Goal: Task Accomplishment & Management: Use online tool/utility

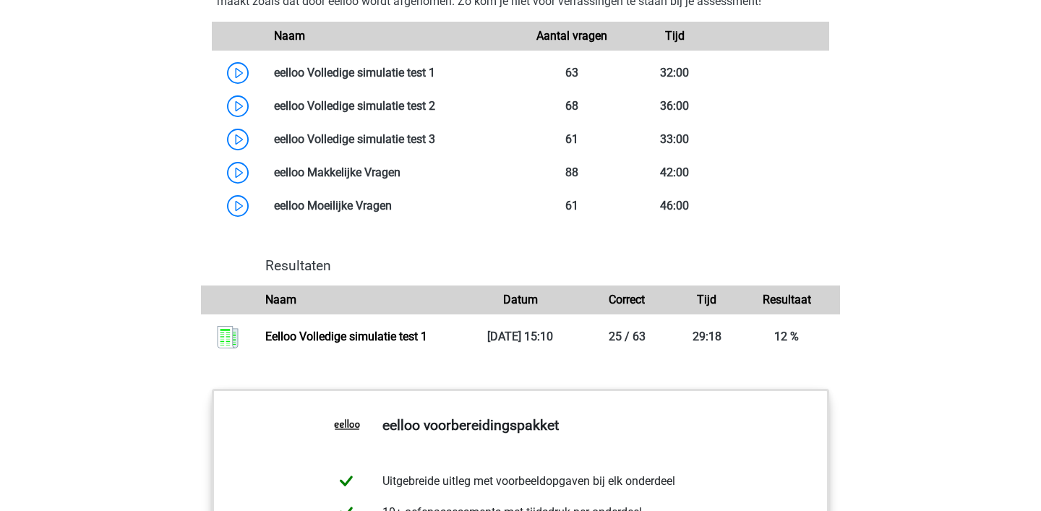
scroll to position [1254, 0]
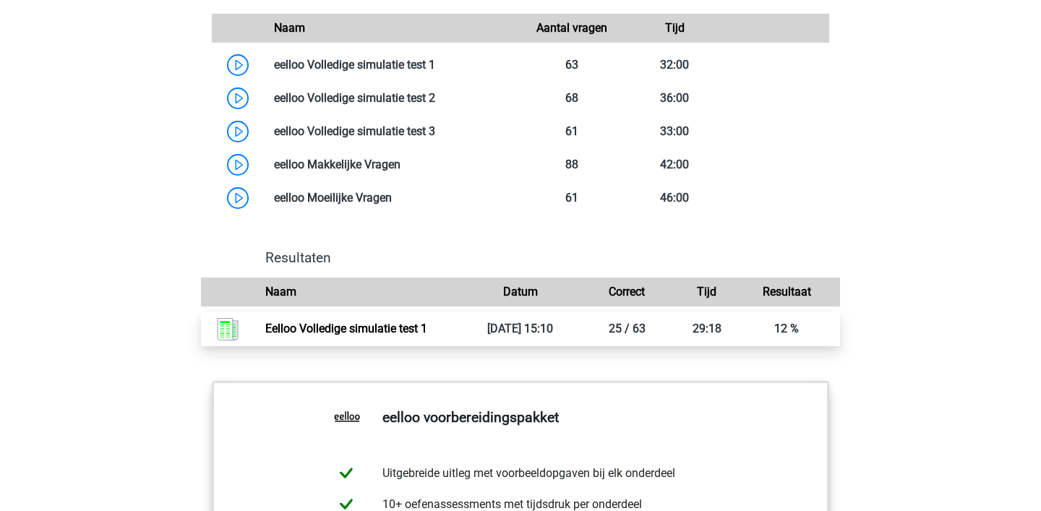
click at [361, 336] on link "Eelloo Volledige simulatie test 1" at bounding box center [346, 329] width 162 height 14
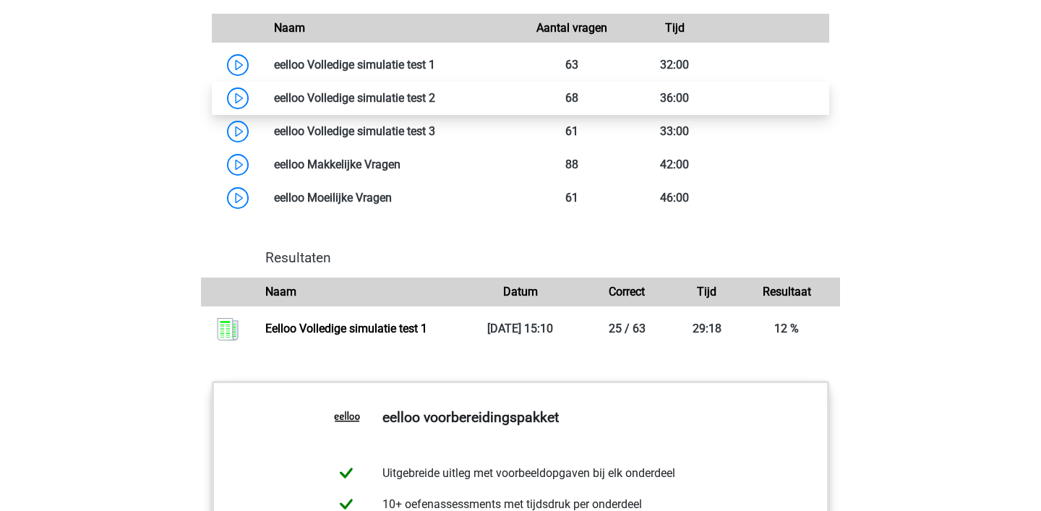
click at [435, 105] on link at bounding box center [435, 98] width 0 height 14
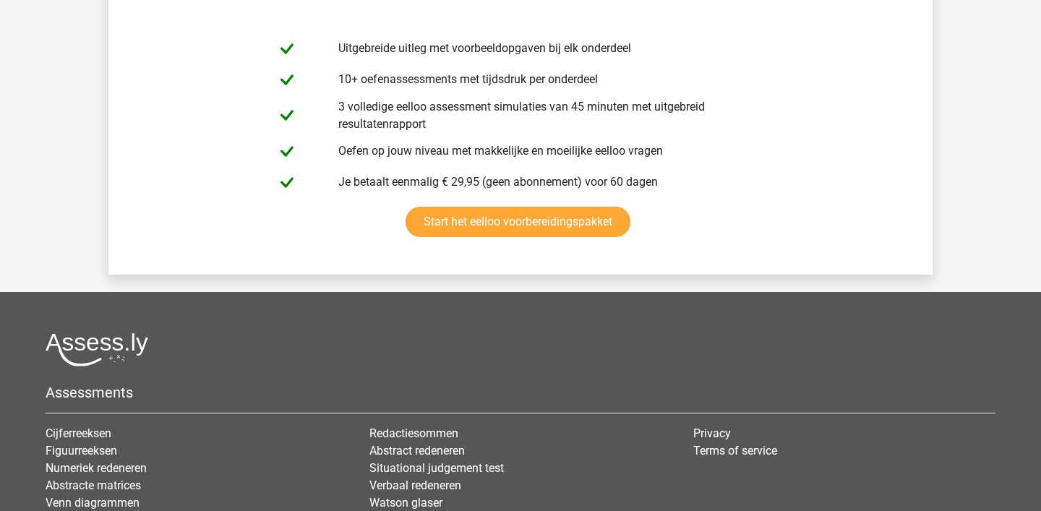
scroll to position [5203, 0]
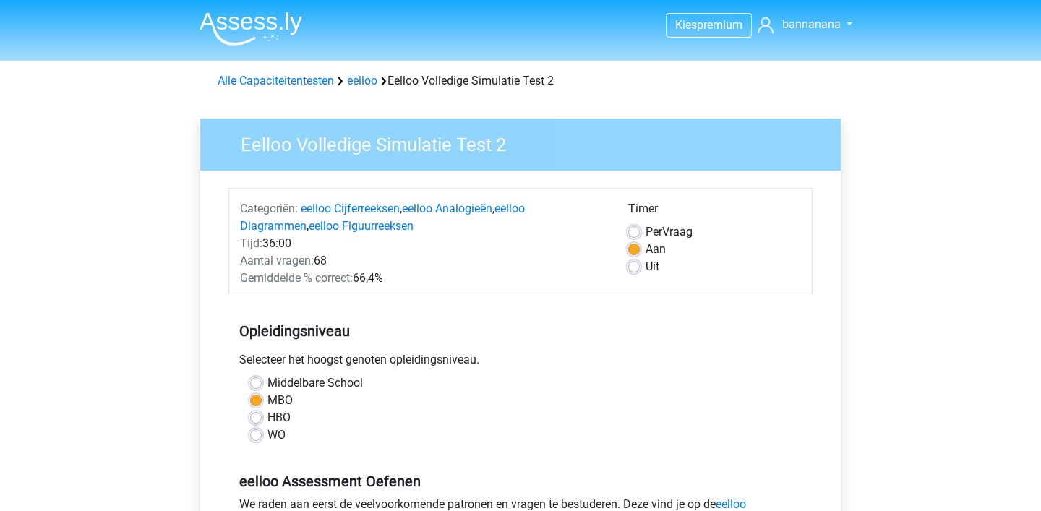
click at [646, 229] on label "Per Vraag" at bounding box center [669, 231] width 47 height 17
click at [631, 229] on input "Per Vraag" at bounding box center [634, 230] width 12 height 14
radio input "true"
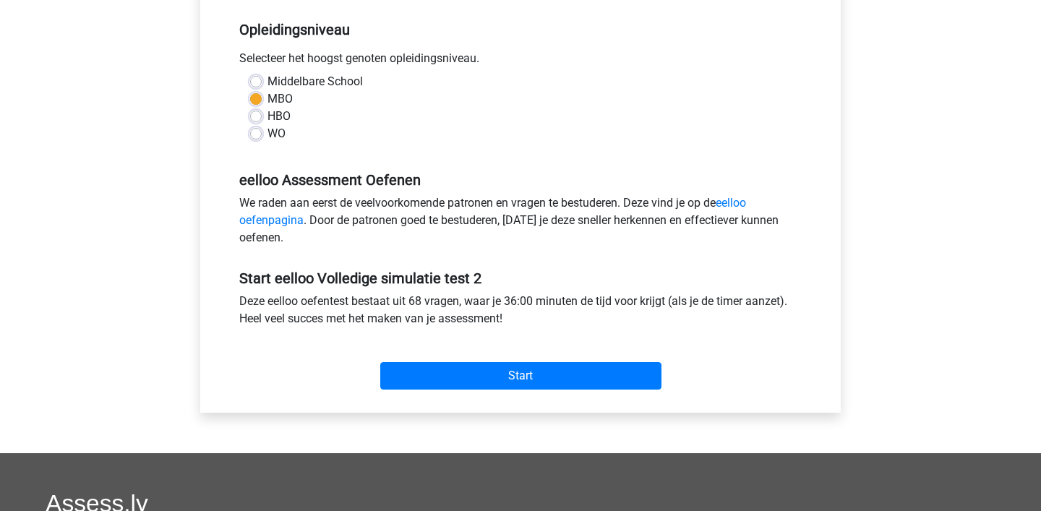
scroll to position [304, 0]
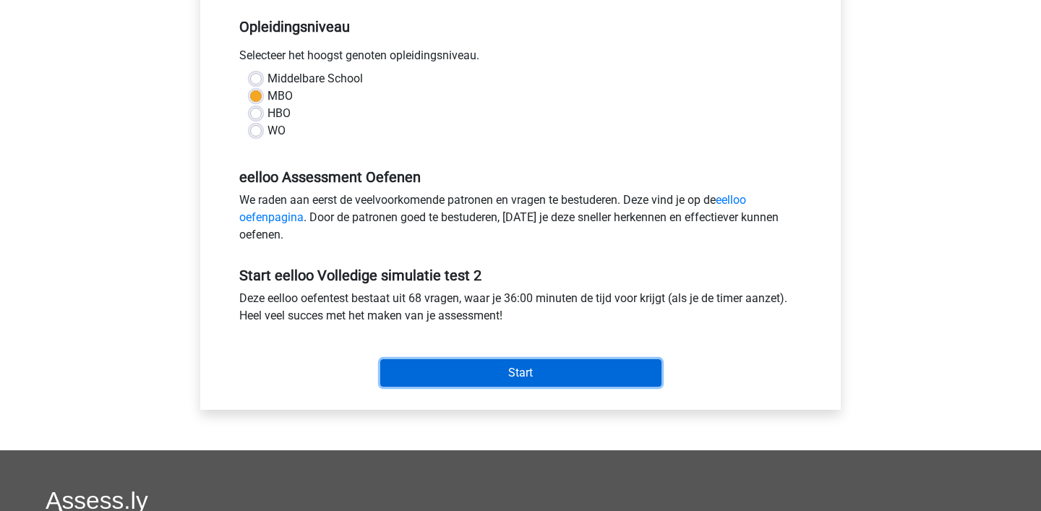
click at [558, 375] on input "Start" at bounding box center [520, 372] width 281 height 27
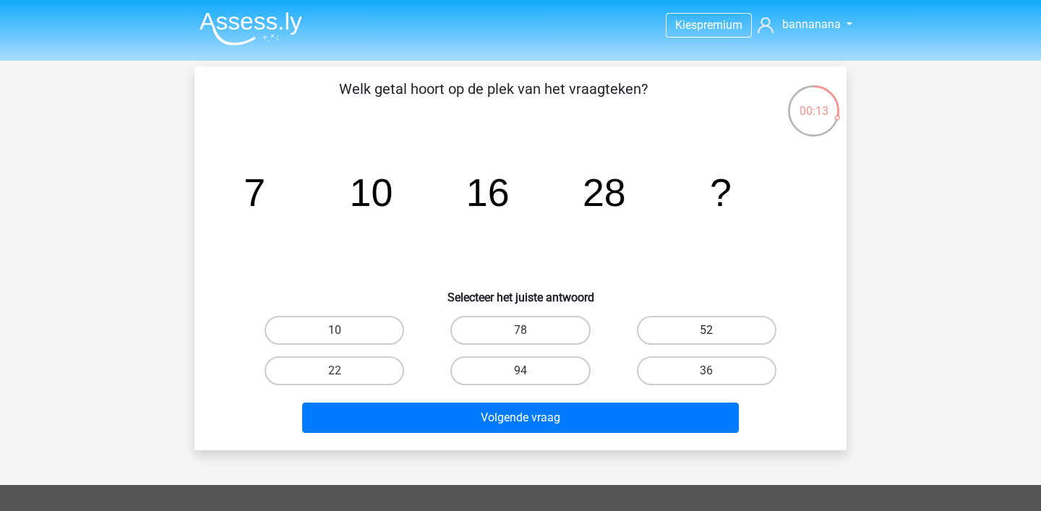
click at [702, 330] on label "52" at bounding box center [707, 330] width 140 height 29
click at [707, 330] on input "52" at bounding box center [711, 334] width 9 height 9
radio input "true"
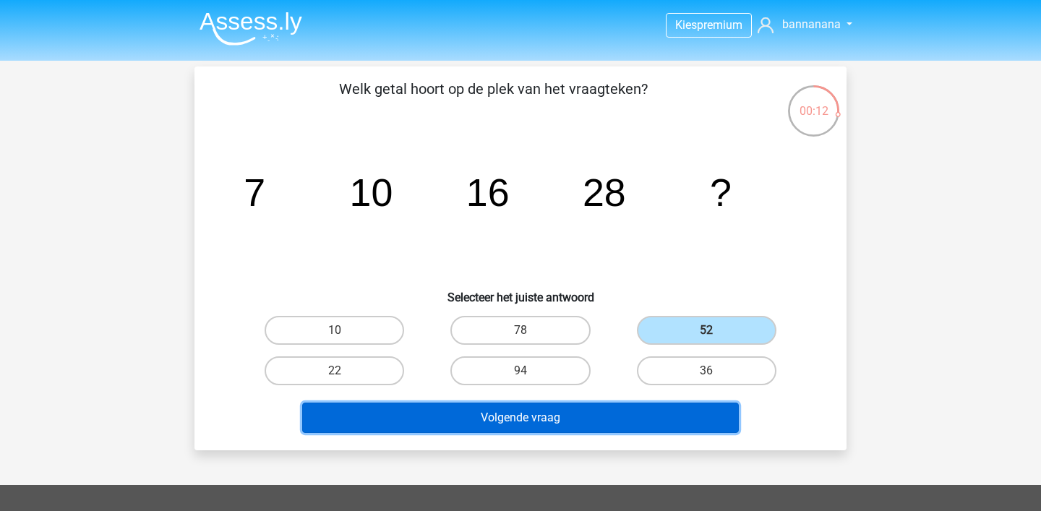
click at [604, 417] on button "Volgende vraag" at bounding box center [521, 418] width 438 height 30
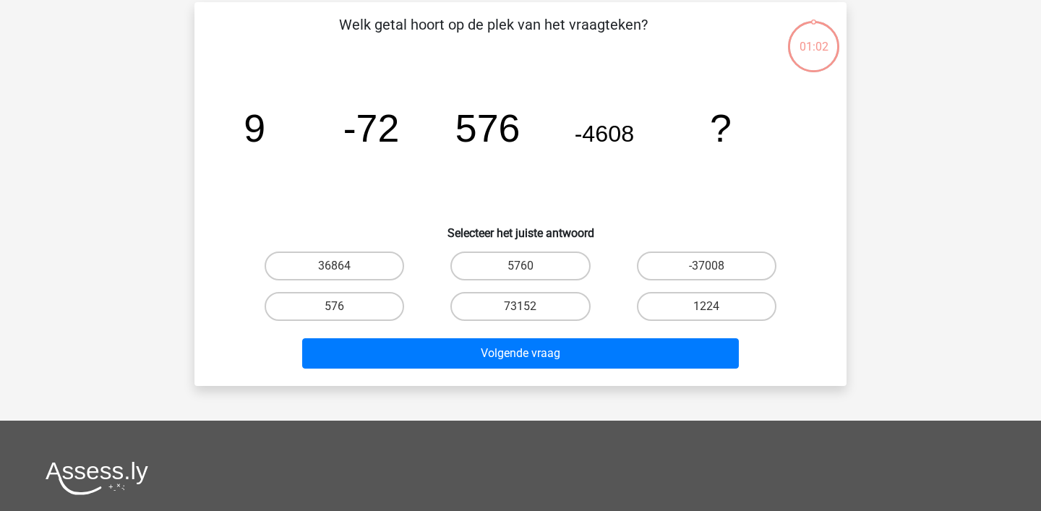
scroll to position [67, 0]
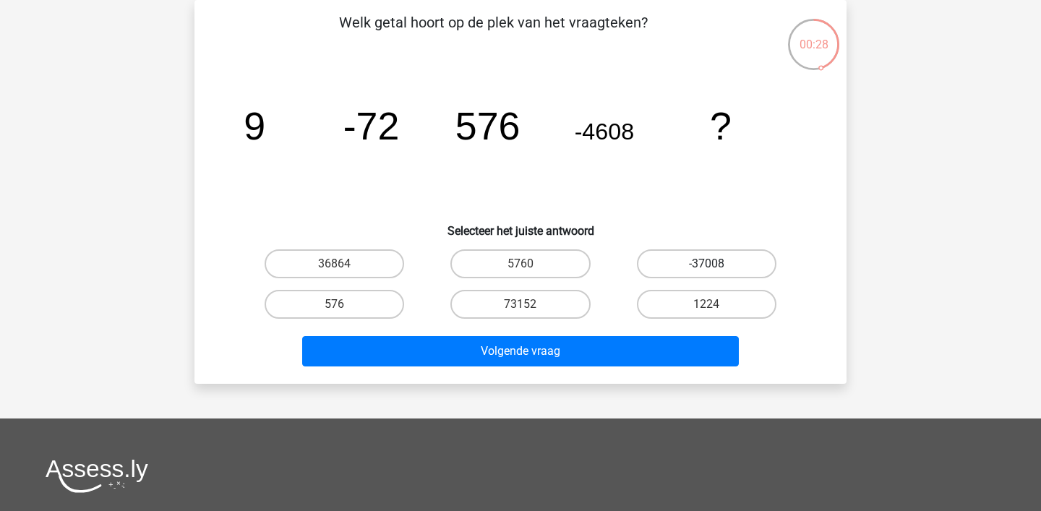
click at [664, 258] on label "-37008" at bounding box center [707, 263] width 140 height 29
click at [707, 264] on input "-37008" at bounding box center [711, 268] width 9 height 9
radio input "true"
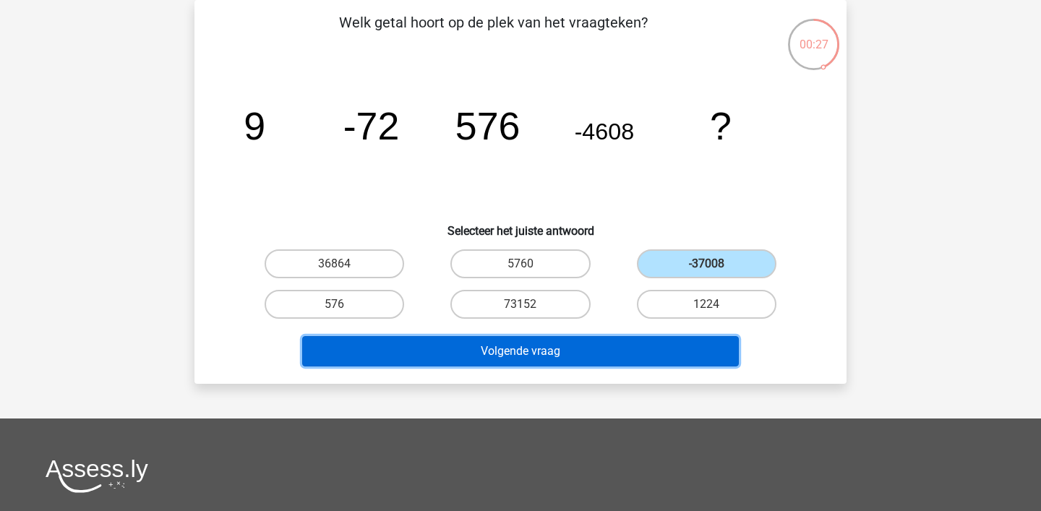
click at [555, 351] on button "Volgende vraag" at bounding box center [521, 351] width 438 height 30
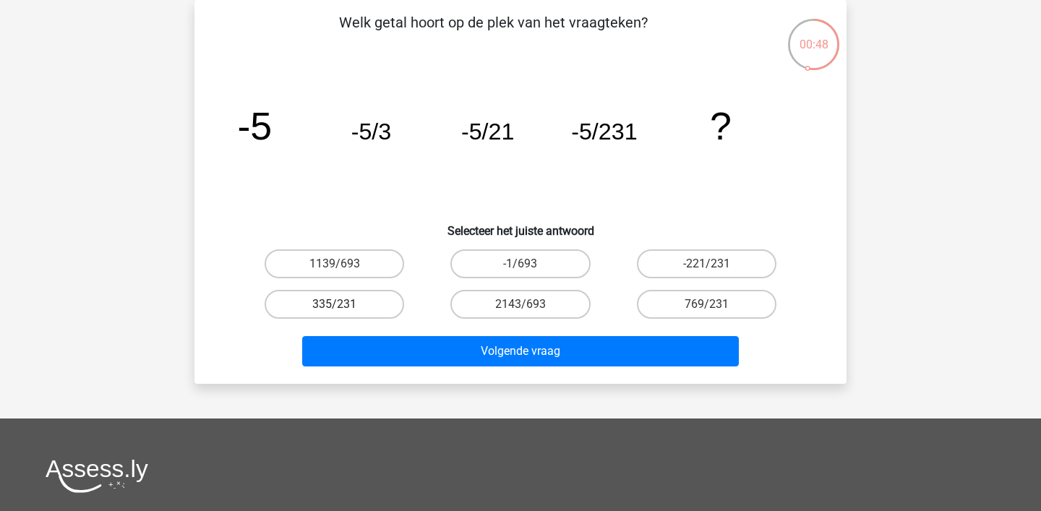
click at [367, 305] on label "335/231" at bounding box center [335, 304] width 140 height 29
click at [344, 305] on input "335/231" at bounding box center [339, 308] width 9 height 9
radio input "true"
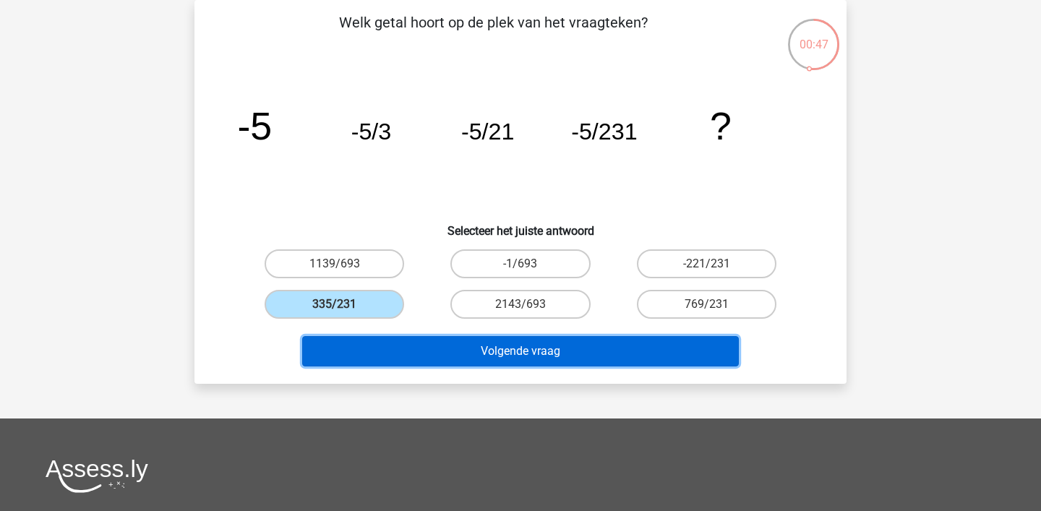
click at [372, 342] on button "Volgende vraag" at bounding box center [521, 351] width 438 height 30
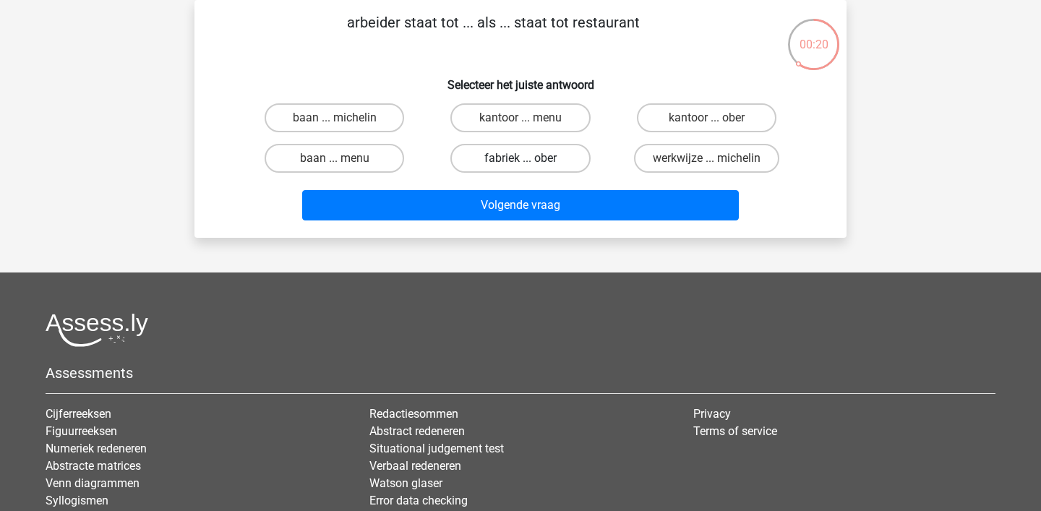
click at [531, 160] on label "fabriek ... ober" at bounding box center [521, 158] width 140 height 29
click at [530, 160] on input "fabriek ... ober" at bounding box center [525, 162] width 9 height 9
radio input "true"
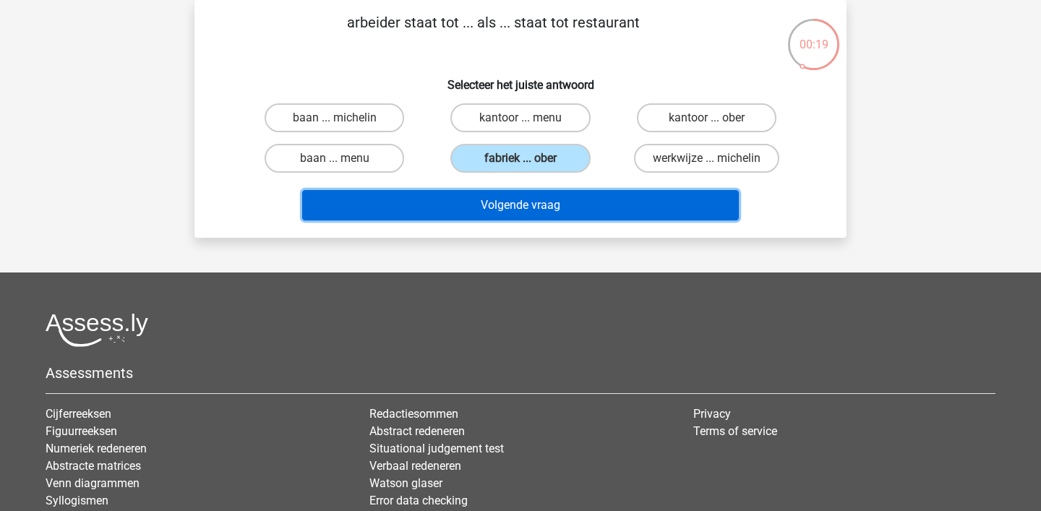
click at [492, 204] on button "Volgende vraag" at bounding box center [521, 205] width 438 height 30
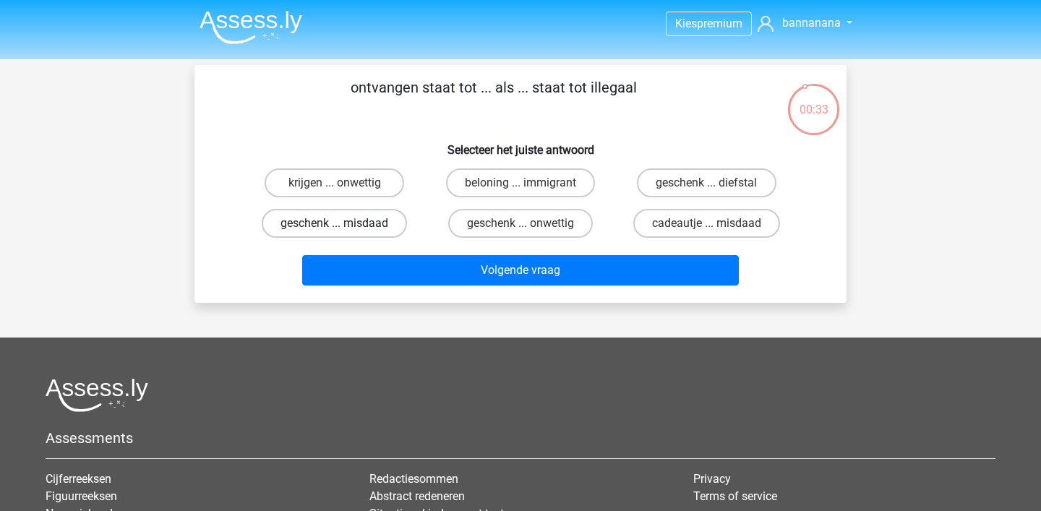
scroll to position [1, 0]
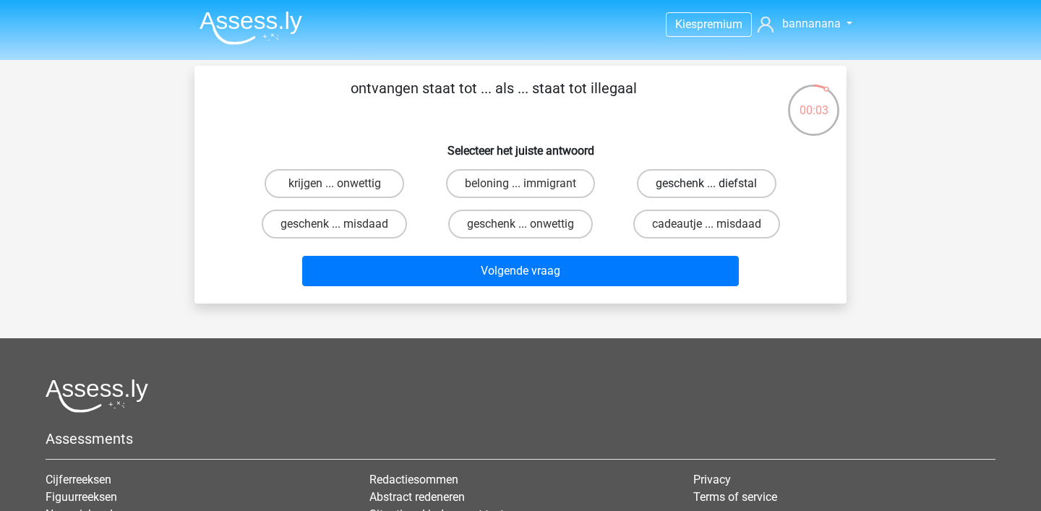
click at [686, 188] on label "geschenk ... diefstal" at bounding box center [707, 183] width 140 height 29
click at [707, 188] on input "geschenk ... diefstal" at bounding box center [711, 188] width 9 height 9
radio input "true"
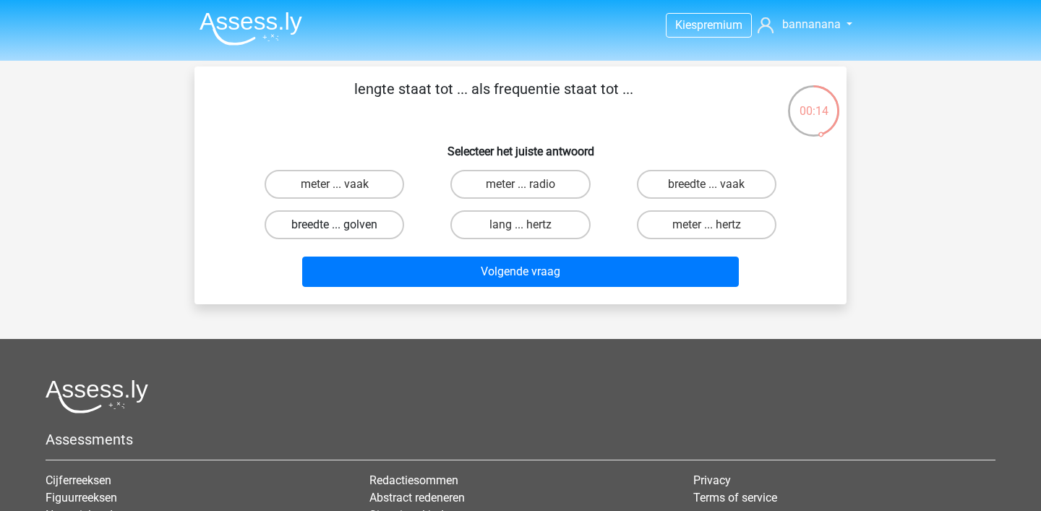
click at [373, 228] on label "breedte ... golven" at bounding box center [335, 224] width 140 height 29
click at [344, 228] on input "breedte ... golven" at bounding box center [339, 229] width 9 height 9
radio input "true"
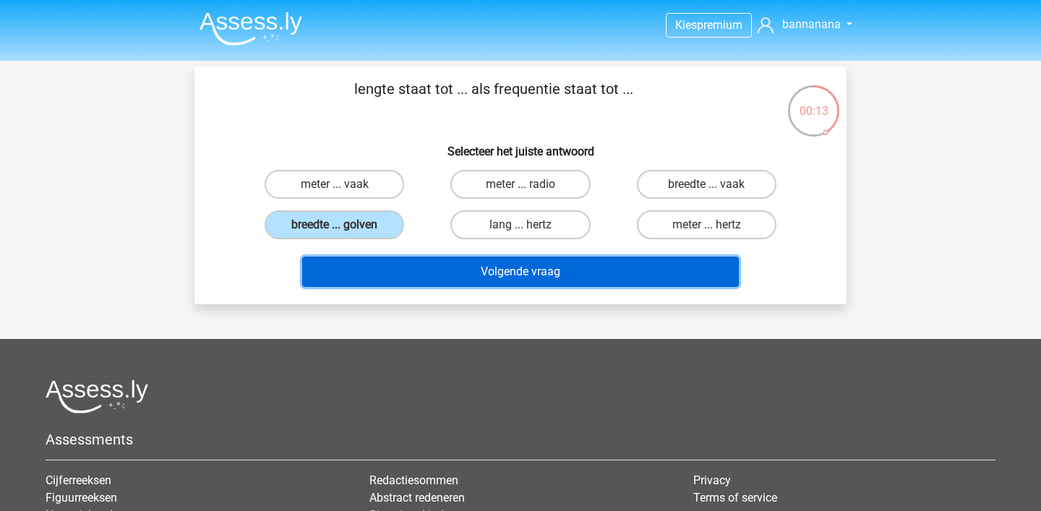
click at [400, 270] on button "Volgende vraag" at bounding box center [521, 272] width 438 height 30
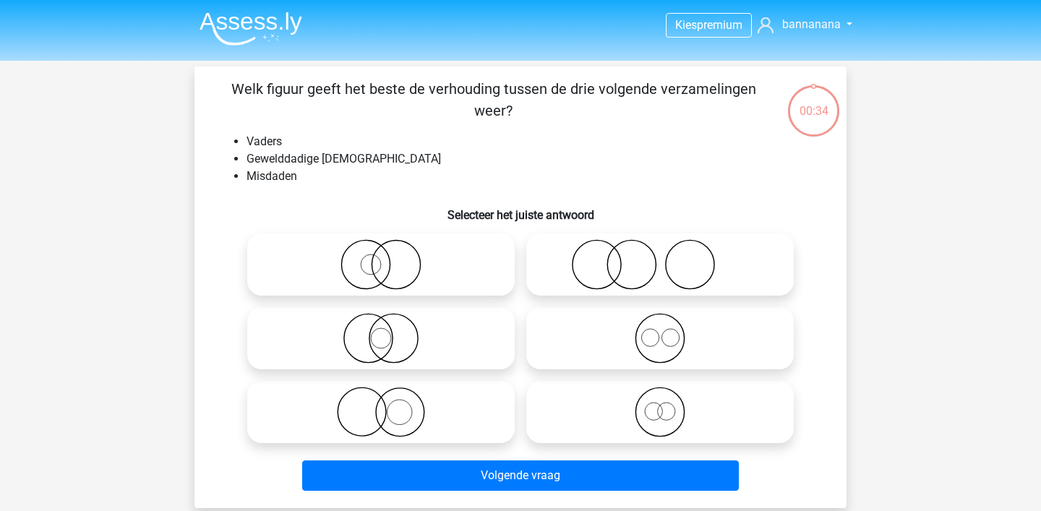
scroll to position [67, 0]
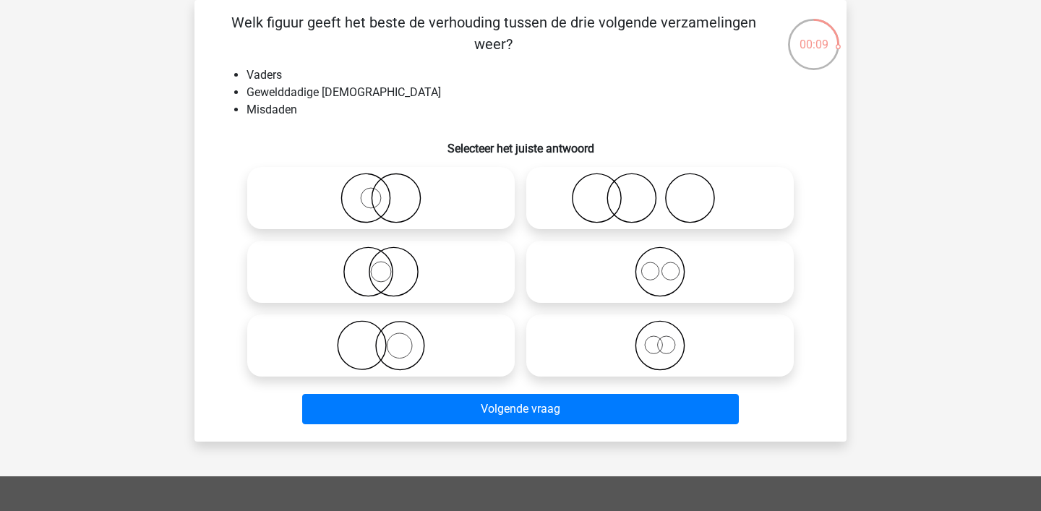
click at [657, 283] on icon at bounding box center [660, 272] width 256 height 51
click at [660, 265] on input "radio" at bounding box center [664, 259] width 9 height 9
radio input "true"
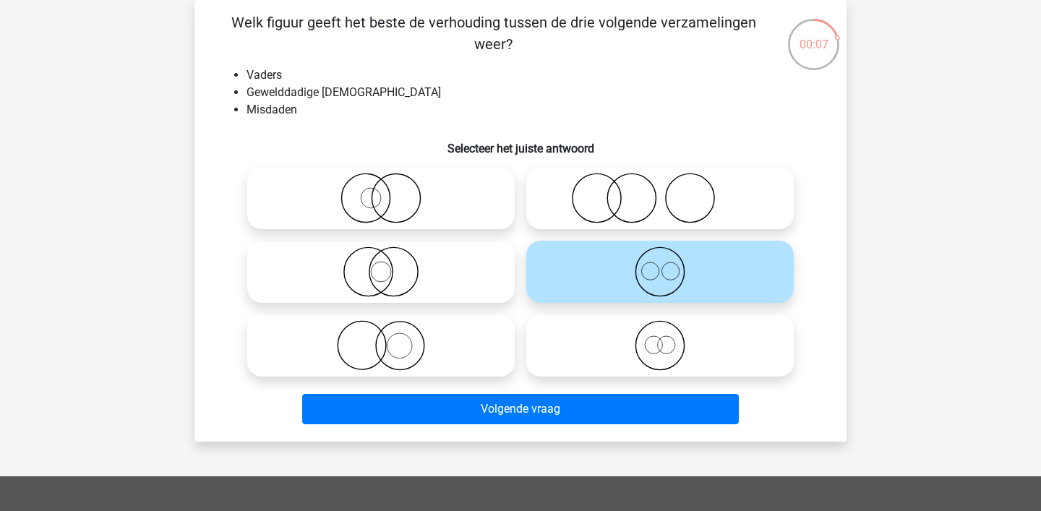
click at [357, 261] on icon at bounding box center [381, 272] width 256 height 51
click at [381, 261] on input "radio" at bounding box center [385, 259] width 9 height 9
radio input "true"
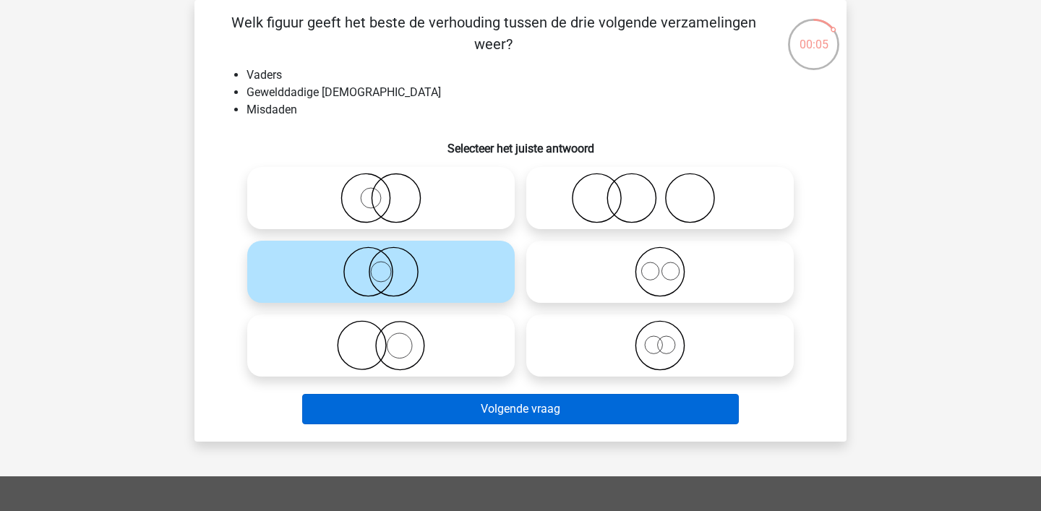
click at [414, 403] on button "Volgende vraag" at bounding box center [521, 409] width 438 height 30
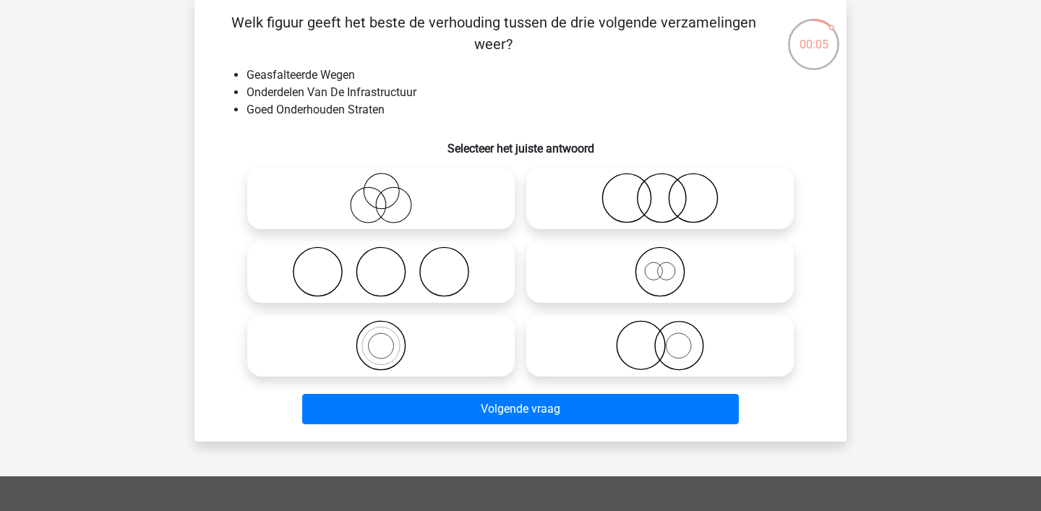
click at [651, 207] on icon at bounding box center [660, 198] width 256 height 51
click at [660, 191] on input "radio" at bounding box center [664, 186] width 9 height 9
radio input "true"
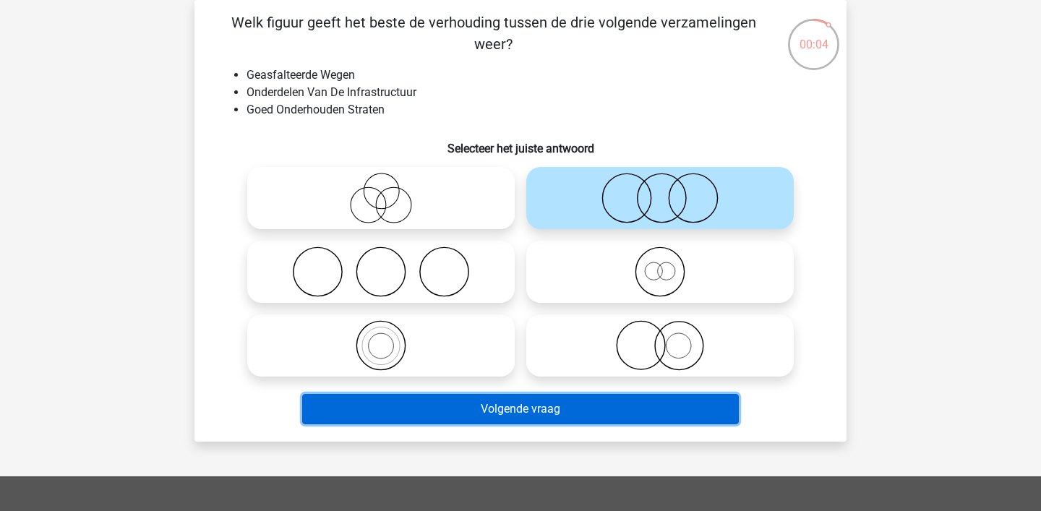
click at [542, 419] on button "Volgende vraag" at bounding box center [521, 409] width 438 height 30
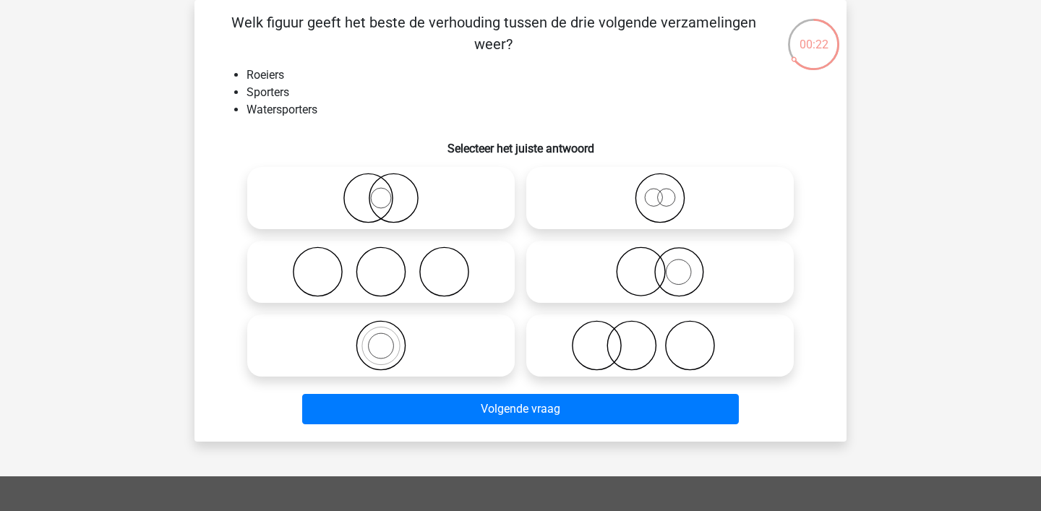
click at [390, 201] on icon at bounding box center [381, 198] width 256 height 51
click at [390, 191] on input "radio" at bounding box center [385, 186] width 9 height 9
radio input "true"
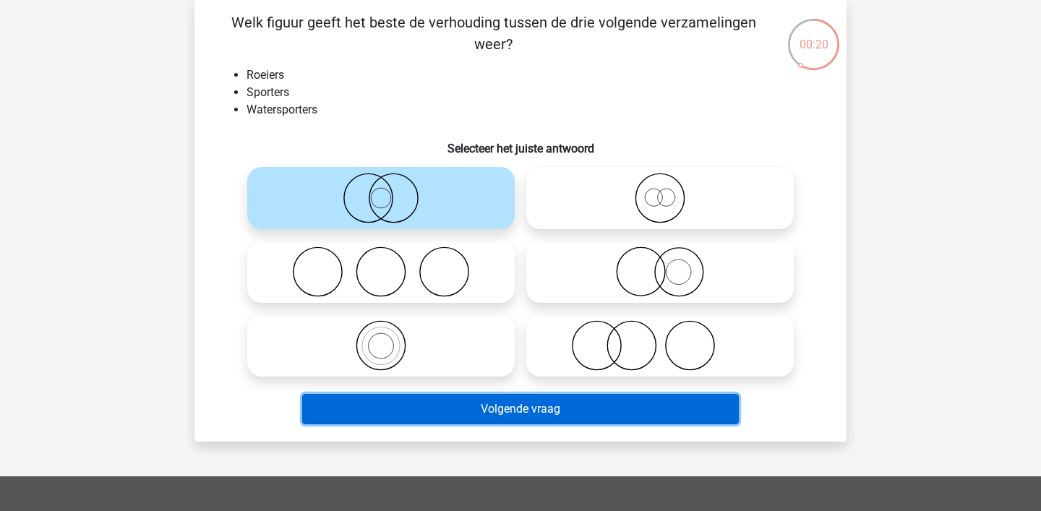
click at [485, 407] on button "Volgende vraag" at bounding box center [521, 409] width 438 height 30
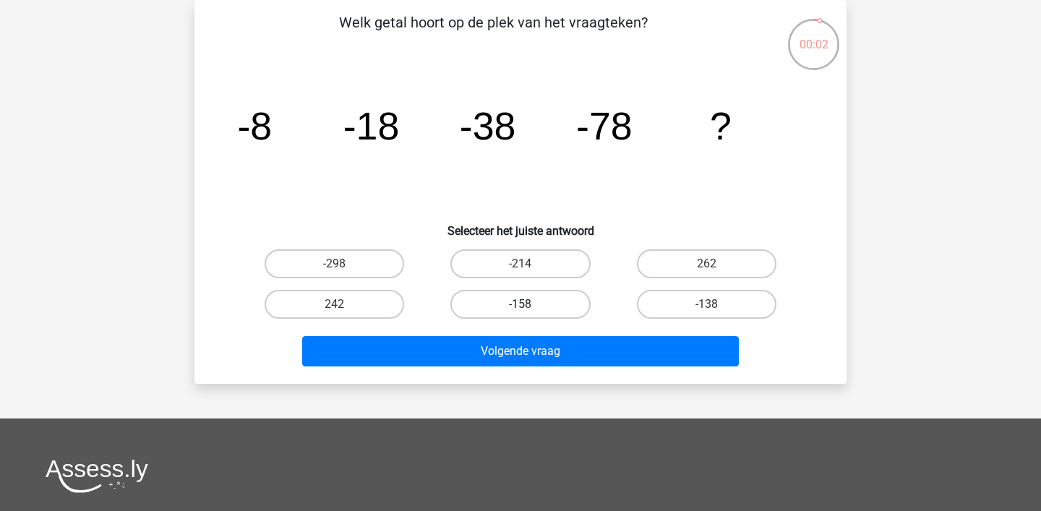
click at [543, 299] on label "-158" at bounding box center [521, 304] width 140 height 29
click at [530, 304] on input "-158" at bounding box center [525, 308] width 9 height 9
radio input "true"
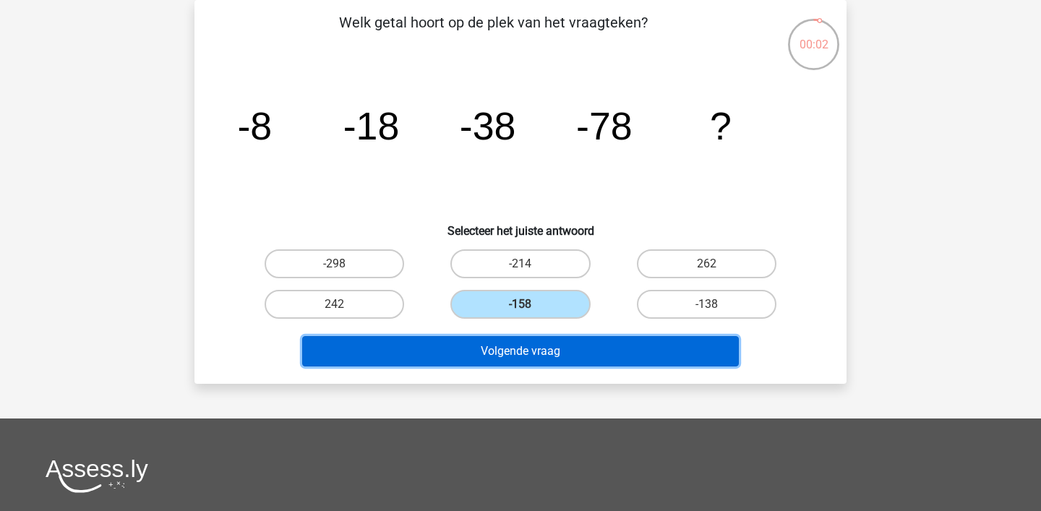
click at [526, 361] on button "Volgende vraag" at bounding box center [521, 351] width 438 height 30
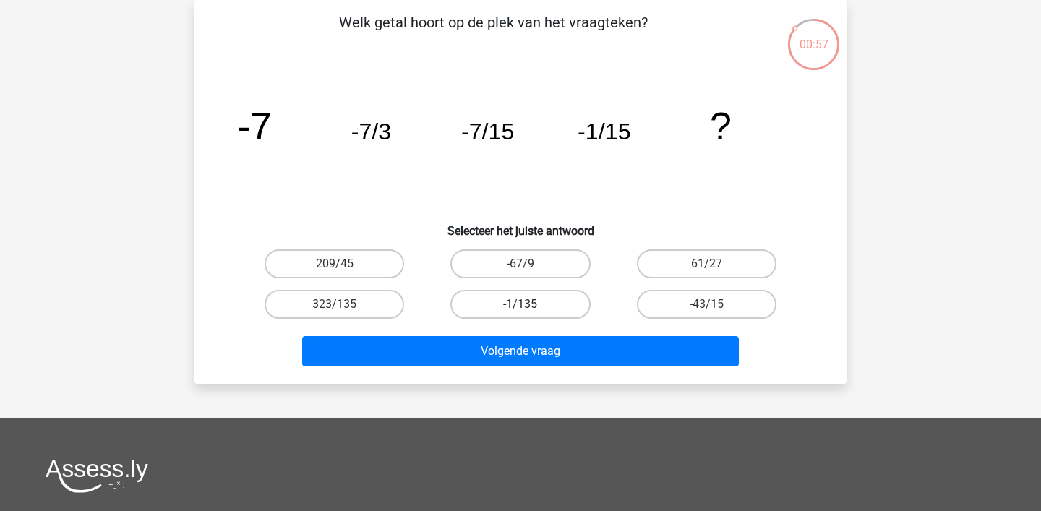
click at [539, 307] on label "-1/135" at bounding box center [521, 304] width 140 height 29
click at [530, 307] on input "-1/135" at bounding box center [525, 308] width 9 height 9
radio input "true"
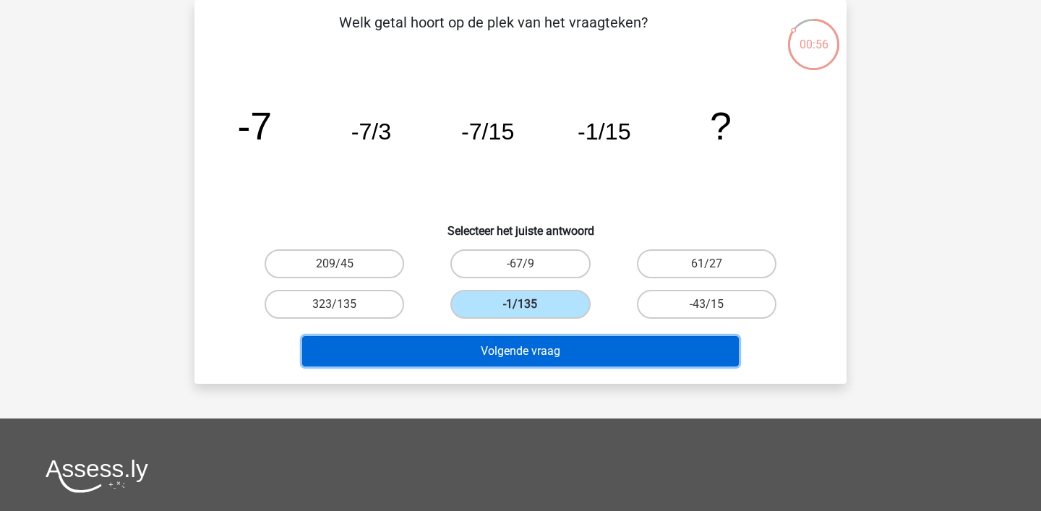
click at [529, 356] on button "Volgende vraag" at bounding box center [521, 351] width 438 height 30
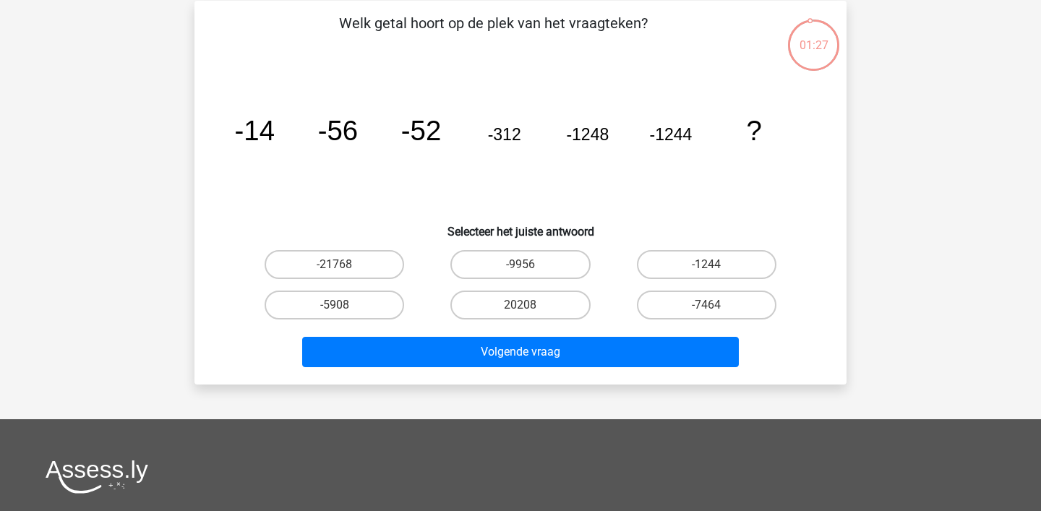
scroll to position [63, 0]
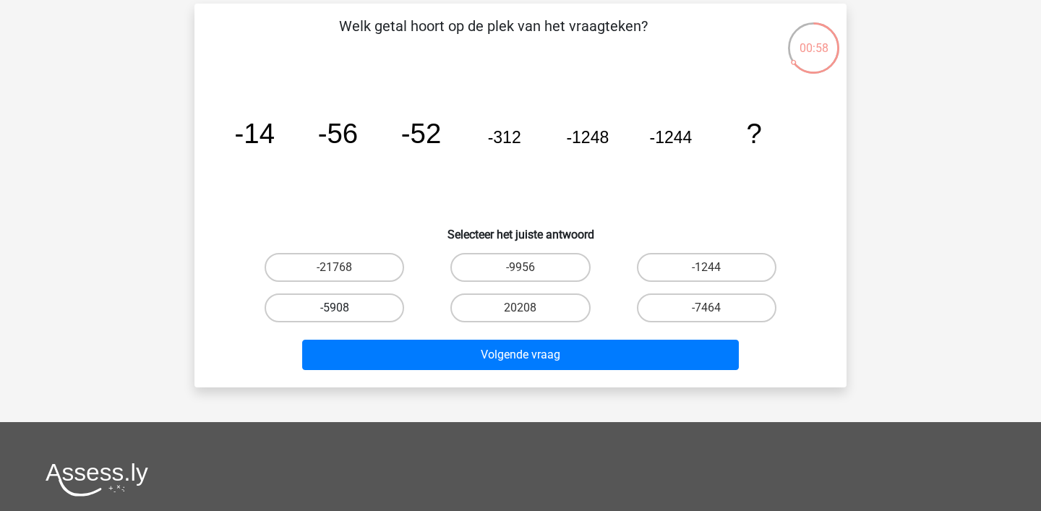
click at [352, 308] on label "-5908" at bounding box center [335, 308] width 140 height 29
click at [344, 308] on input "-5908" at bounding box center [339, 312] width 9 height 9
radio input "true"
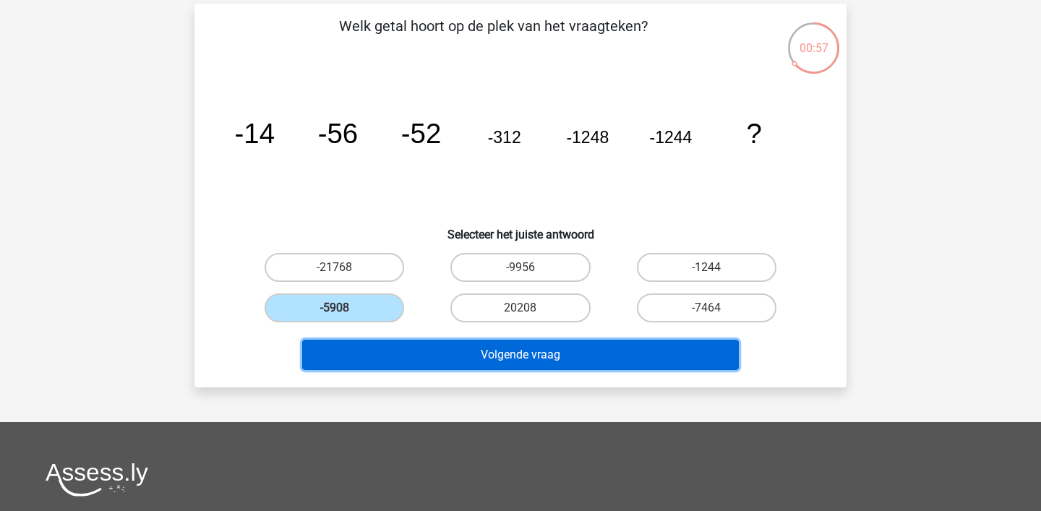
click at [458, 359] on button "Volgende vraag" at bounding box center [521, 355] width 438 height 30
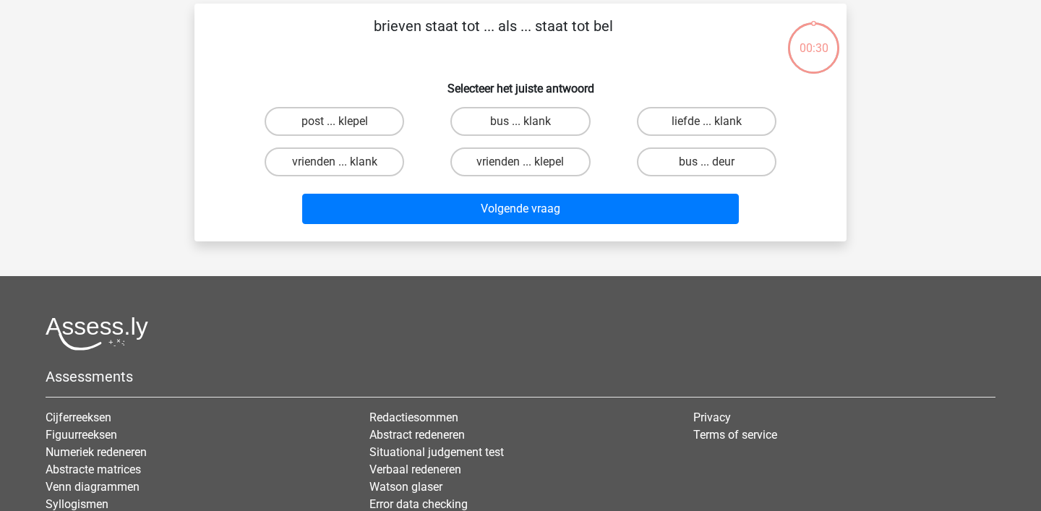
scroll to position [67, 0]
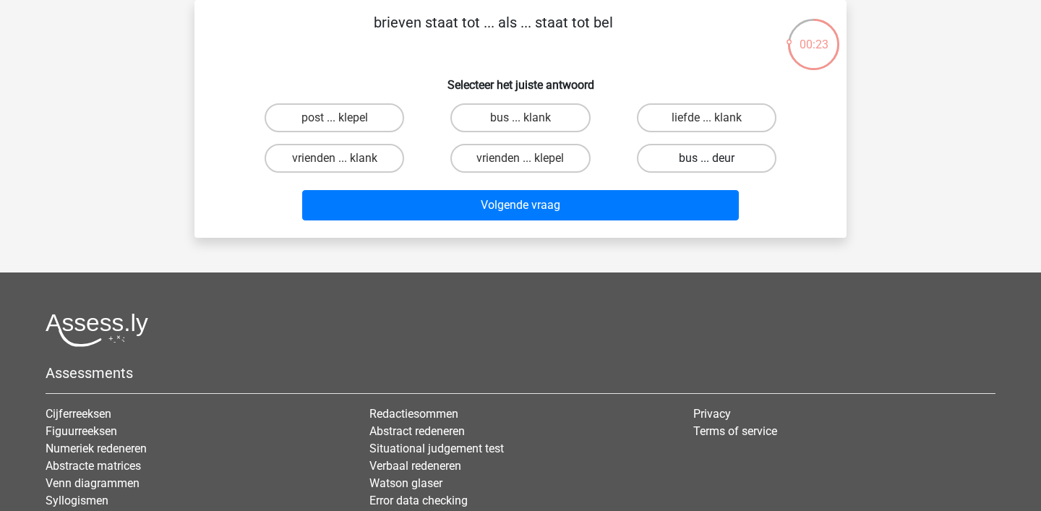
click at [678, 158] on label "bus ... deur" at bounding box center [707, 158] width 140 height 29
click at [707, 158] on input "bus ... deur" at bounding box center [711, 162] width 9 height 9
radio input "true"
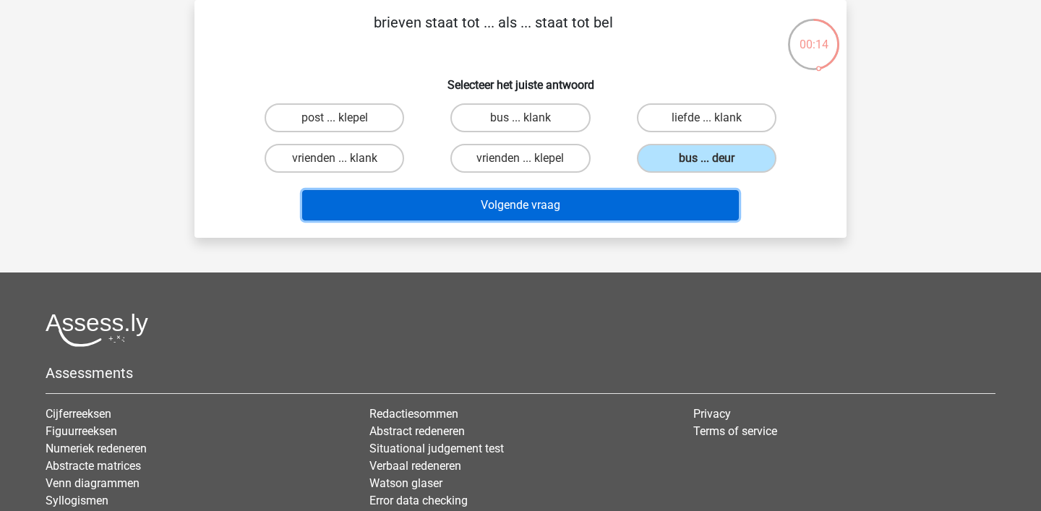
click at [633, 210] on button "Volgende vraag" at bounding box center [521, 205] width 438 height 30
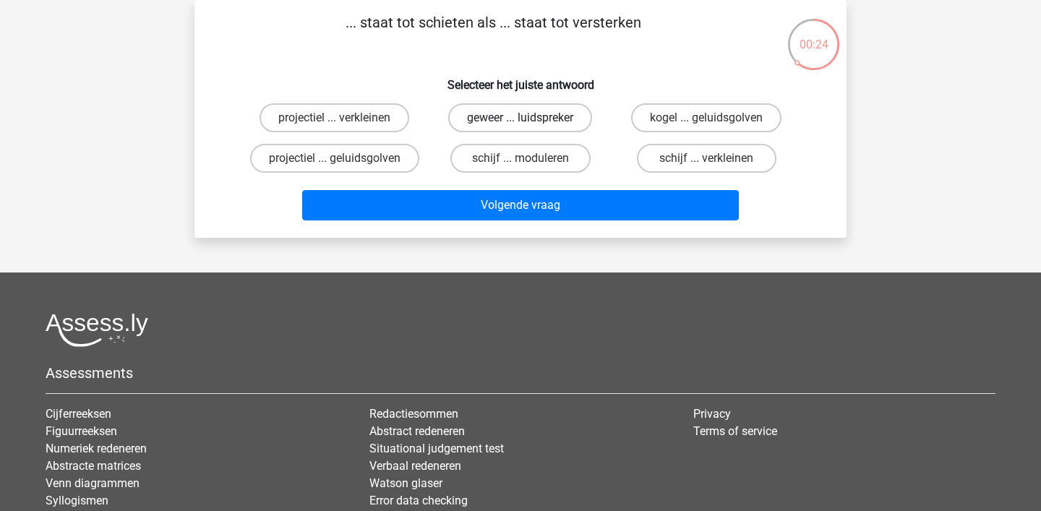
click at [532, 115] on label "geweer ... luidspreker" at bounding box center [520, 117] width 144 height 29
click at [530, 118] on input "geweer ... luidspreker" at bounding box center [525, 122] width 9 height 9
radio input "true"
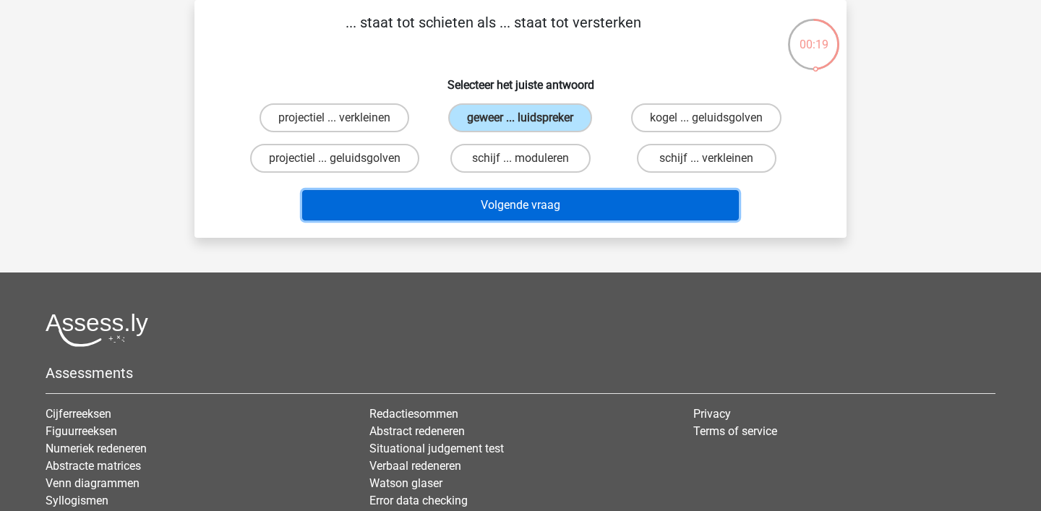
click at [567, 202] on button "Volgende vraag" at bounding box center [521, 205] width 438 height 30
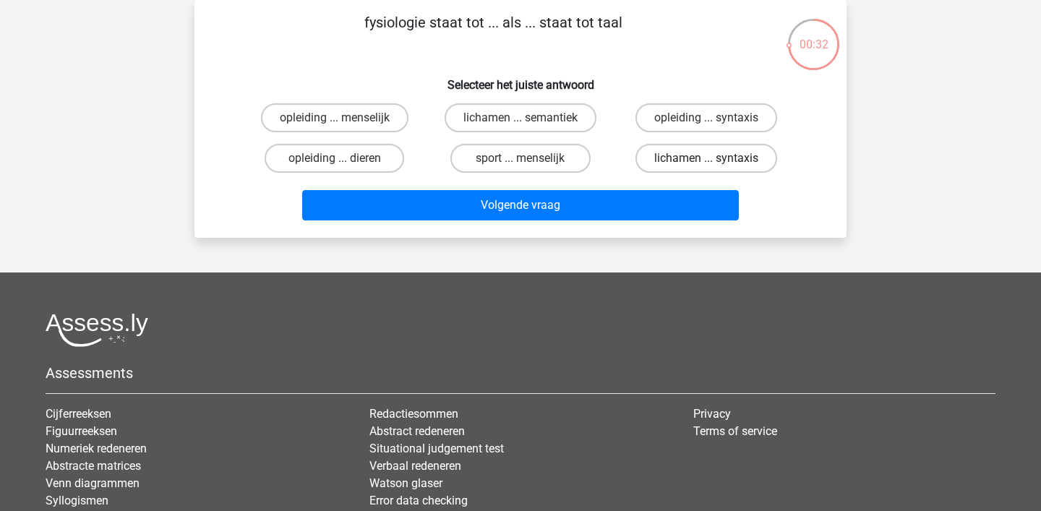
click at [697, 158] on label "lichamen ... syntaxis" at bounding box center [707, 158] width 142 height 29
click at [707, 158] on input "lichamen ... syntaxis" at bounding box center [711, 162] width 9 height 9
radio input "true"
click at [550, 111] on label "lichamen ... semantiek" at bounding box center [521, 117] width 152 height 29
click at [530, 118] on input "lichamen ... semantiek" at bounding box center [525, 122] width 9 height 9
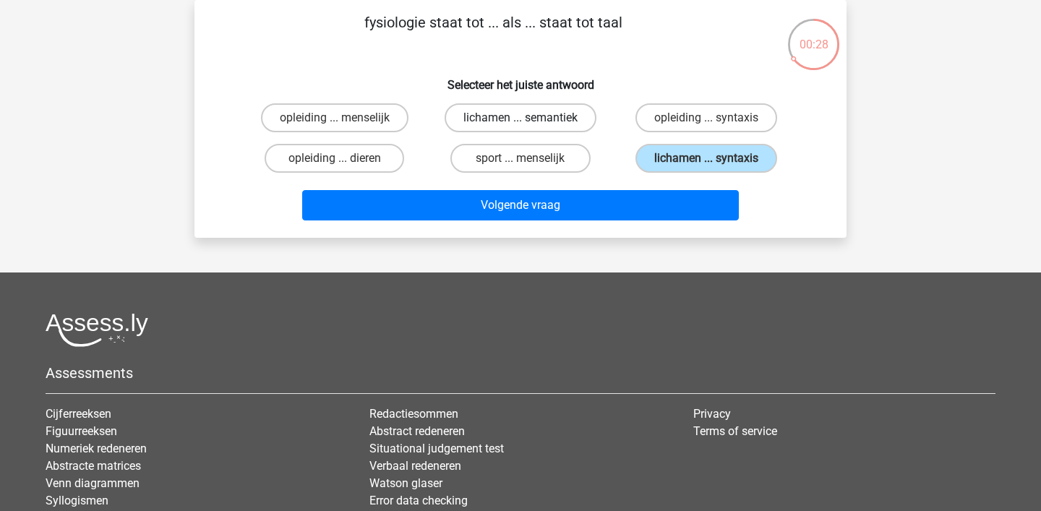
radio input "true"
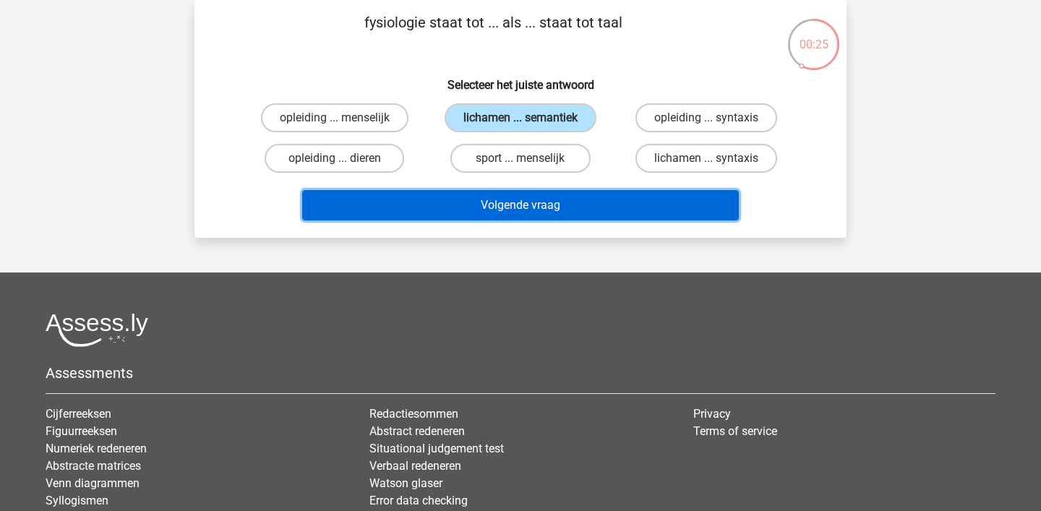
click at [618, 213] on button "Volgende vraag" at bounding box center [521, 205] width 438 height 30
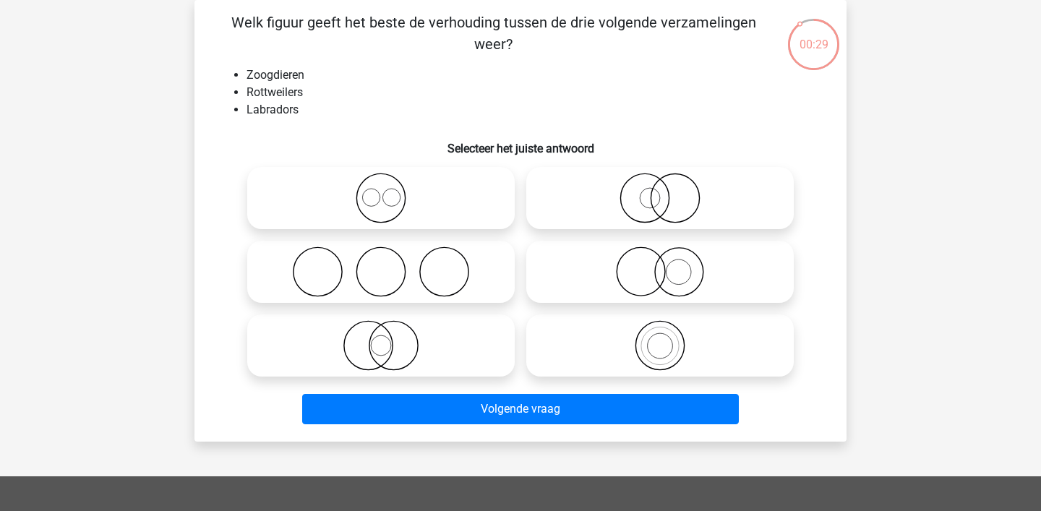
click at [370, 218] on icon at bounding box center [381, 198] width 256 height 51
click at [381, 191] on input "radio" at bounding box center [385, 186] width 9 height 9
radio input "true"
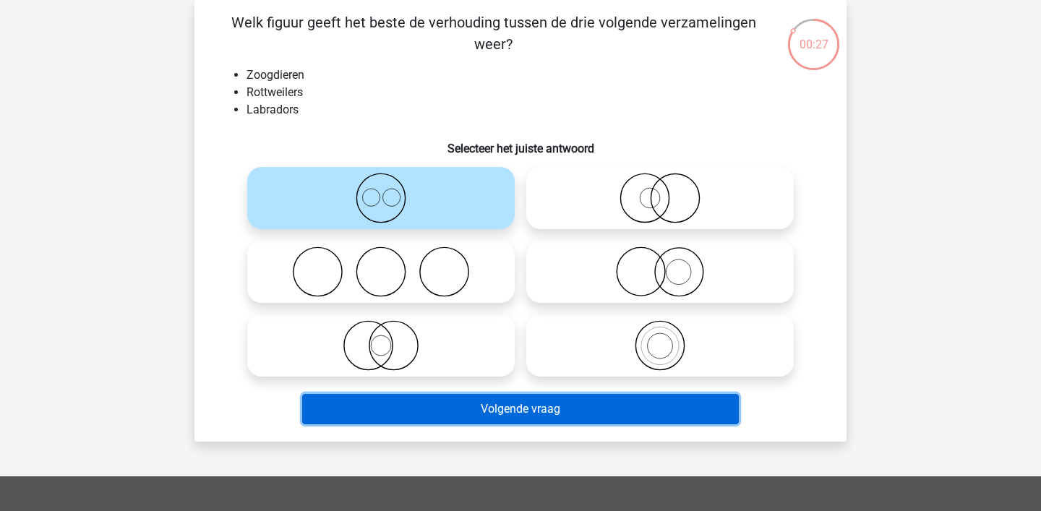
click at [393, 410] on button "Volgende vraag" at bounding box center [521, 409] width 438 height 30
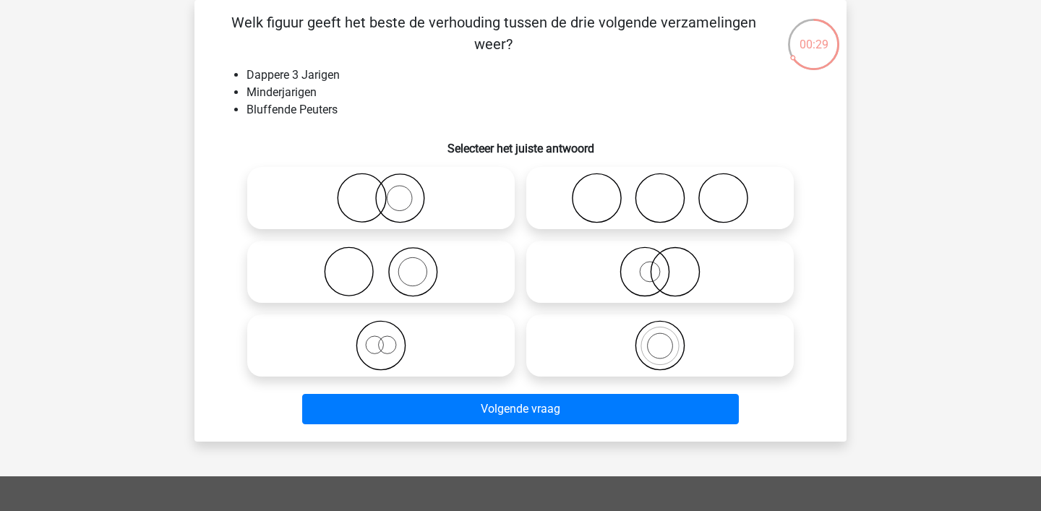
click at [422, 268] on icon at bounding box center [381, 272] width 256 height 51
click at [391, 265] on input "radio" at bounding box center [385, 259] width 9 height 9
radio input "true"
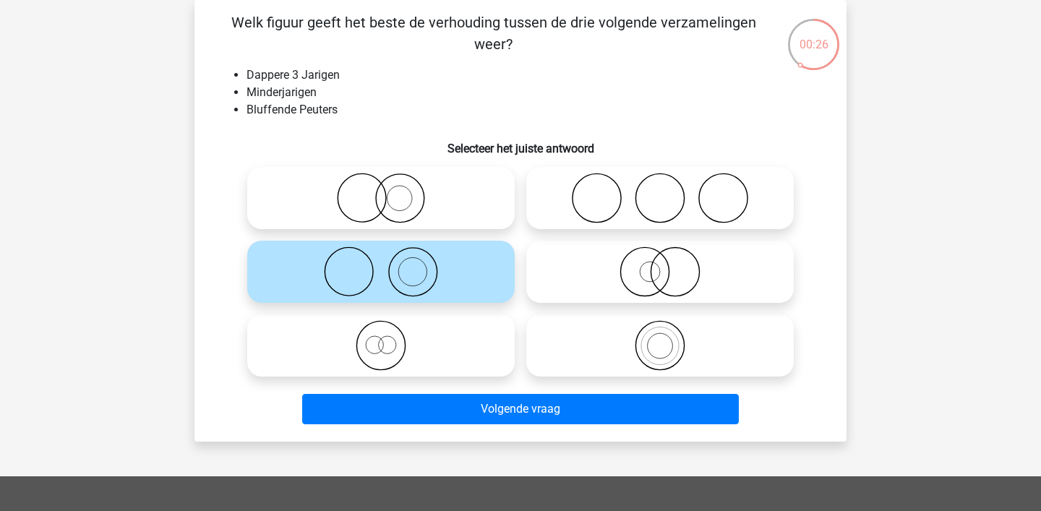
click at [406, 210] on icon at bounding box center [381, 198] width 256 height 51
click at [391, 191] on input "radio" at bounding box center [385, 186] width 9 height 9
radio input "true"
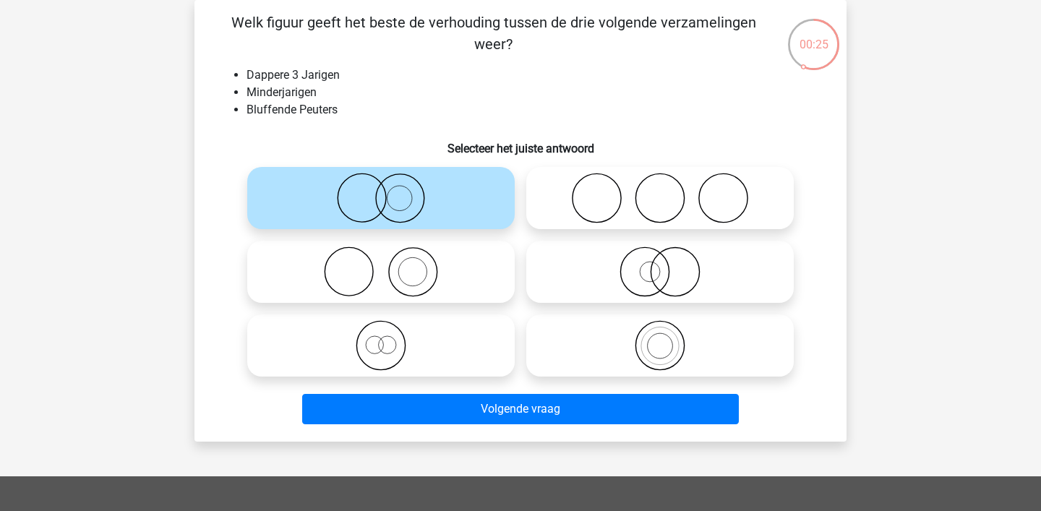
click at [402, 307] on div at bounding box center [381, 272] width 279 height 74
click at [409, 278] on icon at bounding box center [381, 272] width 256 height 51
click at [391, 265] on input "radio" at bounding box center [385, 259] width 9 height 9
radio input "true"
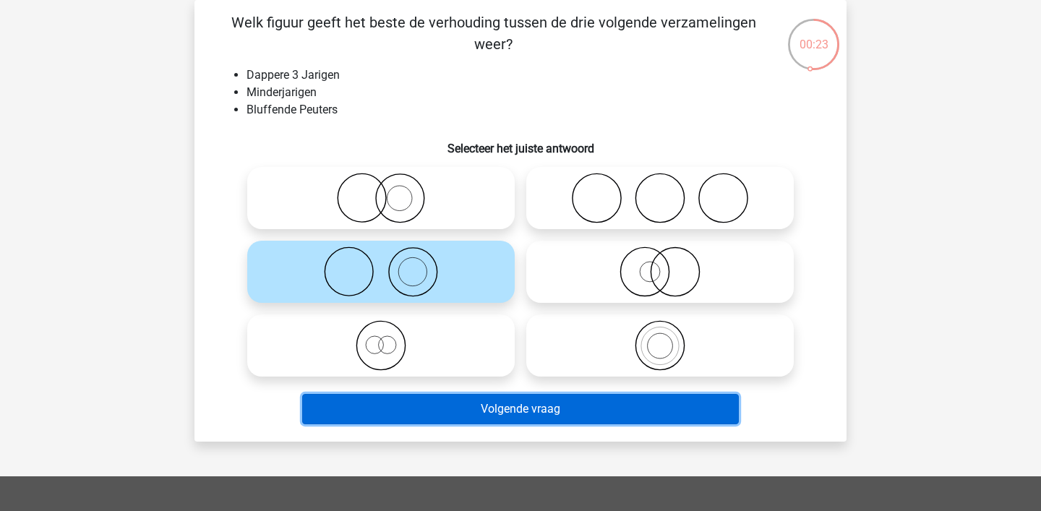
click at [423, 414] on button "Volgende vraag" at bounding box center [521, 409] width 438 height 30
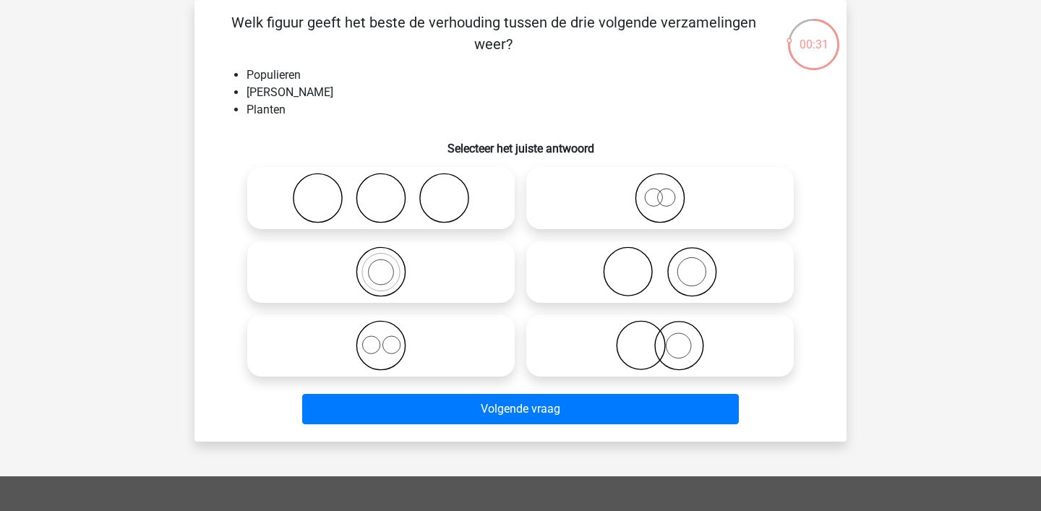
click at [657, 286] on icon at bounding box center [660, 272] width 256 height 51
click at [660, 265] on input "radio" at bounding box center [664, 259] width 9 height 9
radio input "true"
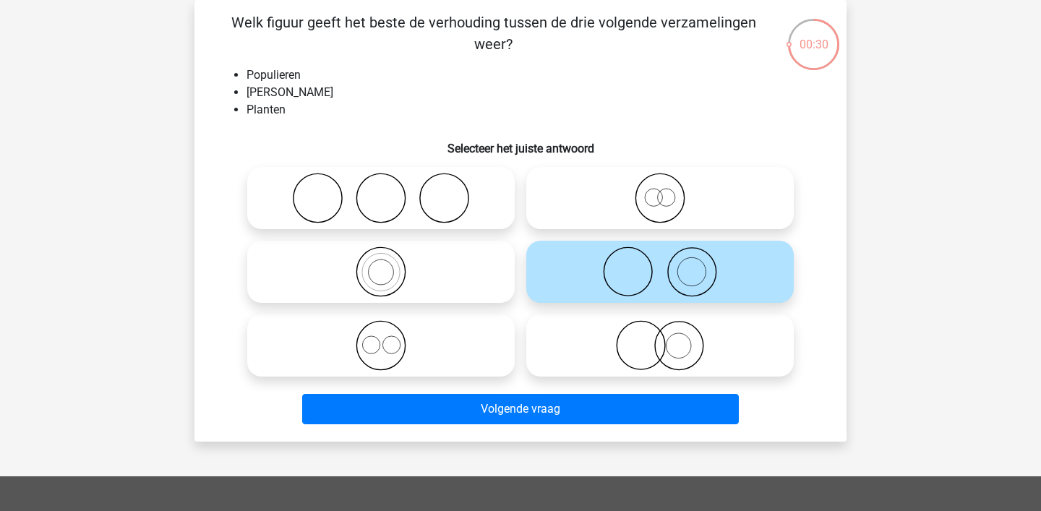
click at [653, 358] on icon at bounding box center [660, 345] width 256 height 51
click at [660, 338] on input "radio" at bounding box center [664, 333] width 9 height 9
radio input "true"
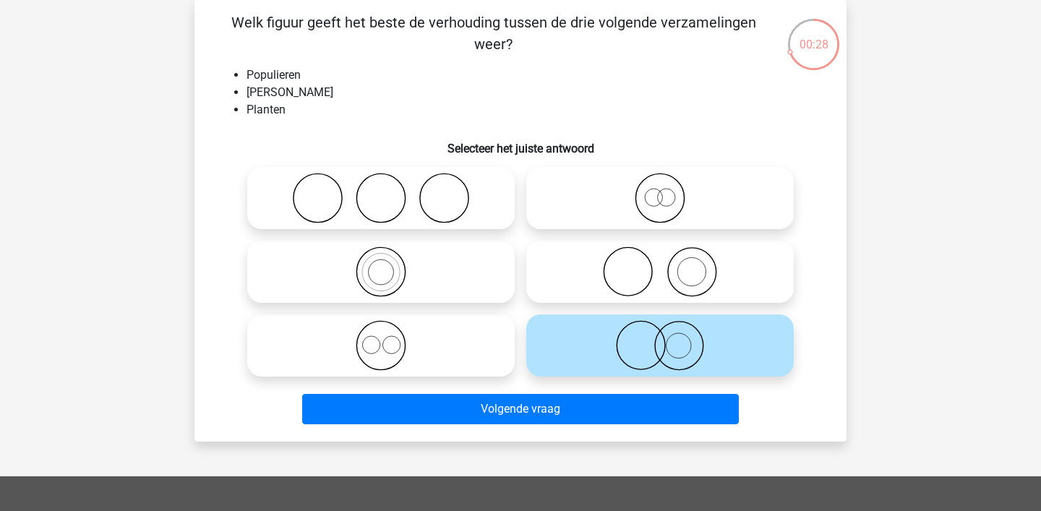
click at [657, 263] on icon at bounding box center [660, 272] width 256 height 51
click at [660, 263] on input "radio" at bounding box center [664, 259] width 9 height 9
radio input "true"
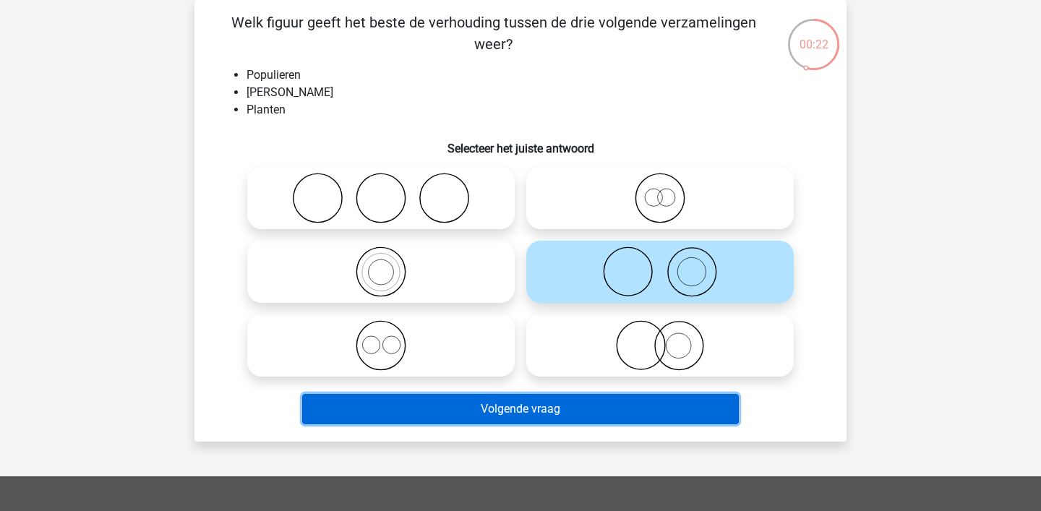
click at [613, 413] on button "Volgende vraag" at bounding box center [521, 409] width 438 height 30
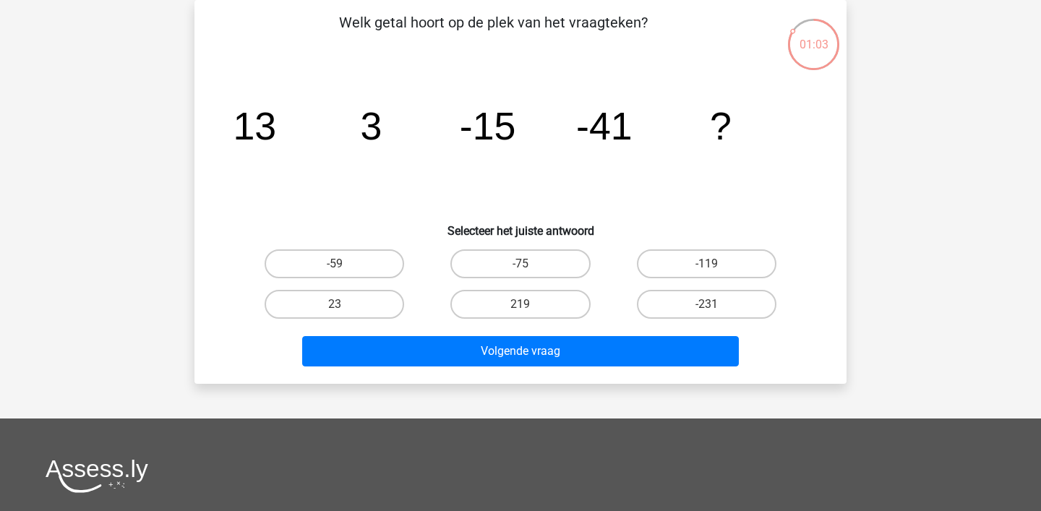
click at [340, 264] on input "-59" at bounding box center [339, 268] width 9 height 9
radio input "true"
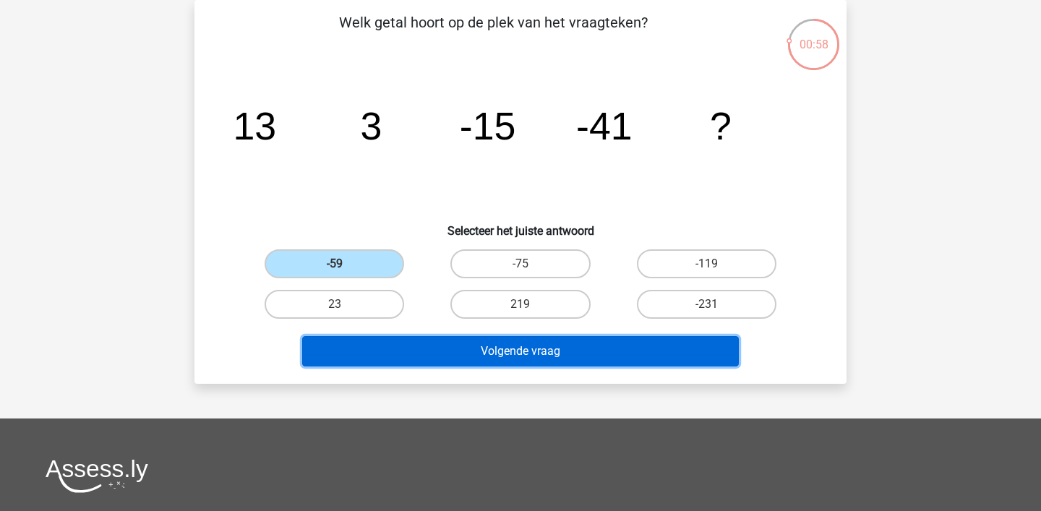
click at [393, 344] on button "Volgende vraag" at bounding box center [521, 351] width 438 height 30
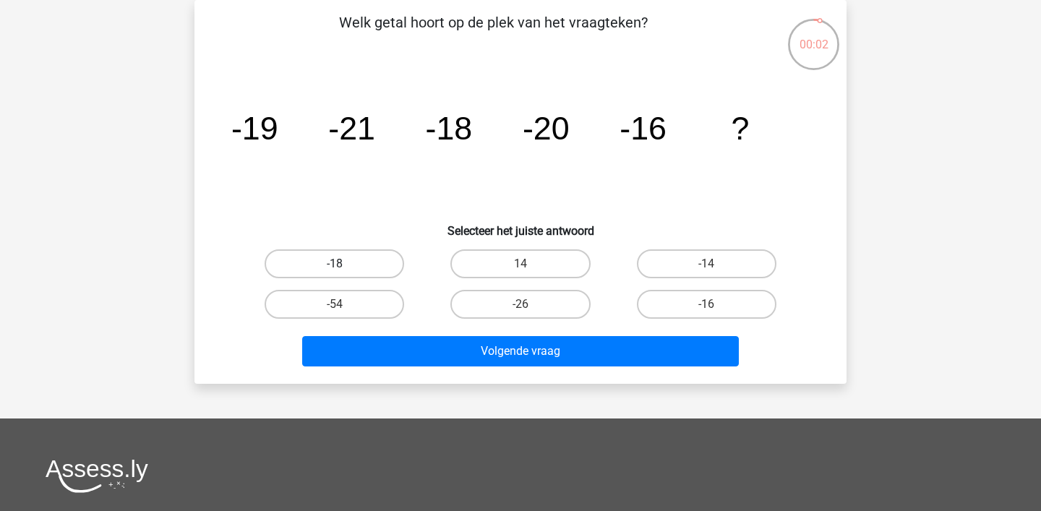
click at [379, 255] on label "-18" at bounding box center [335, 263] width 140 height 29
click at [344, 264] on input "-18" at bounding box center [339, 268] width 9 height 9
radio input "true"
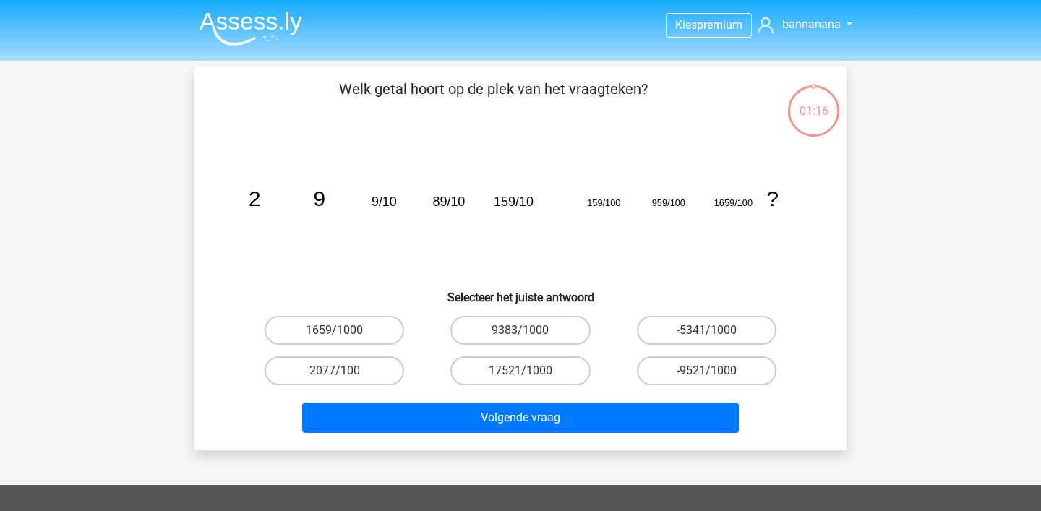
scroll to position [67, 0]
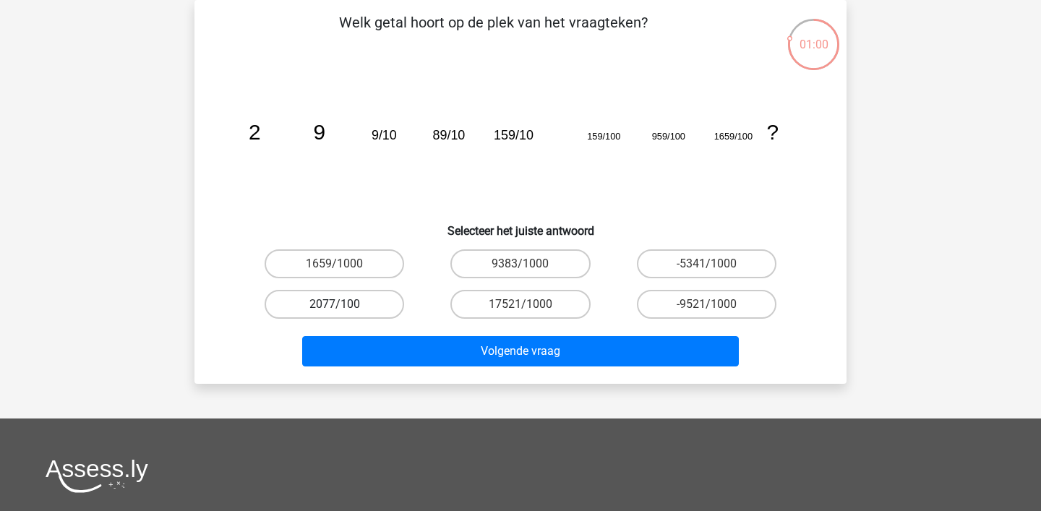
click at [376, 299] on label "2077/100" at bounding box center [335, 304] width 140 height 29
click at [344, 304] on input "2077/100" at bounding box center [339, 308] width 9 height 9
radio input "true"
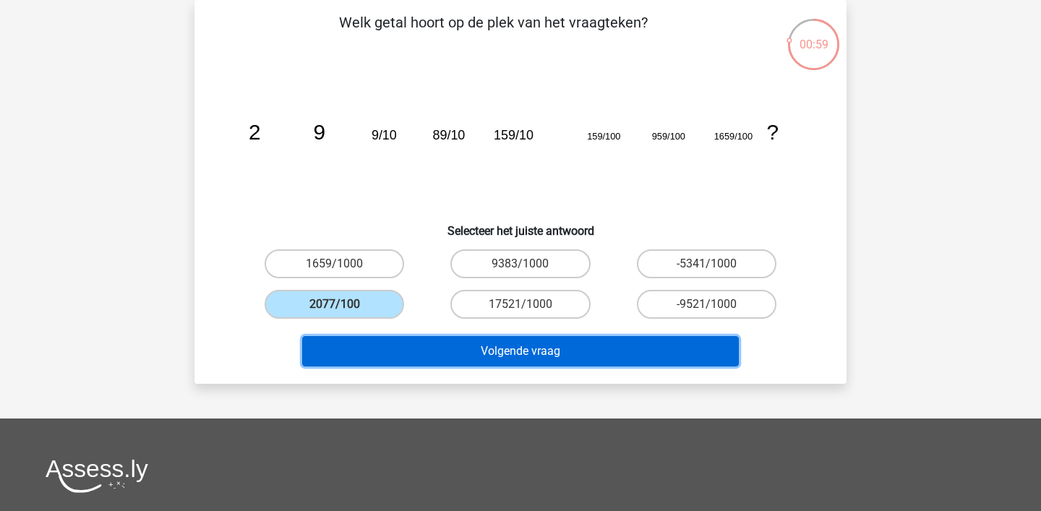
click at [382, 351] on button "Volgende vraag" at bounding box center [521, 351] width 438 height 30
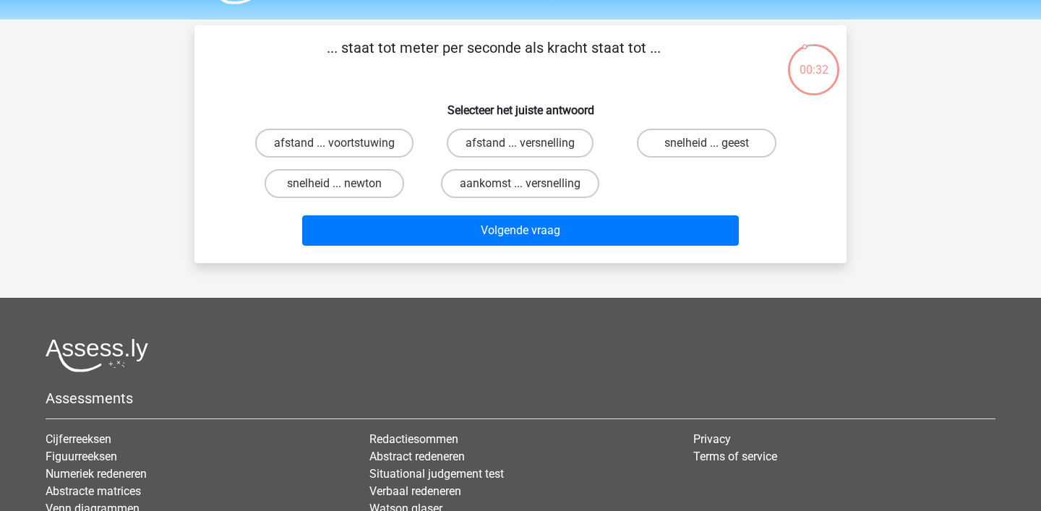
scroll to position [39, 0]
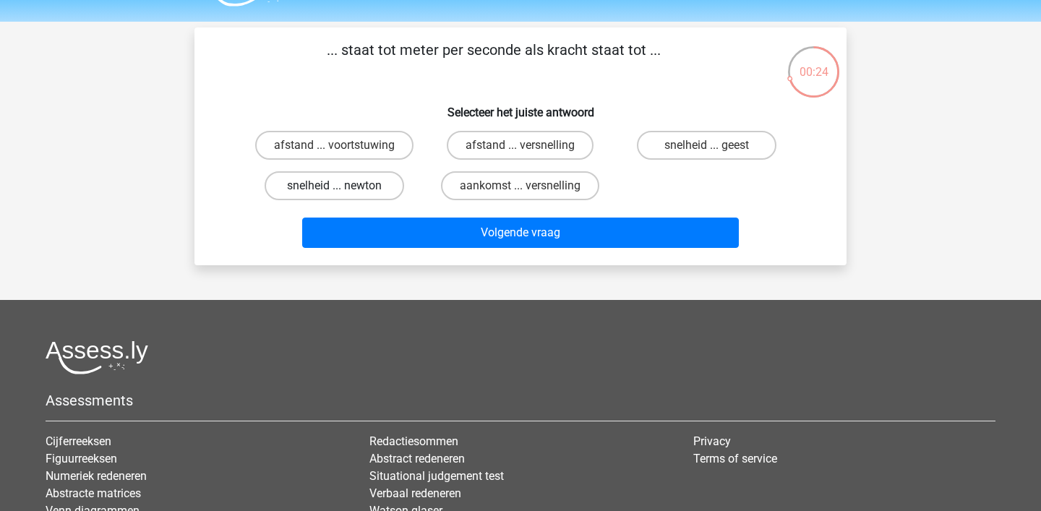
click at [360, 192] on label "snelheid ... newton" at bounding box center [335, 185] width 140 height 29
click at [344, 192] on input "snelheid ... newton" at bounding box center [339, 190] width 9 height 9
radio input "true"
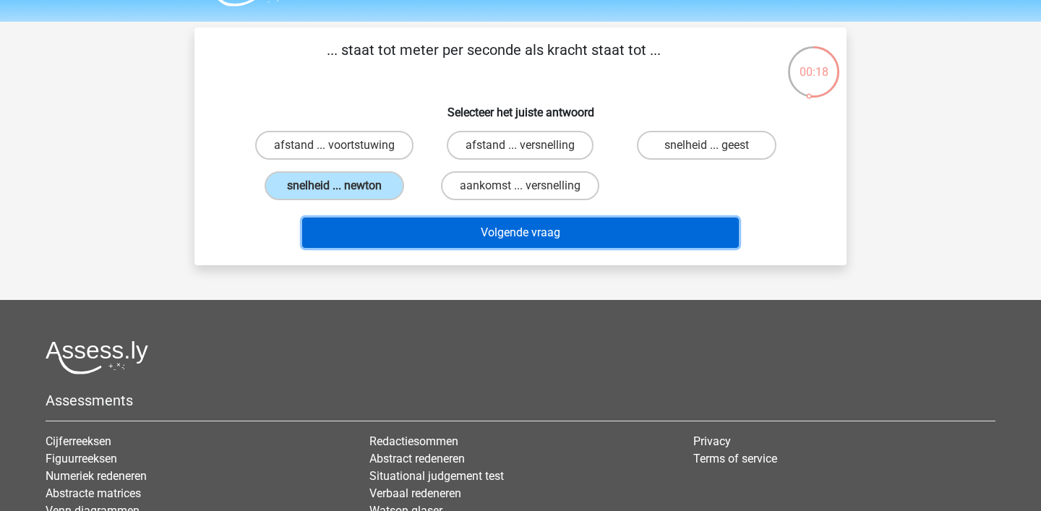
click at [414, 232] on button "Volgende vraag" at bounding box center [521, 233] width 438 height 30
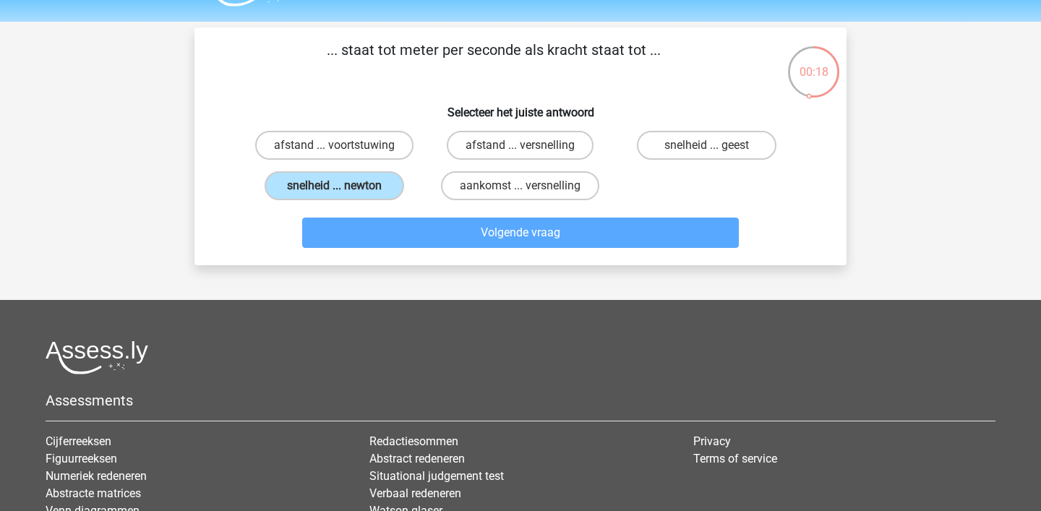
scroll to position [67, 0]
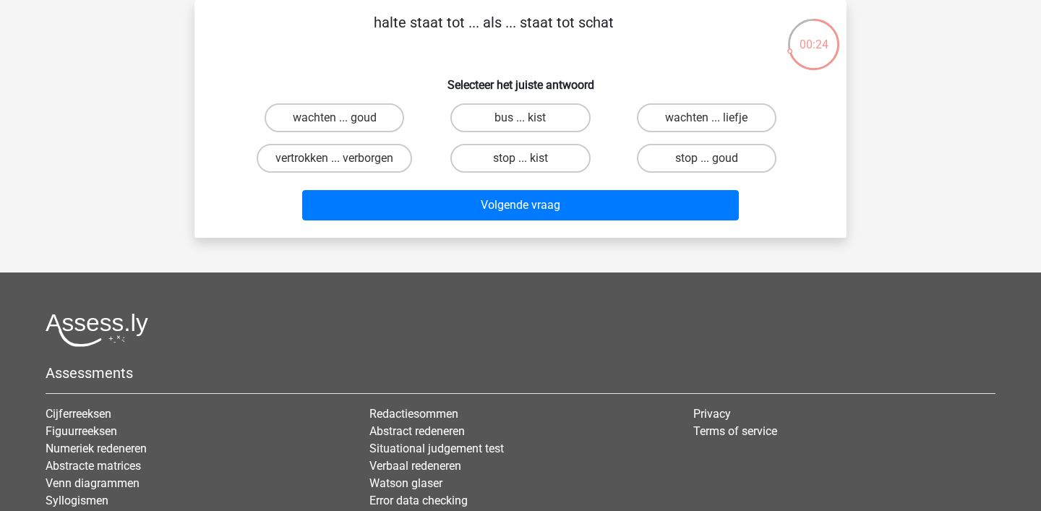
click at [526, 119] on input "bus ... kist" at bounding box center [525, 122] width 9 height 9
radio input "true"
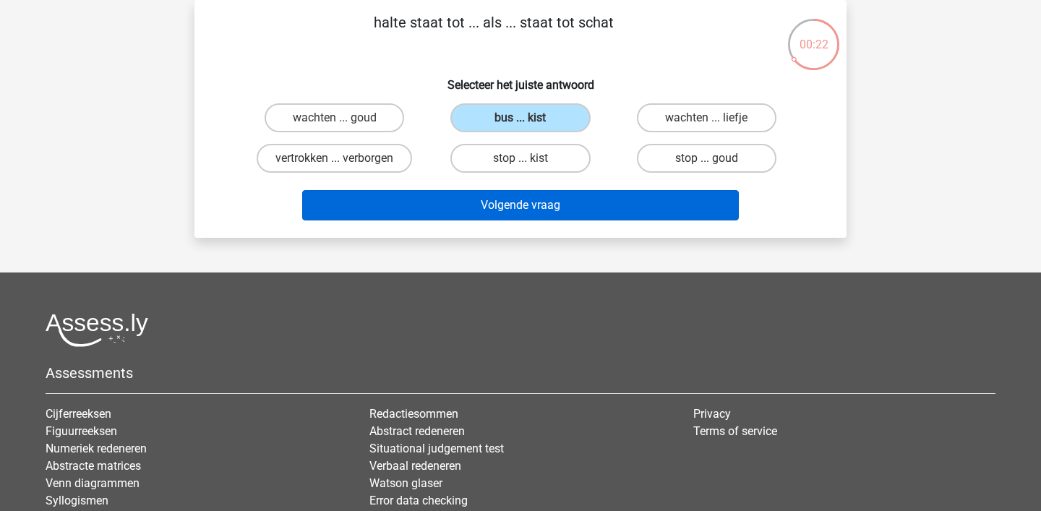
click at [513, 205] on button "Volgende vraag" at bounding box center [521, 205] width 438 height 30
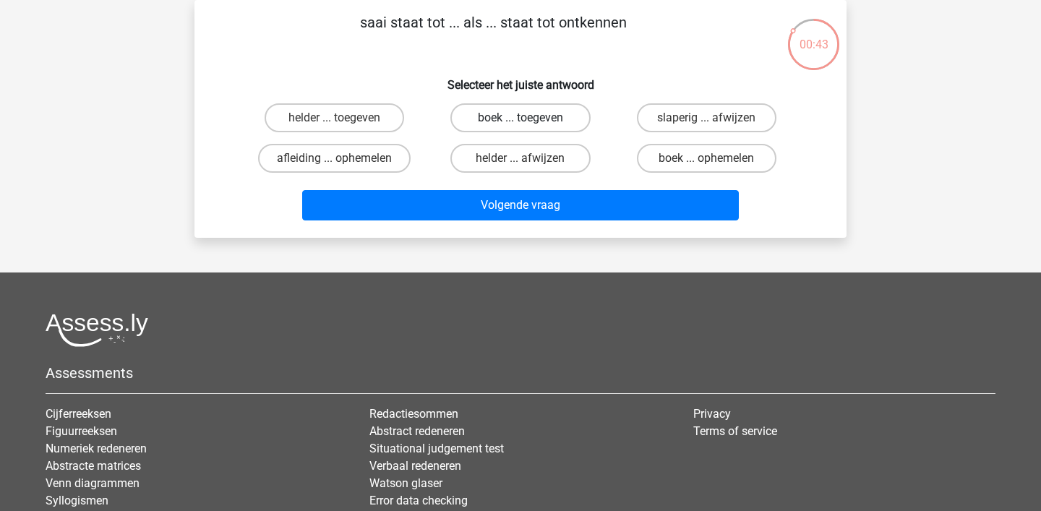
click at [556, 117] on label "boek ... toegeven" at bounding box center [521, 117] width 140 height 29
click at [530, 118] on input "boek ... toegeven" at bounding box center [525, 122] width 9 height 9
radio input "true"
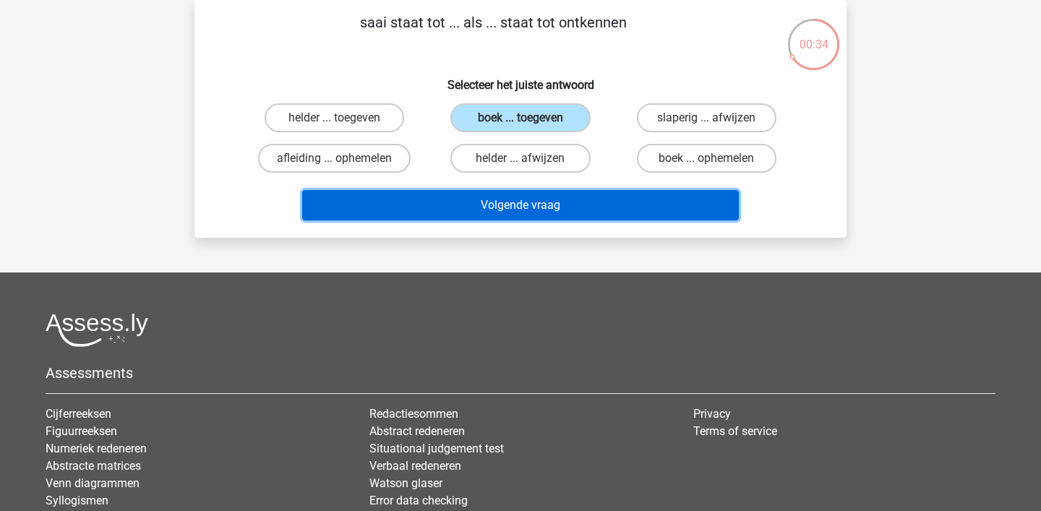
click at [534, 210] on button "Volgende vraag" at bounding box center [521, 205] width 438 height 30
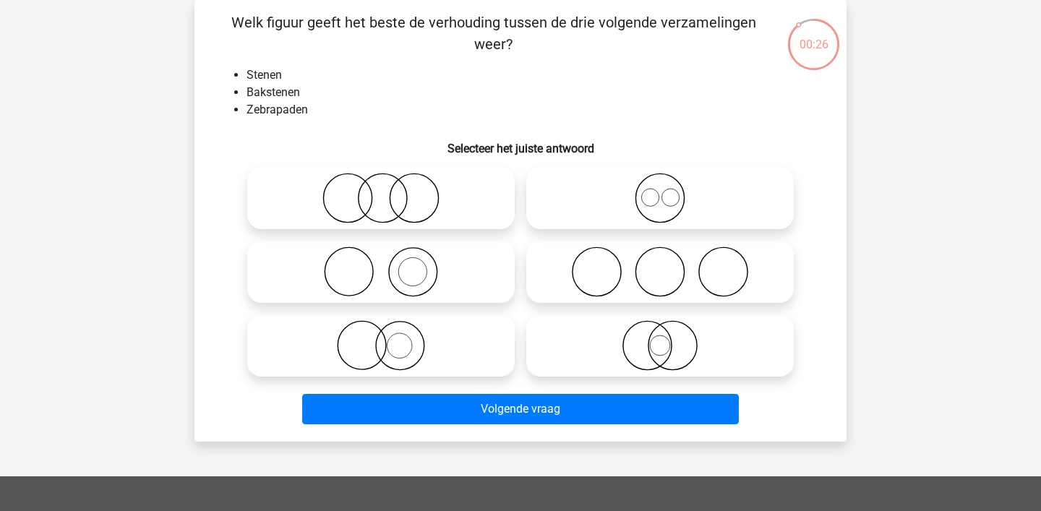
click at [408, 288] on icon at bounding box center [381, 272] width 256 height 51
click at [391, 265] on input "radio" at bounding box center [385, 259] width 9 height 9
radio input "true"
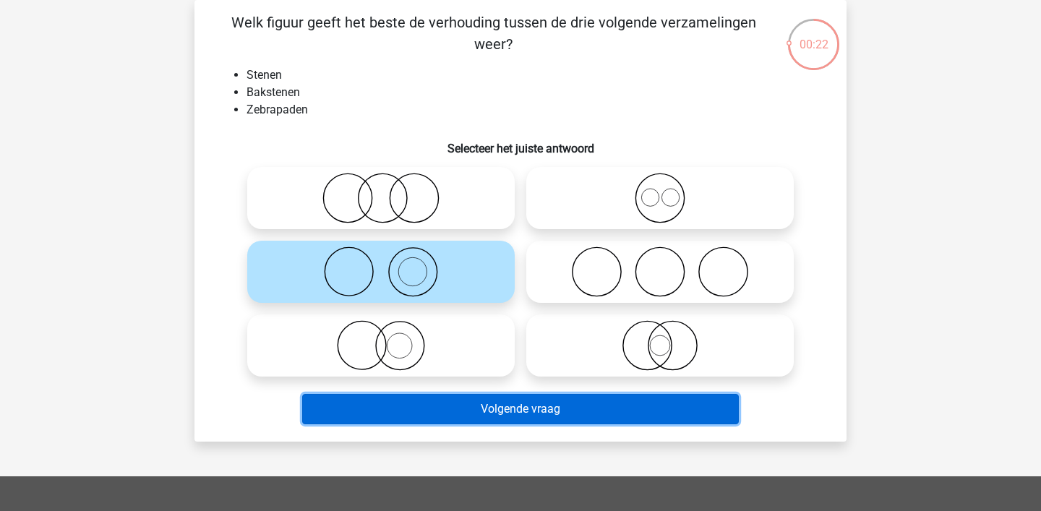
click at [447, 416] on button "Volgende vraag" at bounding box center [521, 409] width 438 height 30
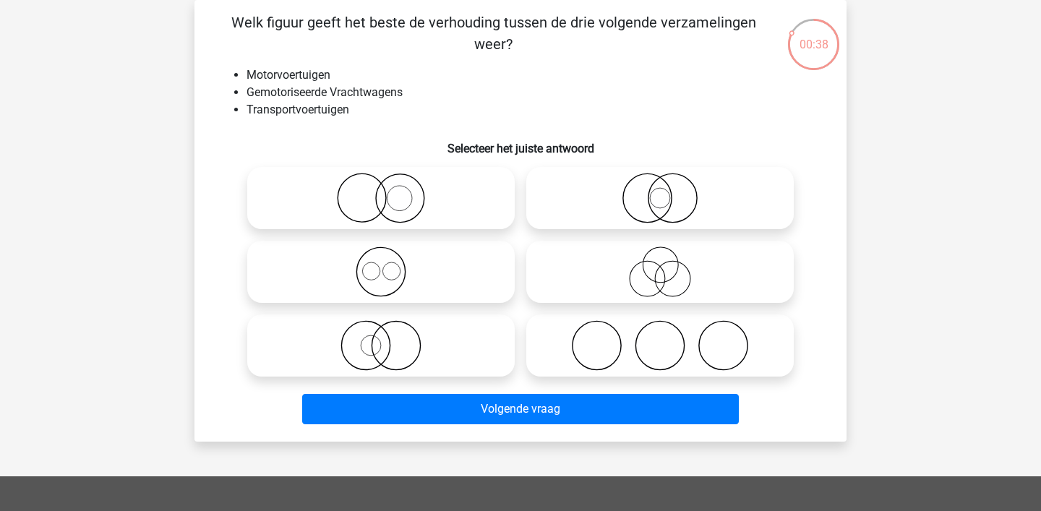
click at [661, 202] on icon at bounding box center [660, 198] width 256 height 51
click at [661, 191] on input "radio" at bounding box center [664, 186] width 9 height 9
radio input "true"
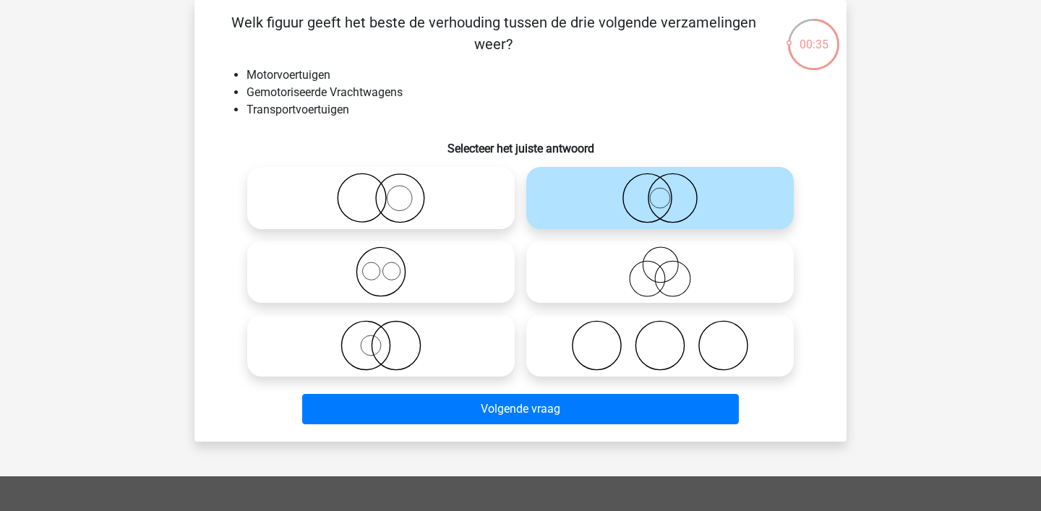
click at [427, 286] on icon at bounding box center [381, 272] width 256 height 51
click at [391, 265] on input "radio" at bounding box center [385, 259] width 9 height 9
radio input "true"
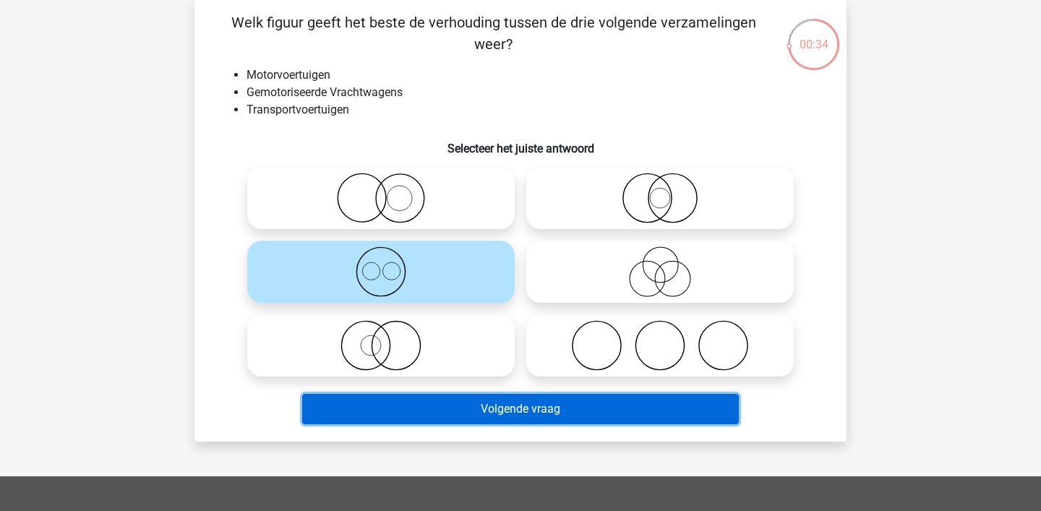
click at [417, 407] on button "Volgende vraag" at bounding box center [521, 409] width 438 height 30
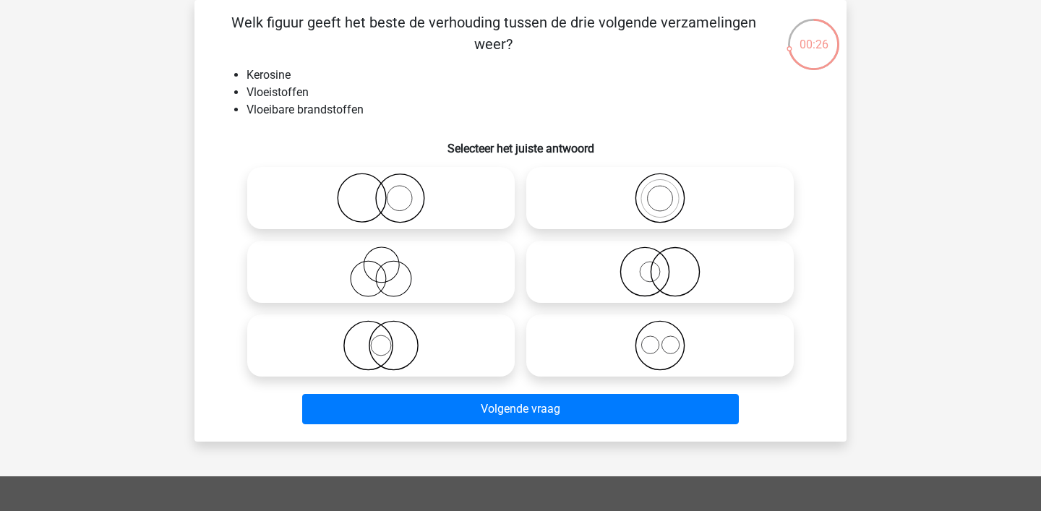
click at [626, 169] on label at bounding box center [660, 198] width 268 height 62
click at [660, 182] on input "radio" at bounding box center [664, 186] width 9 height 9
radio input "true"
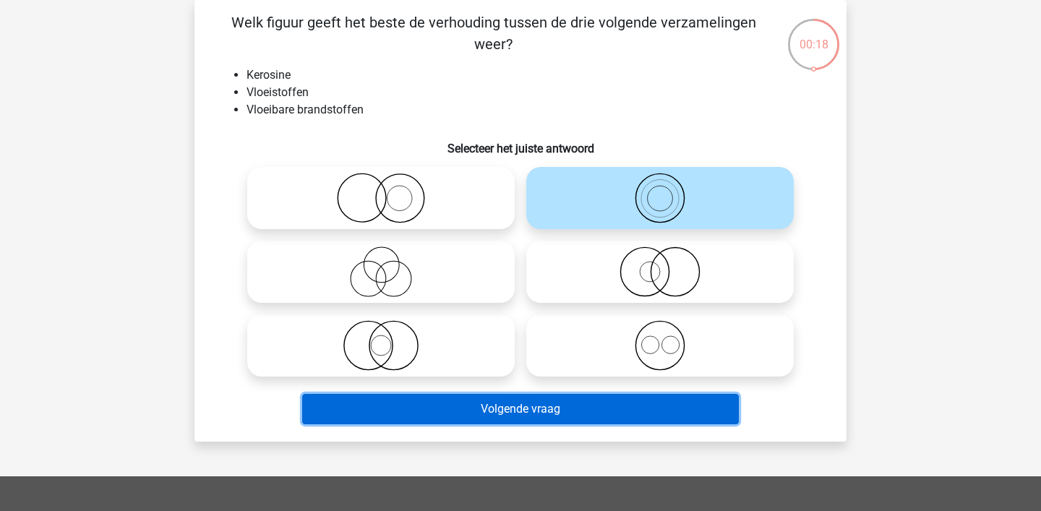
click at [456, 410] on button "Volgende vraag" at bounding box center [521, 409] width 438 height 30
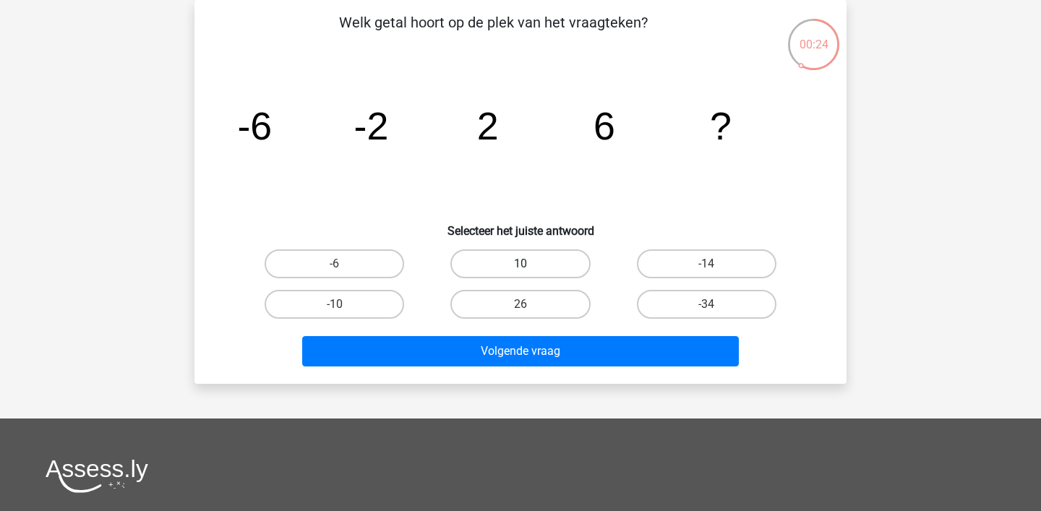
click at [505, 269] on label "10" at bounding box center [521, 263] width 140 height 29
click at [521, 269] on input "10" at bounding box center [525, 268] width 9 height 9
radio input "true"
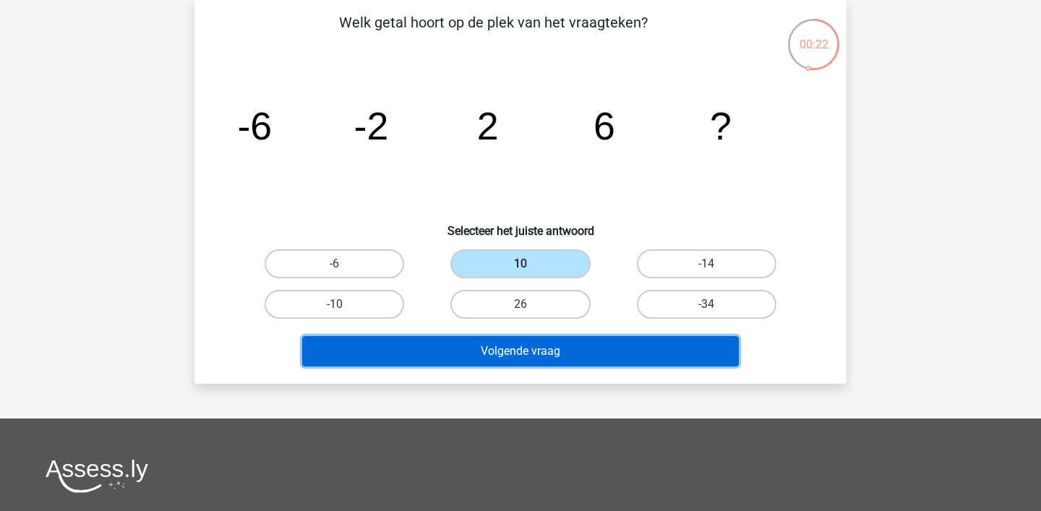
click at [484, 357] on button "Volgende vraag" at bounding box center [521, 351] width 438 height 30
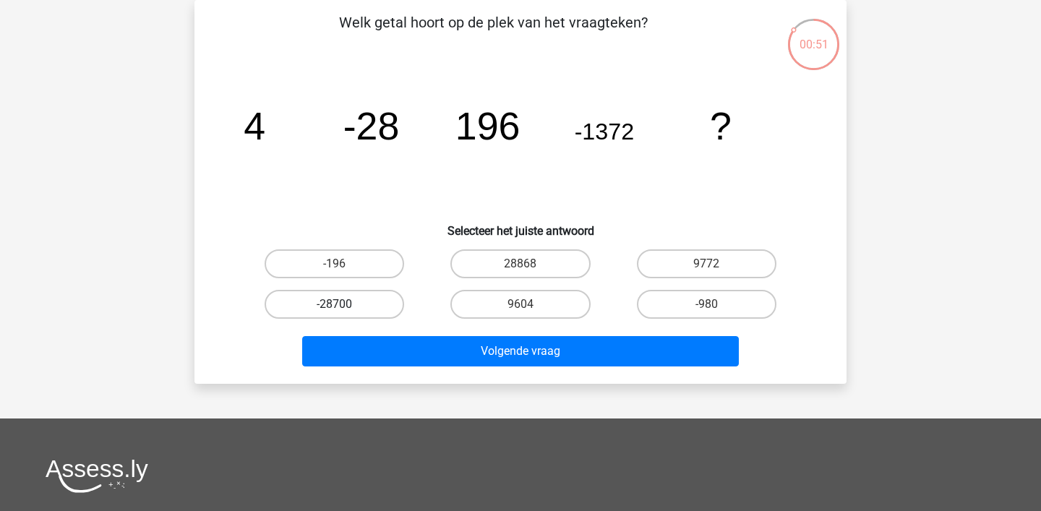
click at [363, 307] on label "-28700" at bounding box center [335, 304] width 140 height 29
click at [344, 307] on input "-28700" at bounding box center [339, 308] width 9 height 9
radio input "true"
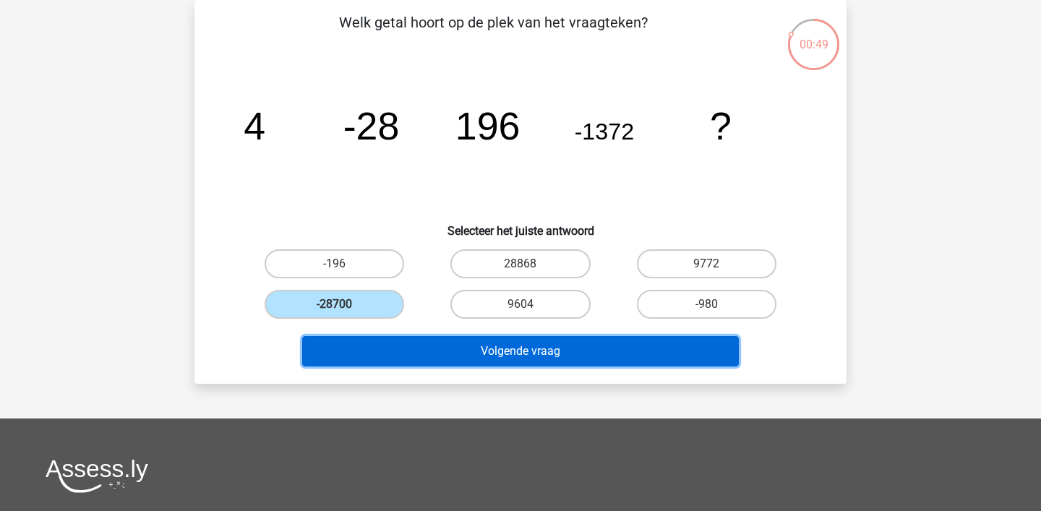
click at [406, 348] on button "Volgende vraag" at bounding box center [521, 351] width 438 height 30
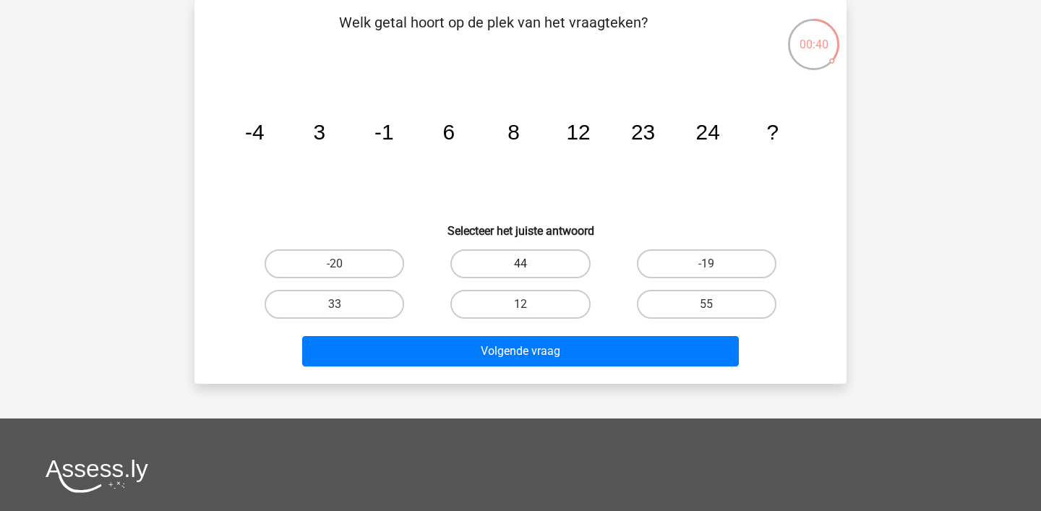
click at [495, 263] on label "44" at bounding box center [521, 263] width 140 height 29
click at [521, 264] on input "44" at bounding box center [525, 268] width 9 height 9
radio input "true"
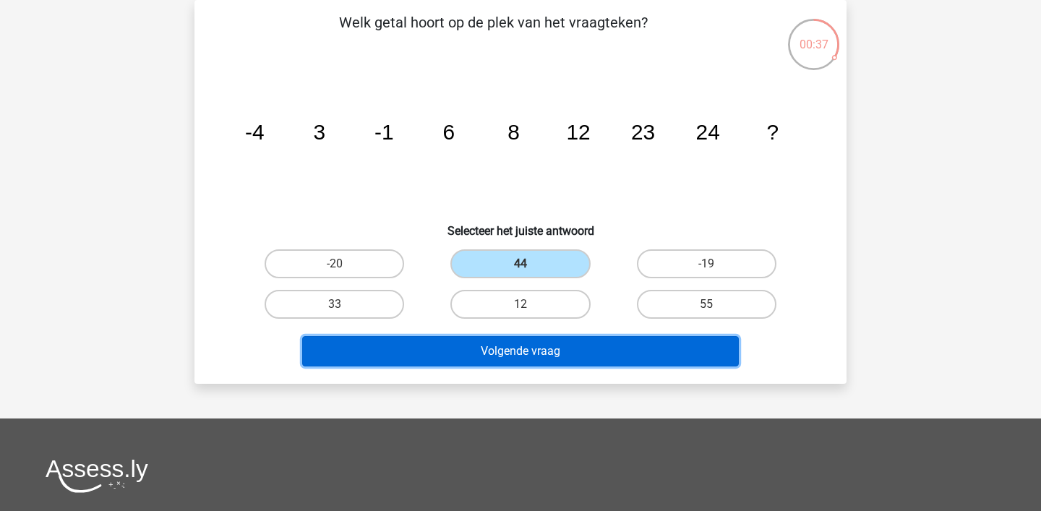
click at [487, 351] on button "Volgende vraag" at bounding box center [521, 351] width 438 height 30
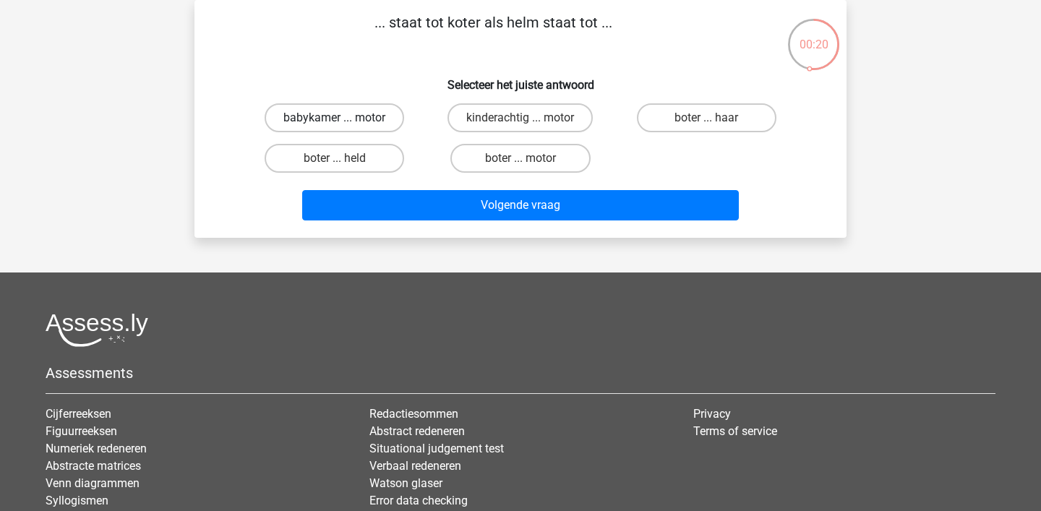
click at [356, 115] on label "babykamer ... motor" at bounding box center [335, 117] width 140 height 29
click at [344, 118] on input "babykamer ... motor" at bounding box center [339, 122] width 9 height 9
radio input "true"
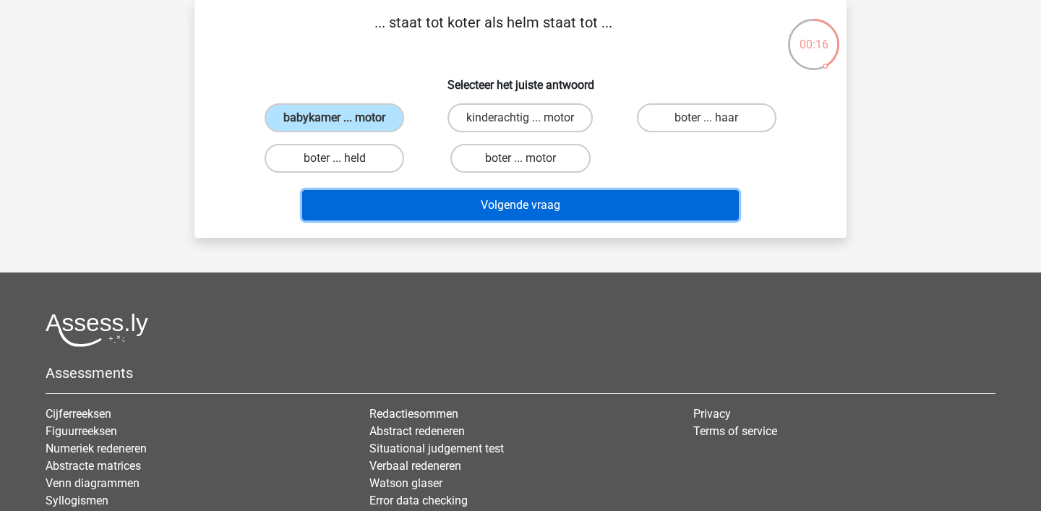
click at [432, 212] on button "Volgende vraag" at bounding box center [521, 205] width 438 height 30
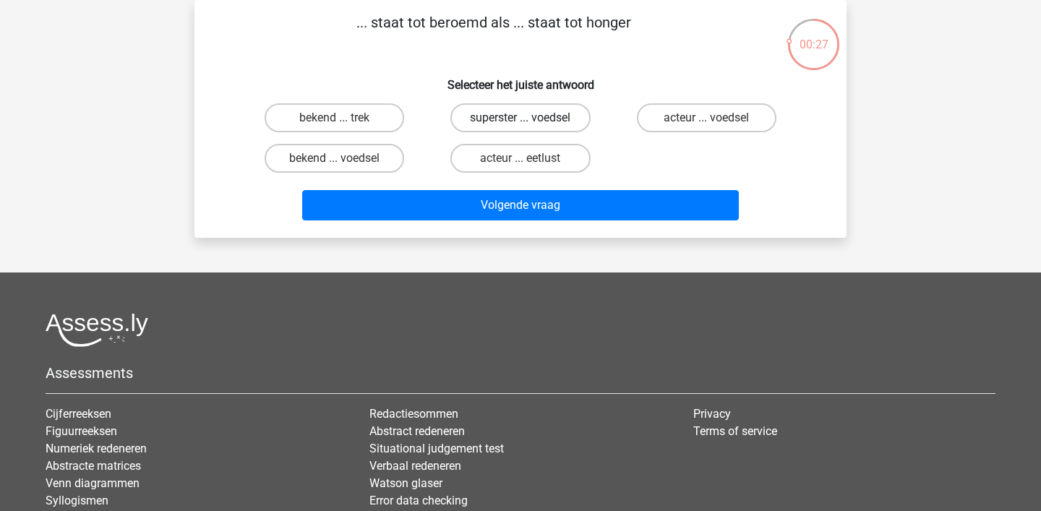
click at [533, 116] on label "superster ... voedsel" at bounding box center [521, 117] width 140 height 29
click at [530, 118] on input "superster ... voedsel" at bounding box center [525, 122] width 9 height 9
radio input "true"
click at [370, 161] on label "bekend ... voedsel" at bounding box center [335, 158] width 140 height 29
click at [344, 161] on input "bekend ... voedsel" at bounding box center [339, 162] width 9 height 9
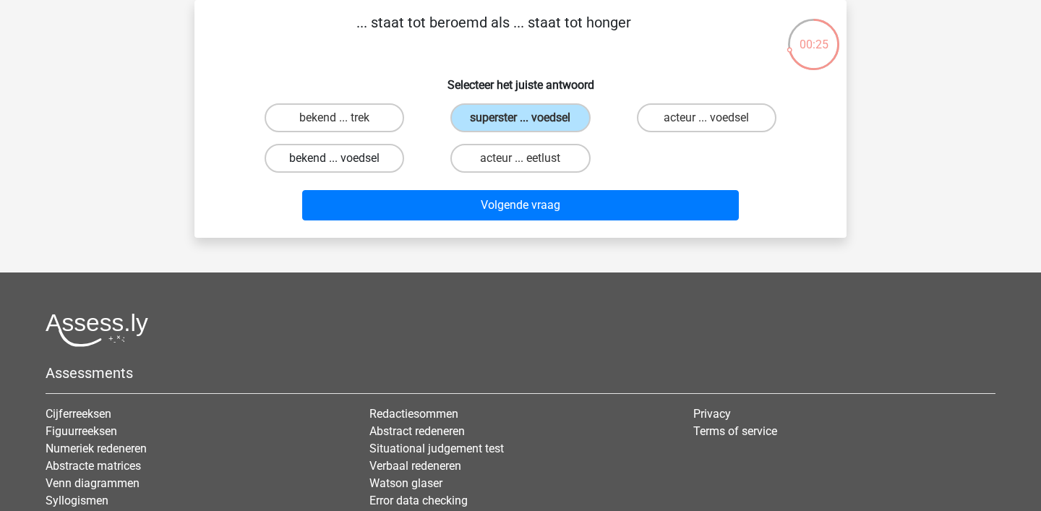
radio input "true"
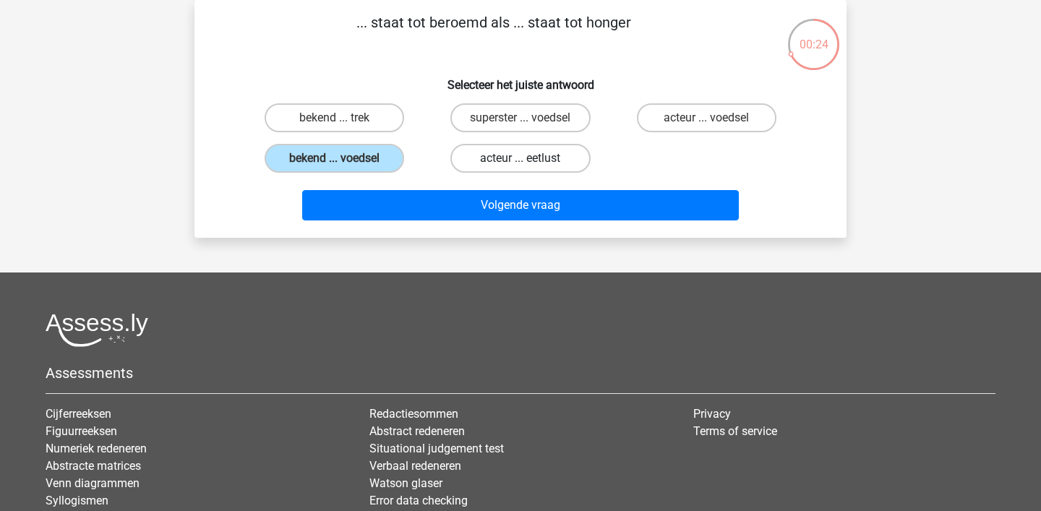
click at [522, 153] on label "acteur ... eetlust" at bounding box center [521, 158] width 140 height 29
click at [522, 158] on input "acteur ... eetlust" at bounding box center [525, 162] width 9 height 9
radio input "true"
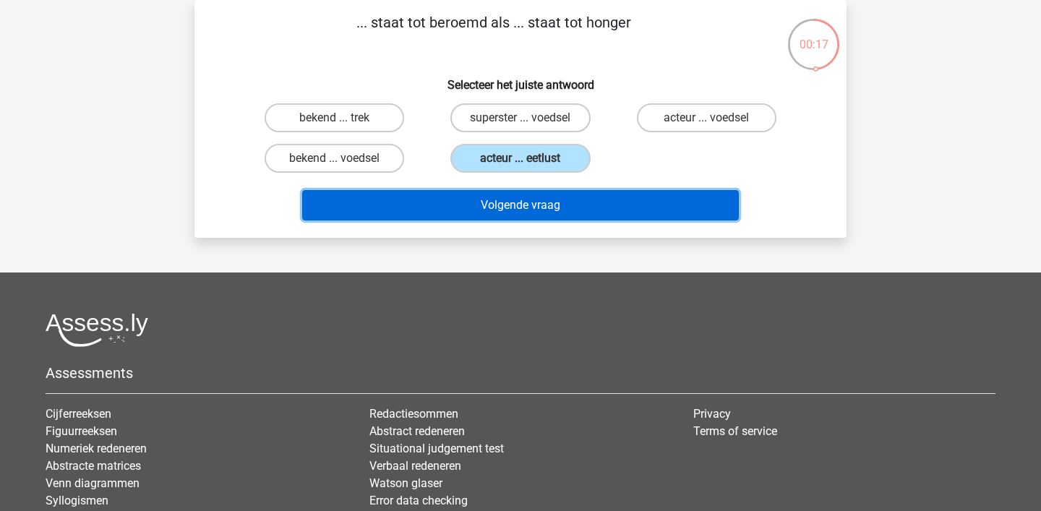
click at [587, 208] on button "Volgende vraag" at bounding box center [521, 205] width 438 height 30
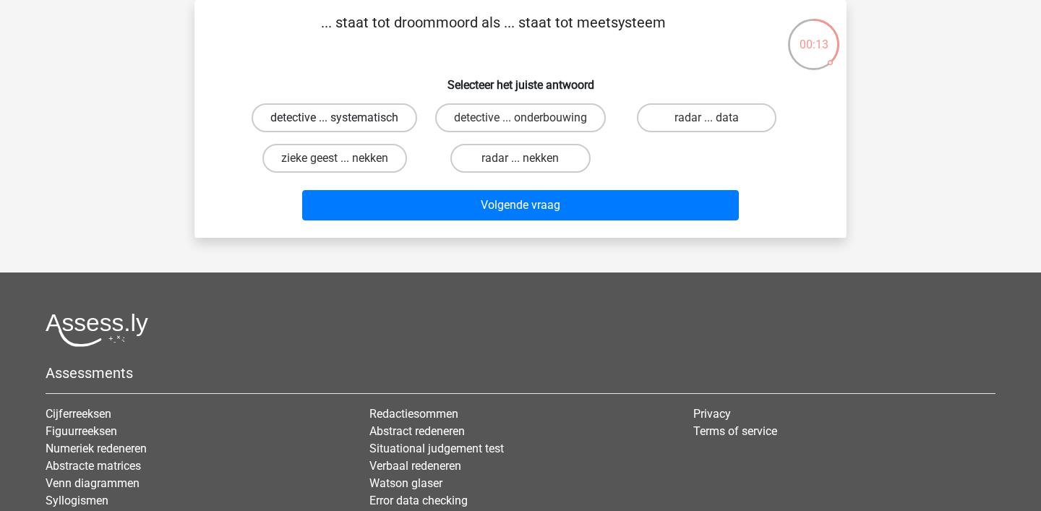
click at [353, 127] on label "detective ... systematisch" at bounding box center [335, 117] width 166 height 29
click at [344, 127] on input "detective ... systematisch" at bounding box center [339, 122] width 9 height 9
radio input "true"
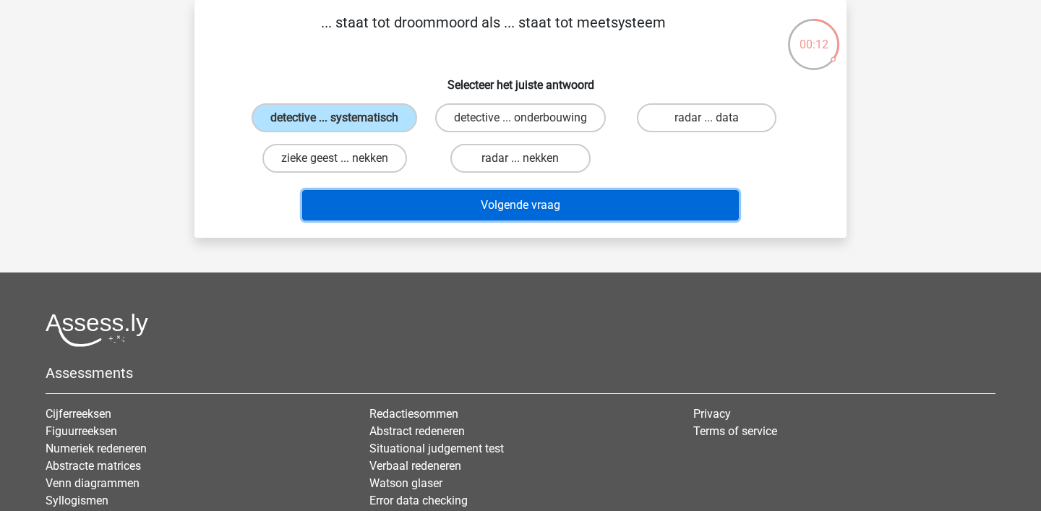
click at [401, 200] on button "Volgende vraag" at bounding box center [521, 205] width 438 height 30
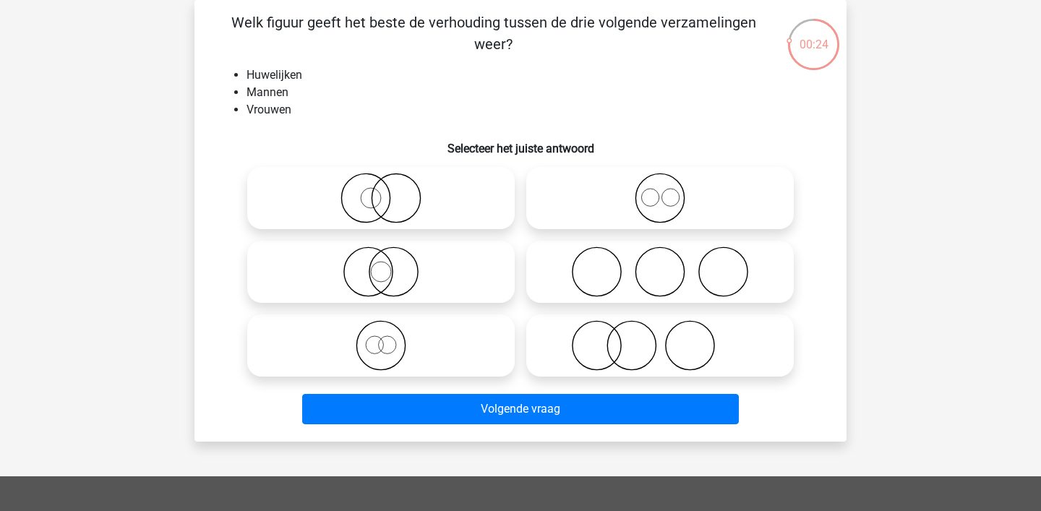
click at [653, 203] on icon at bounding box center [660, 198] width 256 height 51
click at [660, 191] on input "radio" at bounding box center [664, 186] width 9 height 9
radio input "true"
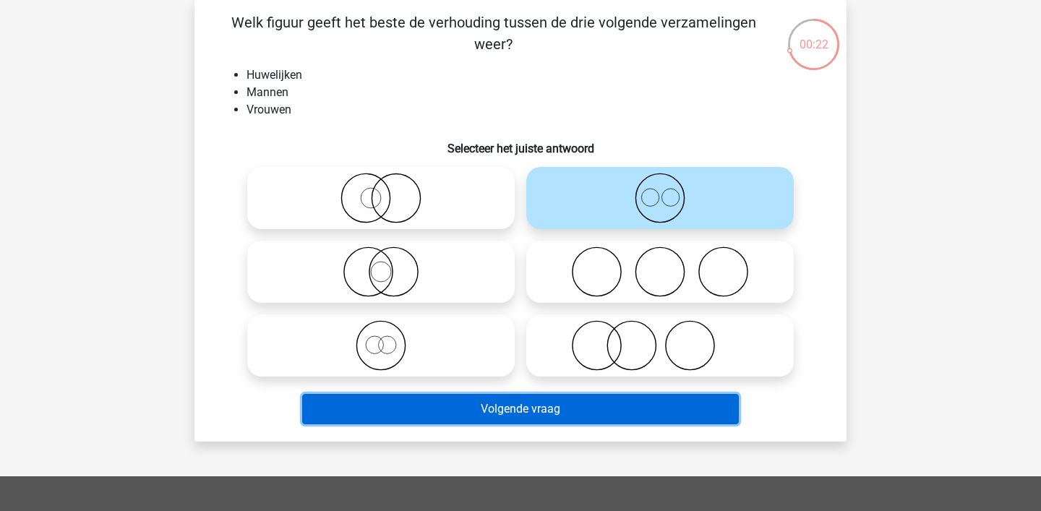
click at [498, 414] on button "Volgende vraag" at bounding box center [521, 409] width 438 height 30
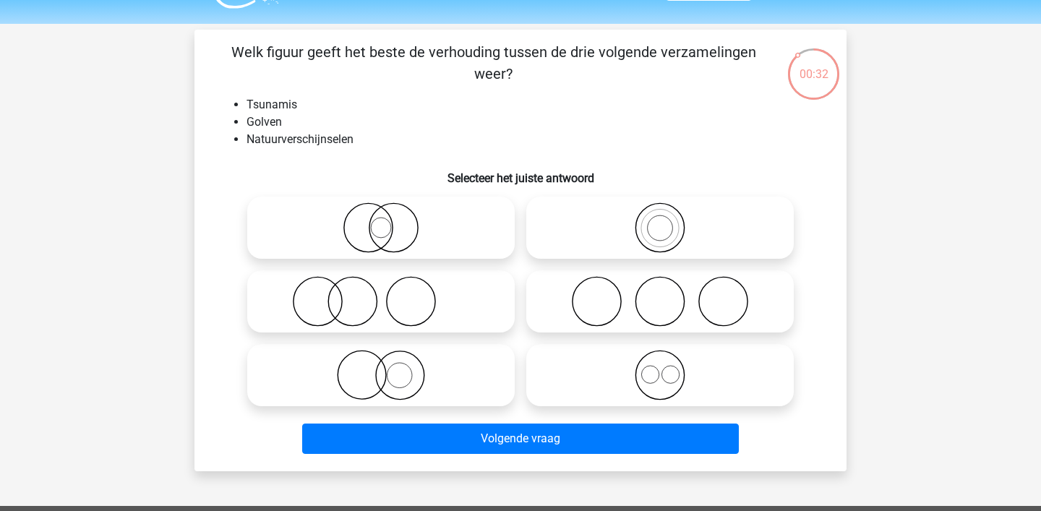
scroll to position [39, 0]
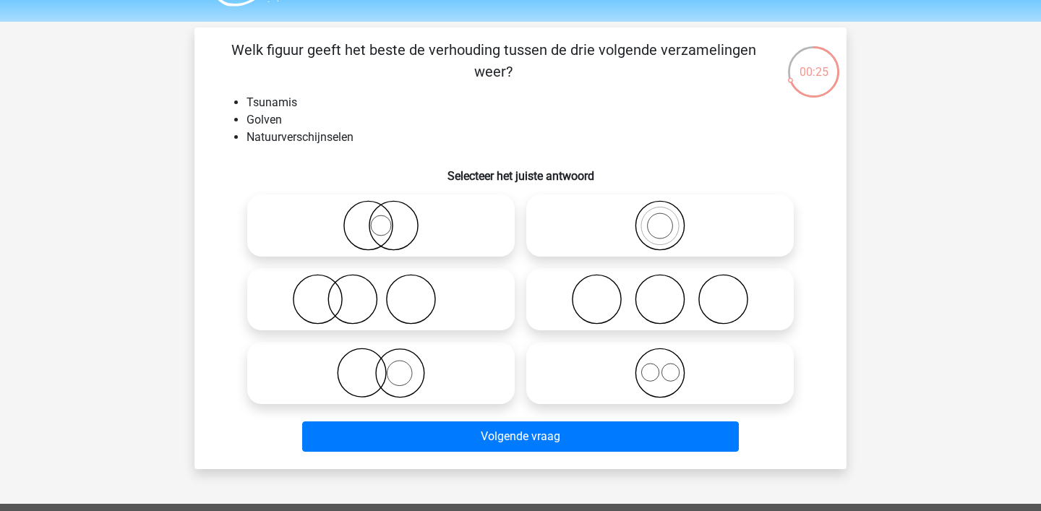
click at [382, 221] on icon at bounding box center [381, 225] width 256 height 51
click at [382, 218] on input "radio" at bounding box center [385, 213] width 9 height 9
radio input "true"
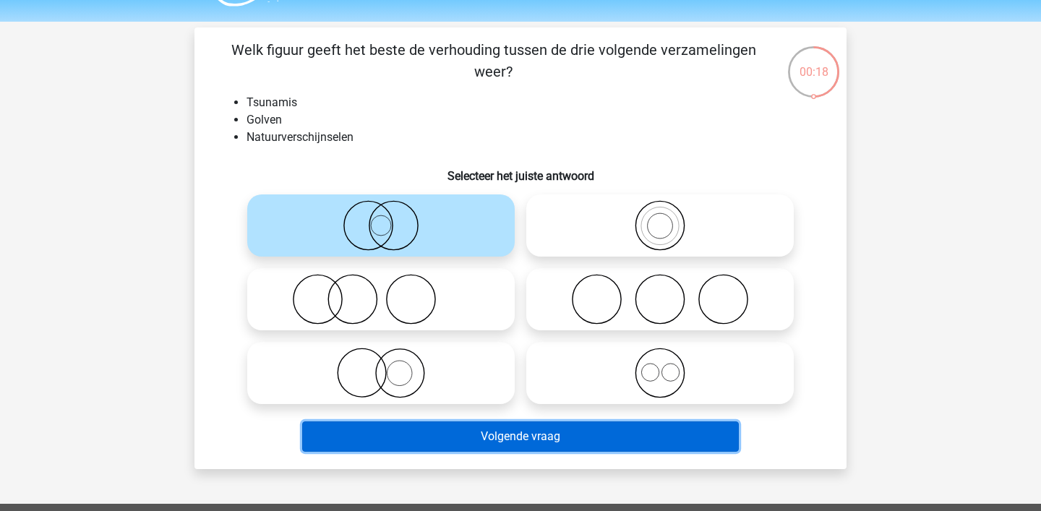
click at [424, 437] on button "Volgende vraag" at bounding box center [521, 437] width 438 height 30
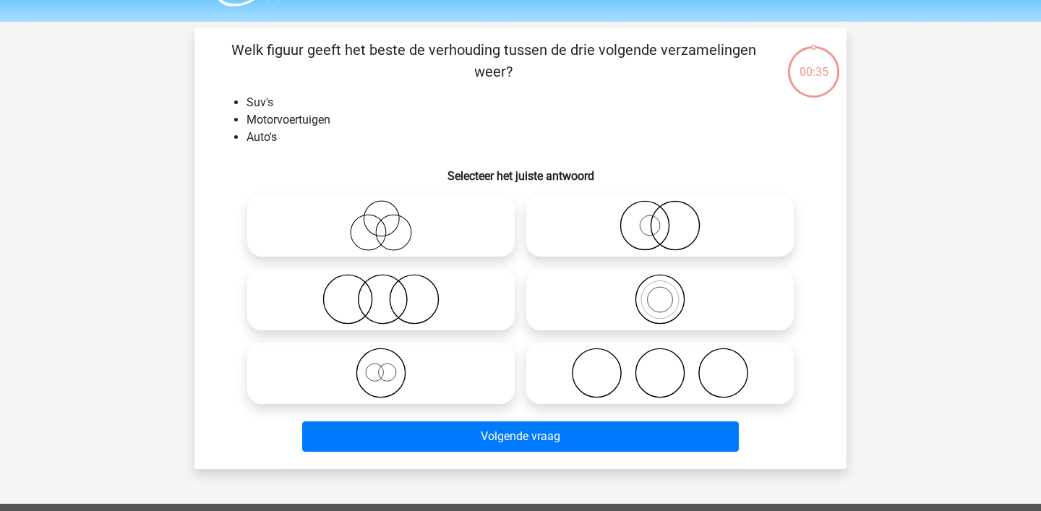
scroll to position [67, 0]
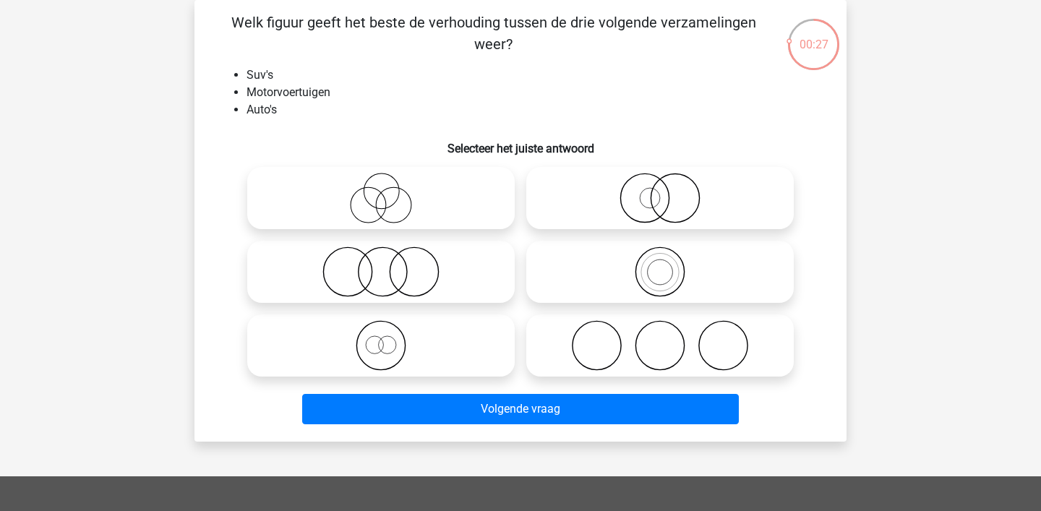
click at [389, 206] on icon at bounding box center [381, 198] width 256 height 51
click at [389, 191] on input "radio" at bounding box center [385, 186] width 9 height 9
radio input "true"
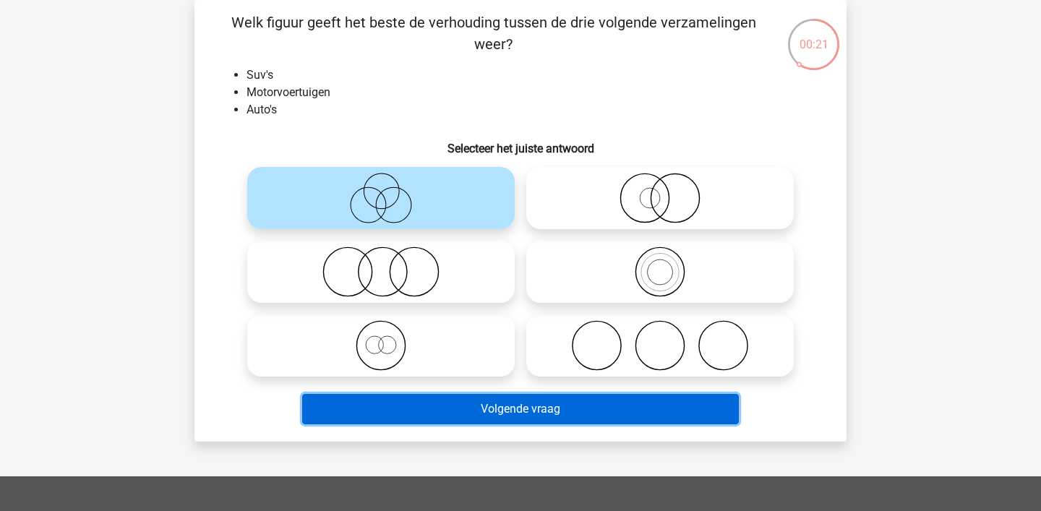
click at [428, 406] on button "Volgende vraag" at bounding box center [521, 409] width 438 height 30
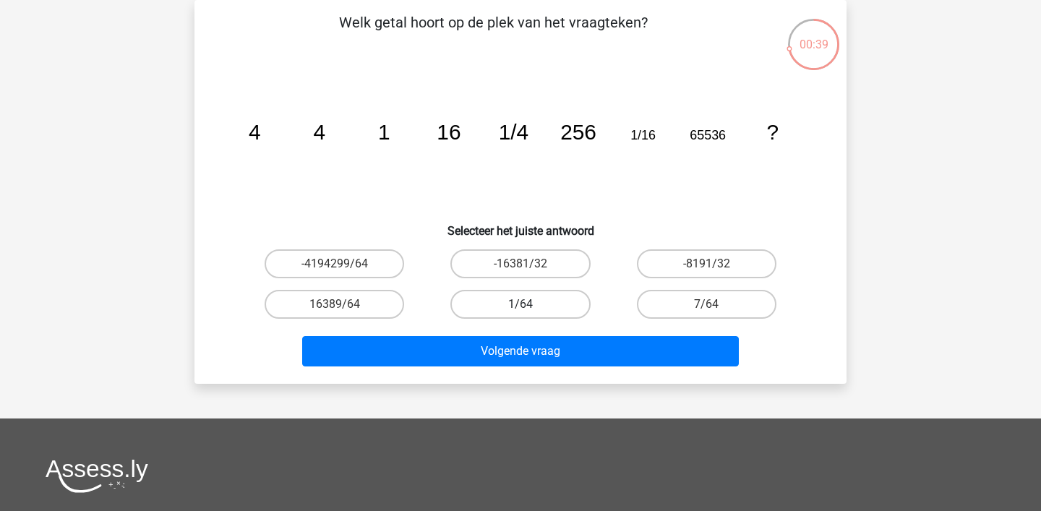
click at [561, 303] on label "1/64" at bounding box center [521, 304] width 140 height 29
click at [530, 304] on input "1/64" at bounding box center [525, 308] width 9 height 9
radio input "true"
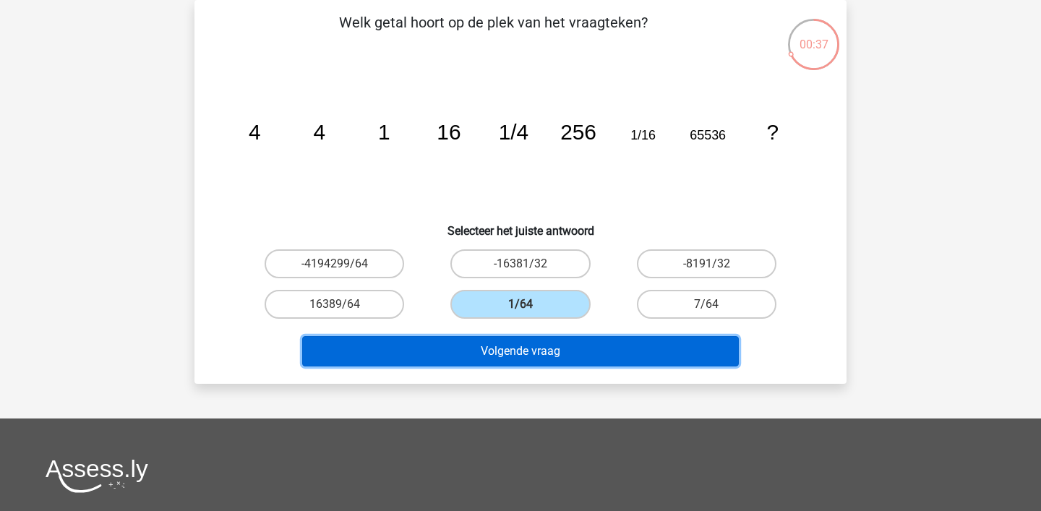
click at [564, 351] on button "Volgende vraag" at bounding box center [521, 351] width 438 height 30
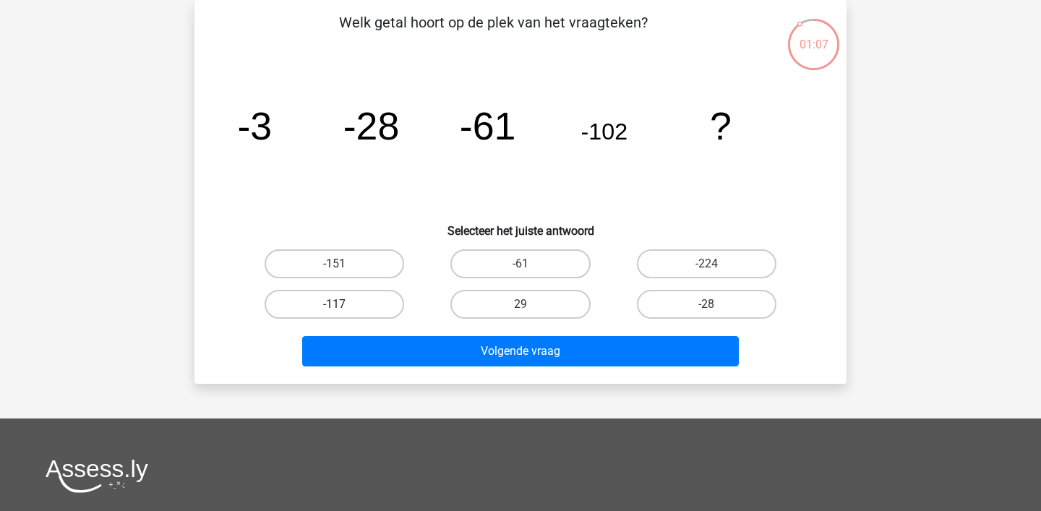
click at [359, 291] on label "-117" at bounding box center [335, 304] width 140 height 29
click at [344, 304] on input "-117" at bounding box center [339, 308] width 9 height 9
radio input "true"
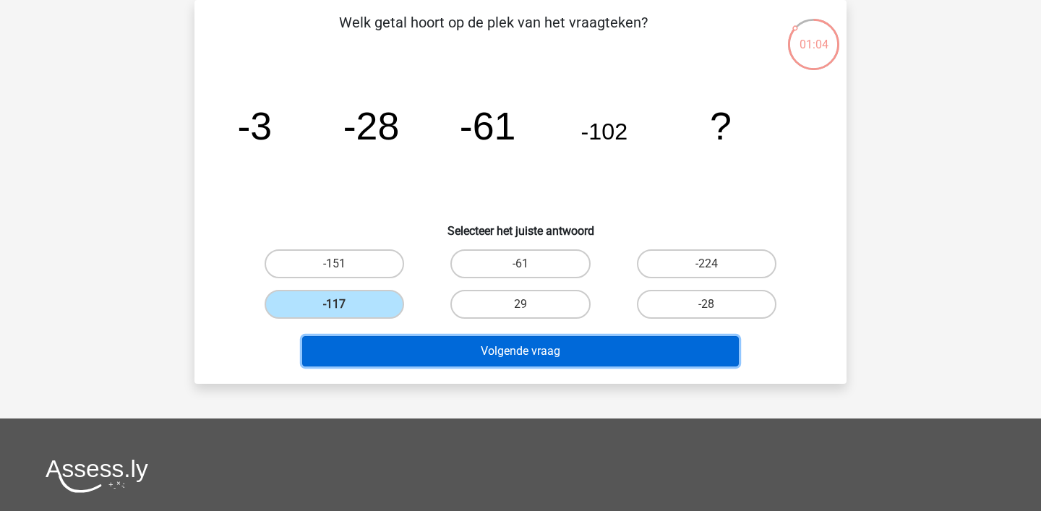
click at [422, 356] on button "Volgende vraag" at bounding box center [521, 351] width 438 height 30
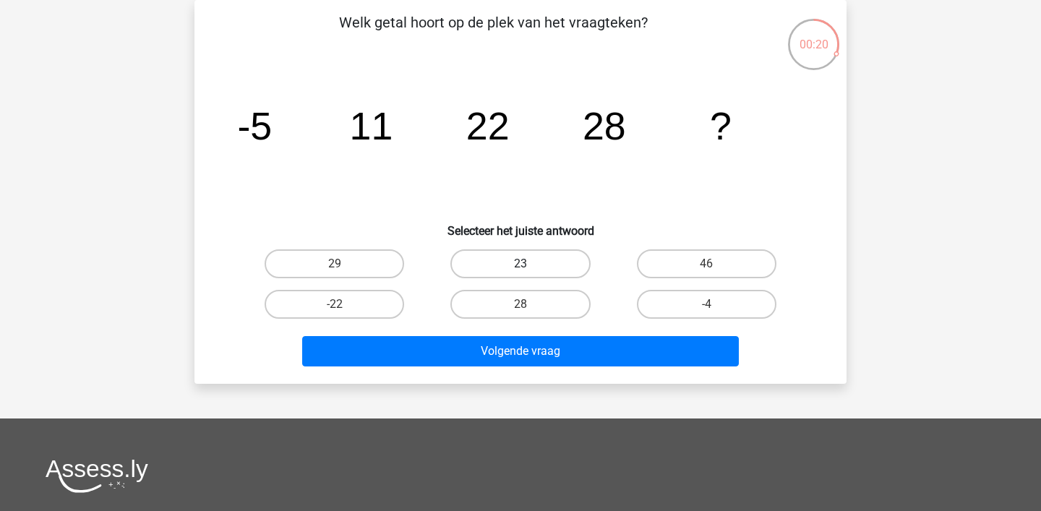
click at [514, 267] on label "23" at bounding box center [521, 263] width 140 height 29
click at [521, 267] on input "23" at bounding box center [525, 268] width 9 height 9
radio input "true"
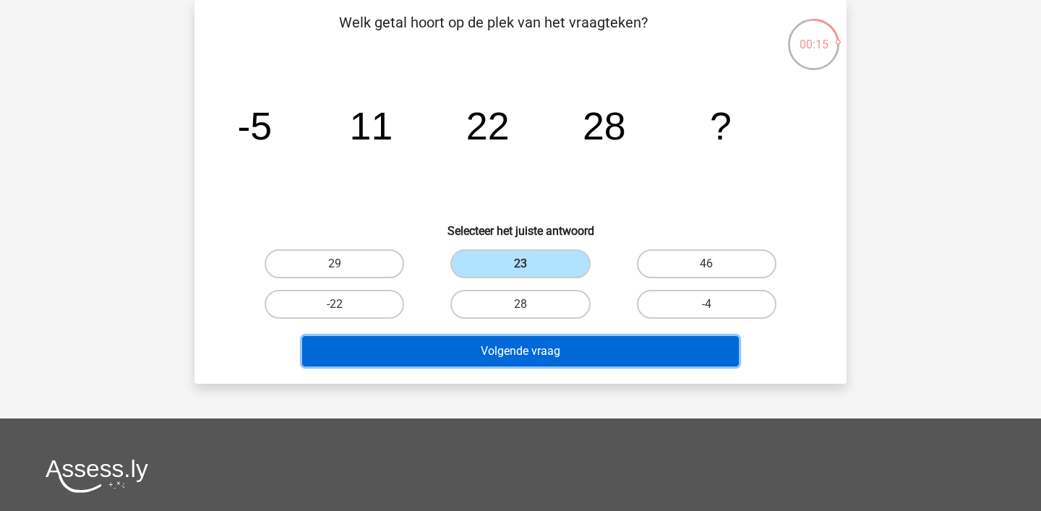
click at [487, 350] on button "Volgende vraag" at bounding box center [521, 351] width 438 height 30
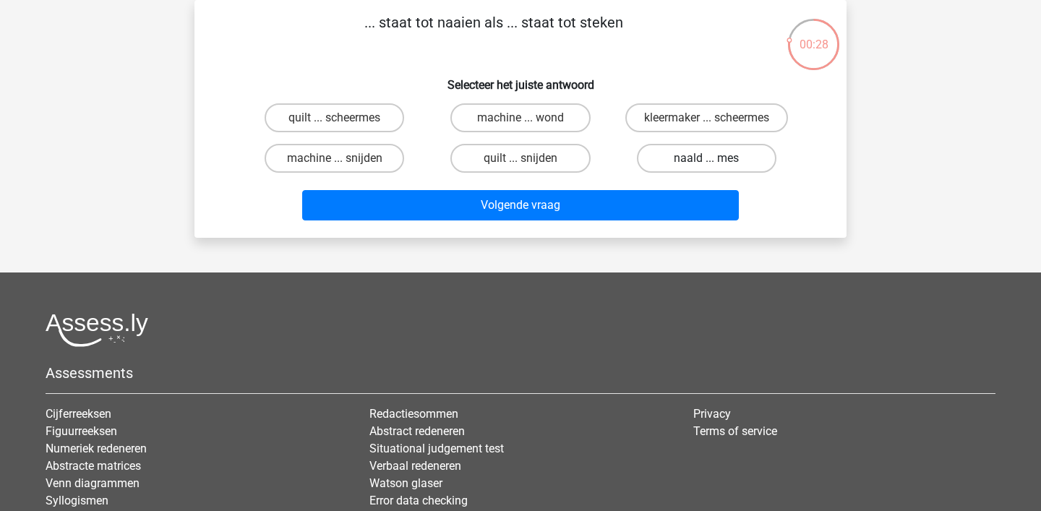
click at [667, 154] on label "naald ... mes" at bounding box center [707, 158] width 140 height 29
click at [707, 158] on input "naald ... mes" at bounding box center [711, 162] width 9 height 9
radio input "true"
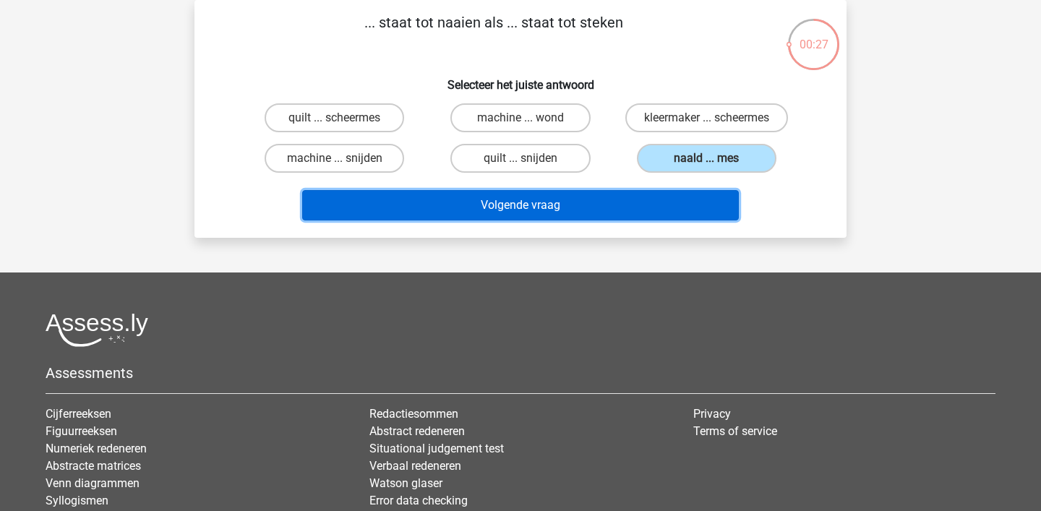
click at [576, 210] on button "Volgende vraag" at bounding box center [521, 205] width 438 height 30
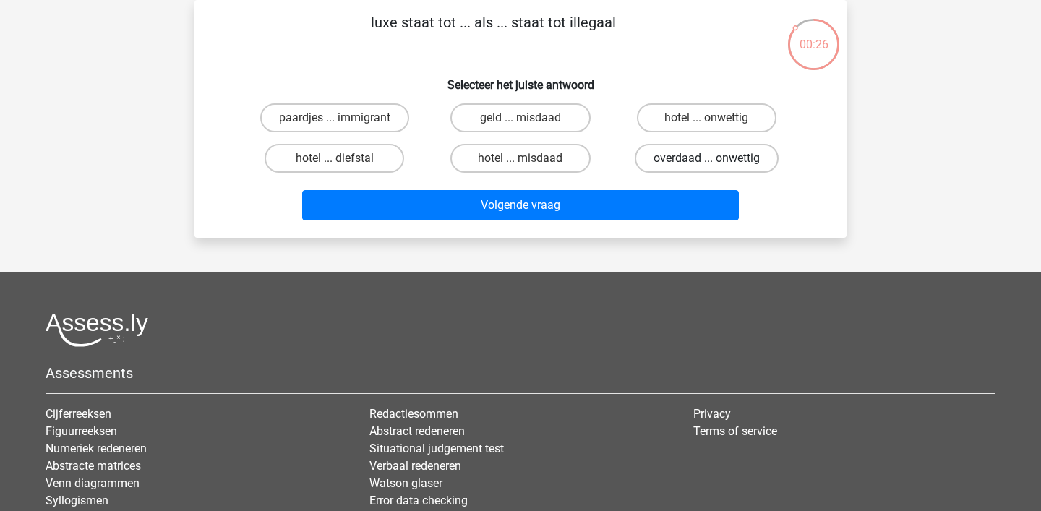
click at [676, 156] on label "overdaad ... onwettig" at bounding box center [707, 158] width 144 height 29
click at [707, 158] on input "overdaad ... onwettig" at bounding box center [711, 162] width 9 height 9
radio input "true"
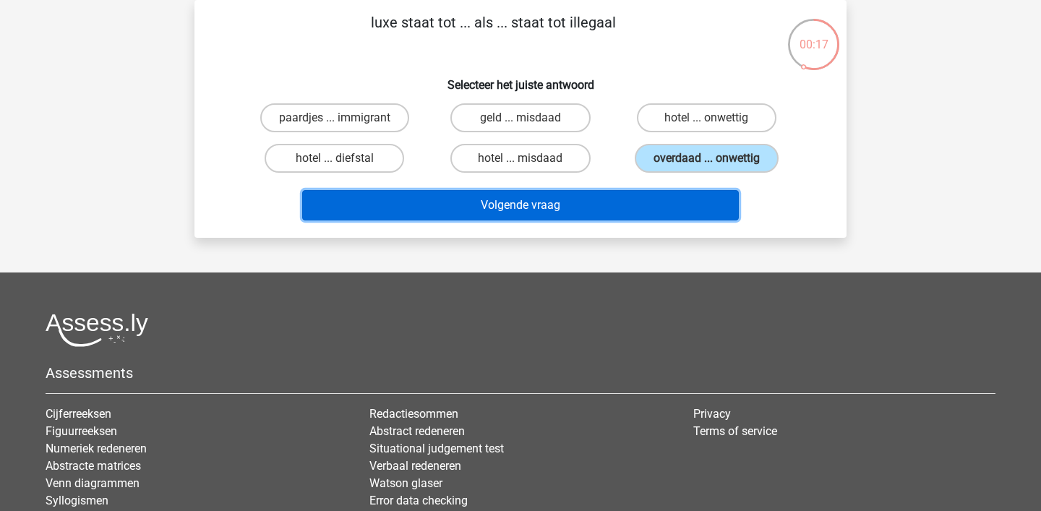
click at [552, 198] on button "Volgende vraag" at bounding box center [521, 205] width 438 height 30
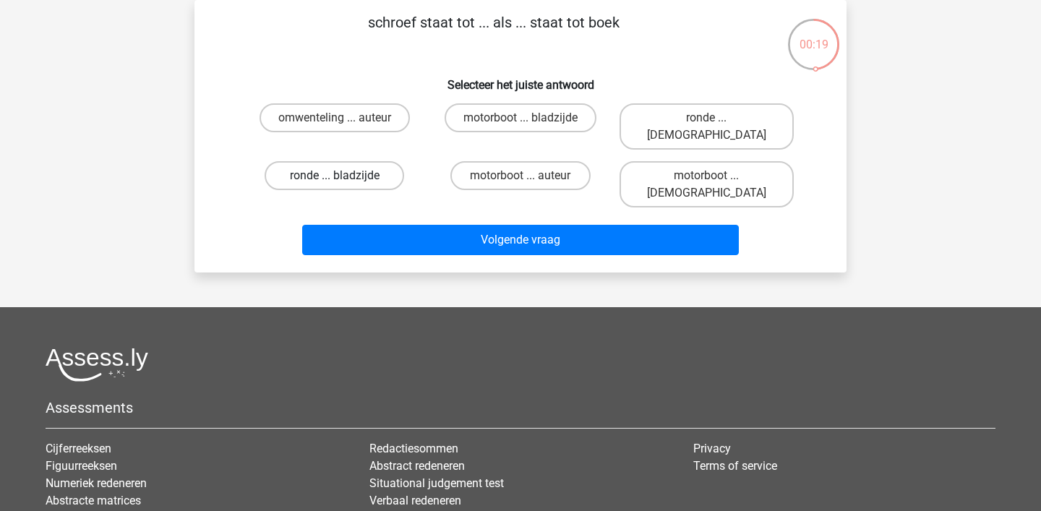
click at [329, 168] on label "ronde ... bladzijde" at bounding box center [335, 175] width 140 height 29
click at [335, 176] on input "ronde ... bladzijde" at bounding box center [339, 180] width 9 height 9
radio input "true"
click at [302, 119] on label "omwenteling ... auteur" at bounding box center [335, 117] width 150 height 29
click at [335, 119] on input "omwenteling ... auteur" at bounding box center [339, 122] width 9 height 9
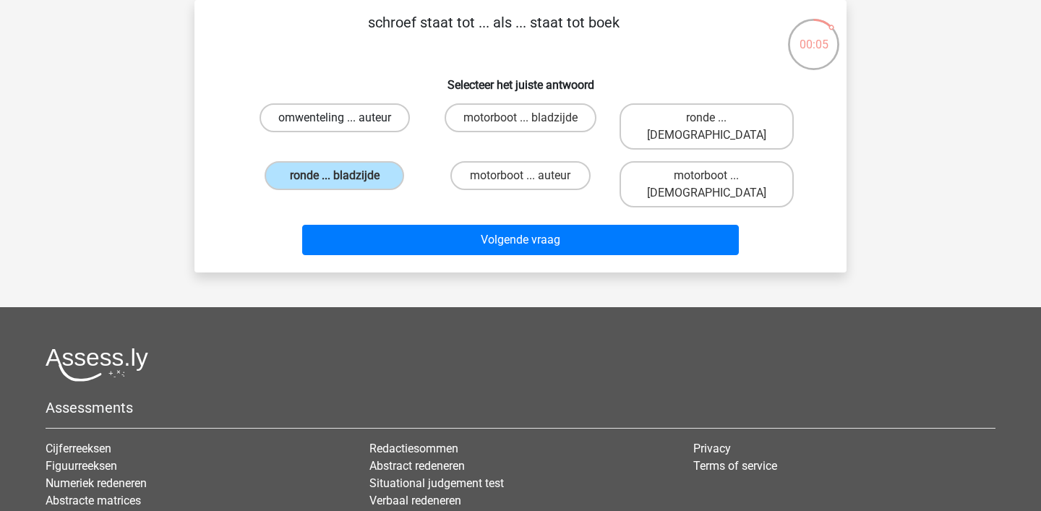
radio input "true"
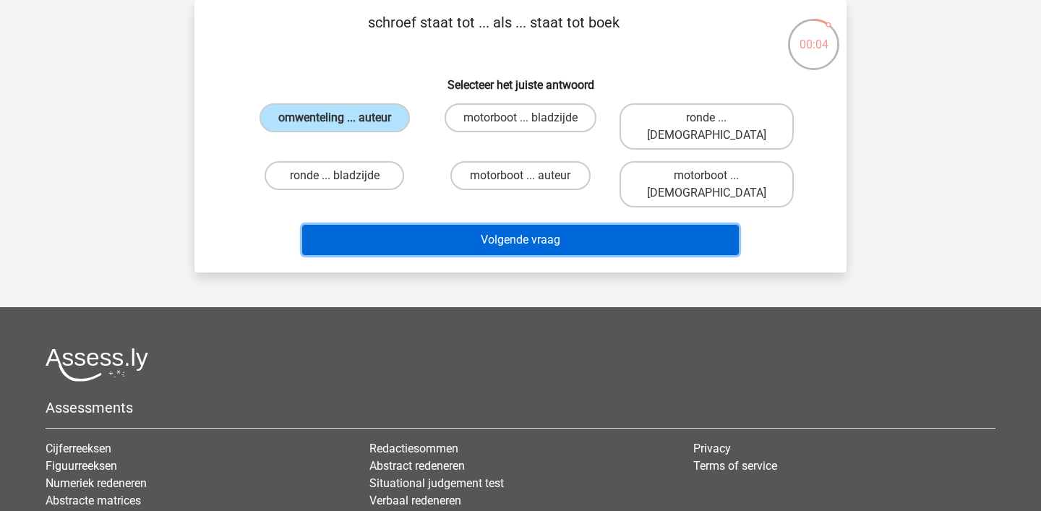
click at [357, 225] on button "Volgende vraag" at bounding box center [521, 240] width 438 height 30
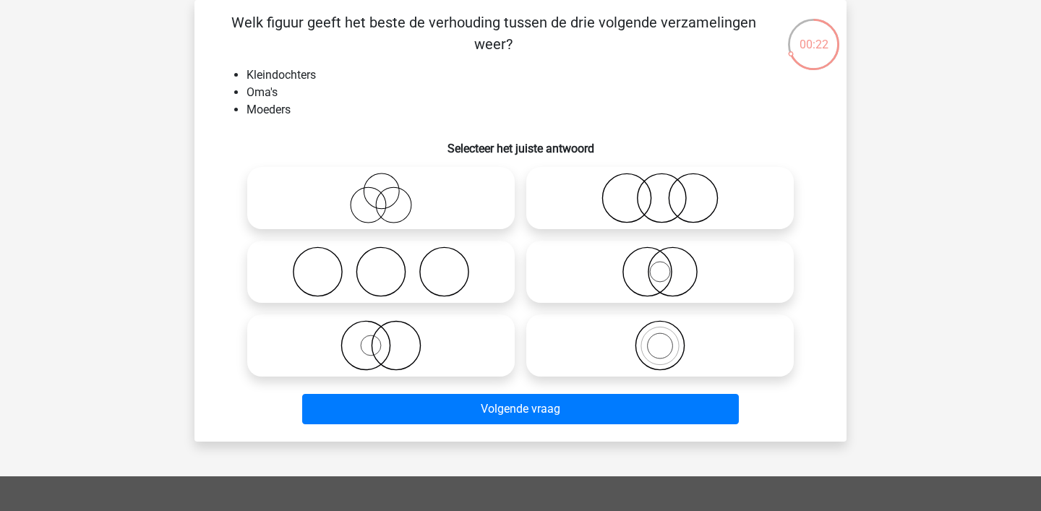
click at [371, 202] on icon at bounding box center [381, 198] width 256 height 51
click at [381, 191] on input "radio" at bounding box center [385, 186] width 9 height 9
radio input "true"
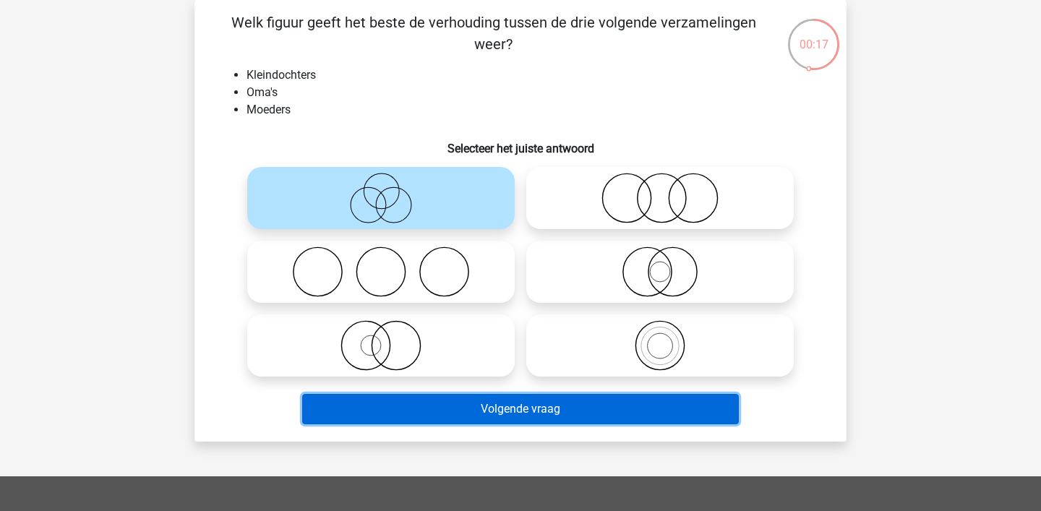
click at [459, 414] on button "Volgende vraag" at bounding box center [521, 409] width 438 height 30
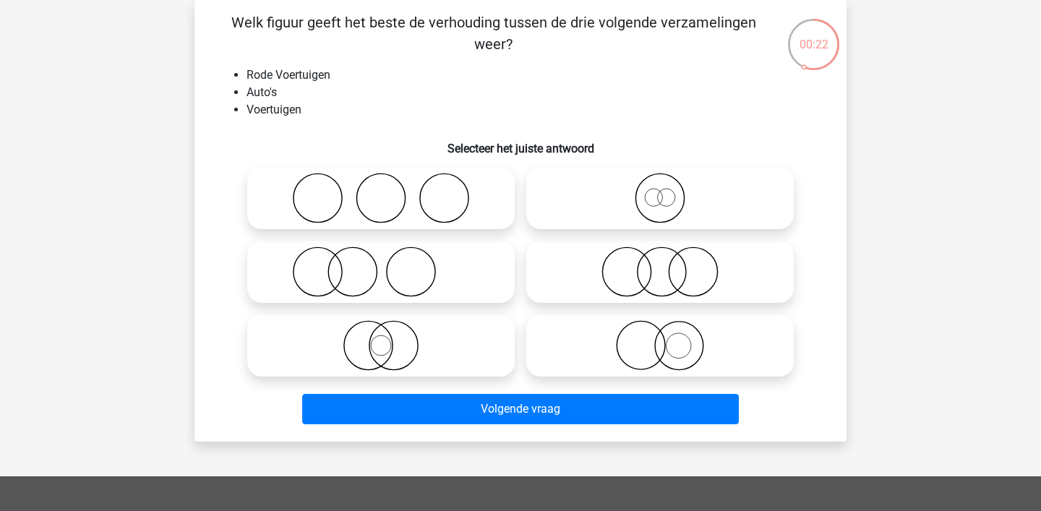
click at [393, 352] on icon at bounding box center [381, 345] width 256 height 51
click at [391, 338] on input "radio" at bounding box center [385, 333] width 9 height 9
radio input "true"
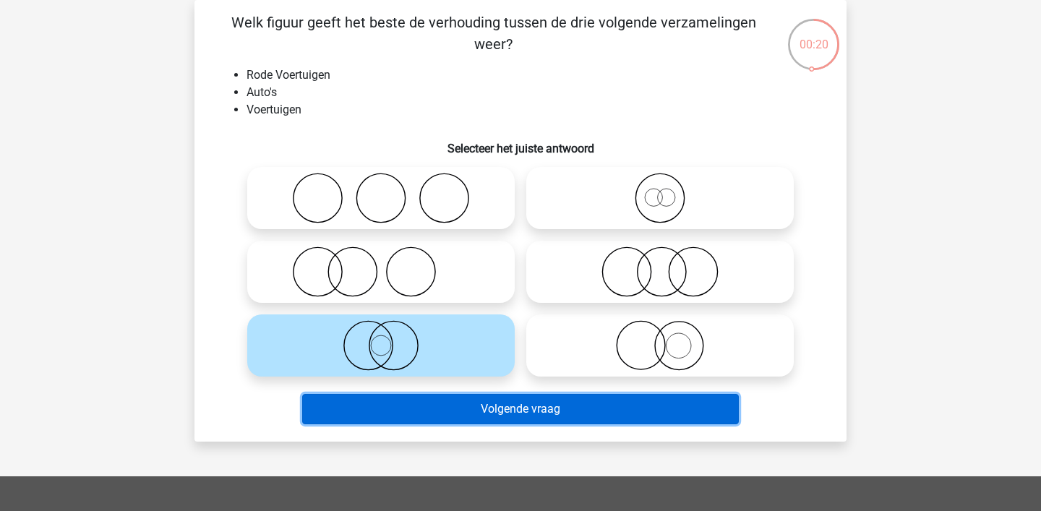
click at [404, 406] on button "Volgende vraag" at bounding box center [521, 409] width 438 height 30
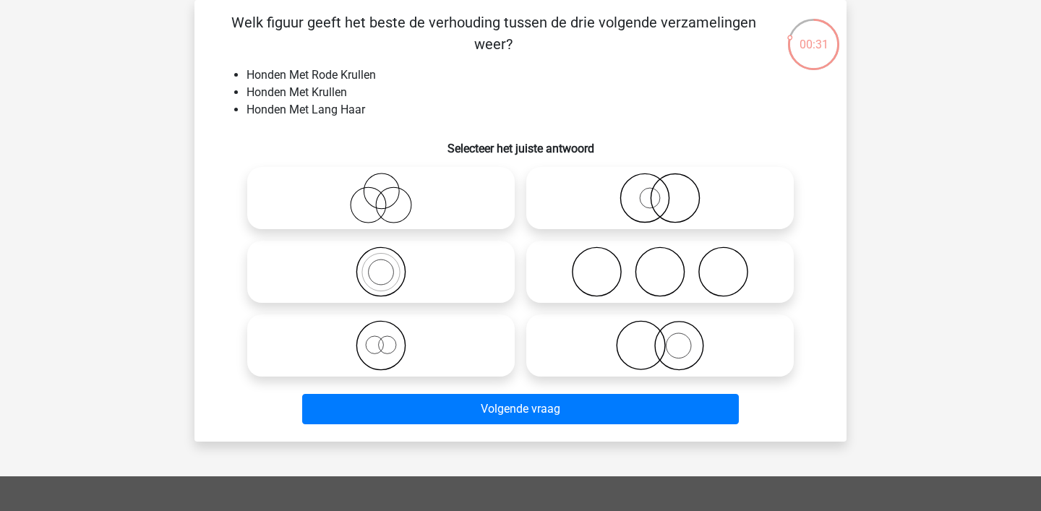
click at [391, 348] on icon at bounding box center [381, 345] width 256 height 51
click at [391, 338] on input "radio" at bounding box center [385, 333] width 9 height 9
radio input "true"
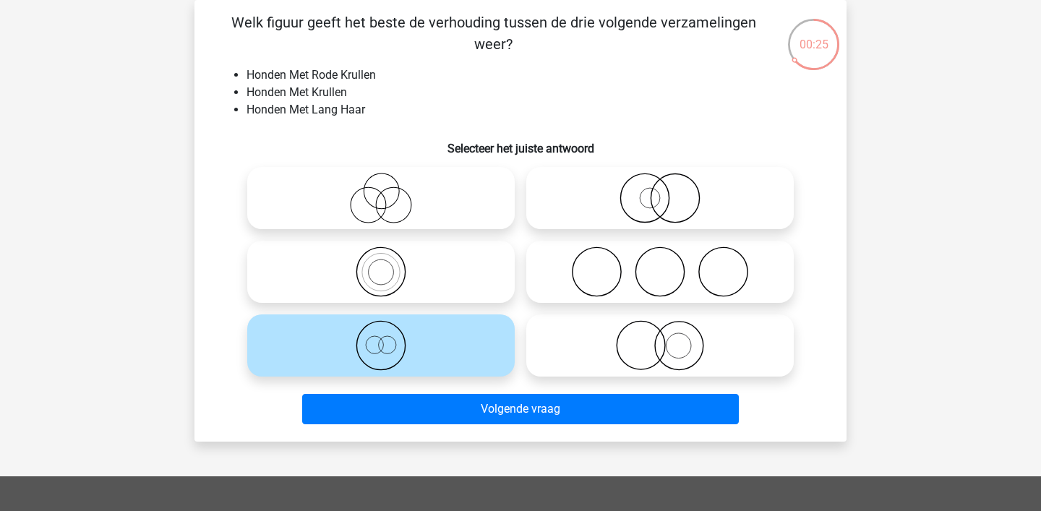
click at [395, 211] on icon at bounding box center [381, 198] width 256 height 51
click at [391, 191] on input "radio" at bounding box center [385, 186] width 9 height 9
radio input "true"
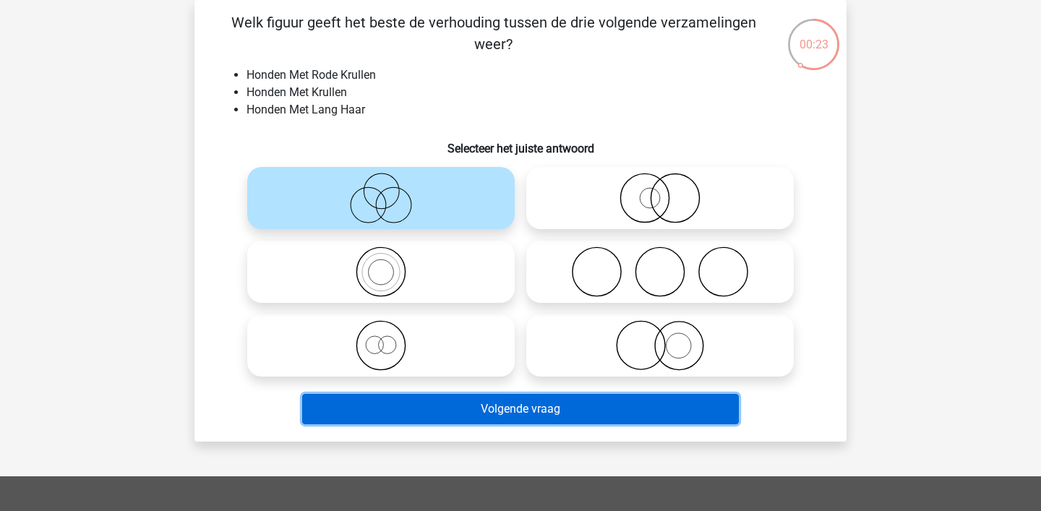
click at [496, 410] on button "Volgende vraag" at bounding box center [521, 409] width 438 height 30
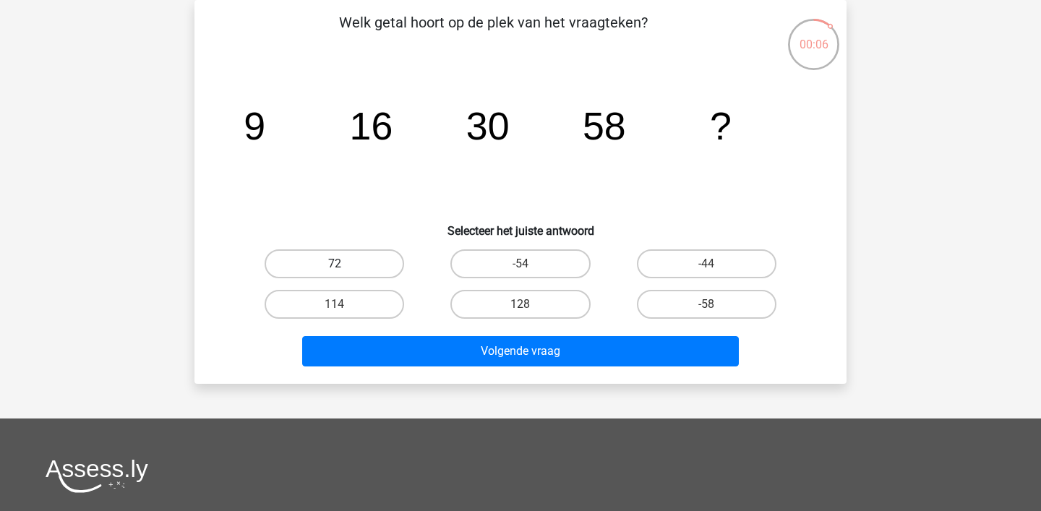
click at [370, 263] on label "72" at bounding box center [335, 263] width 140 height 29
click at [344, 264] on input "72" at bounding box center [339, 268] width 9 height 9
radio input "true"
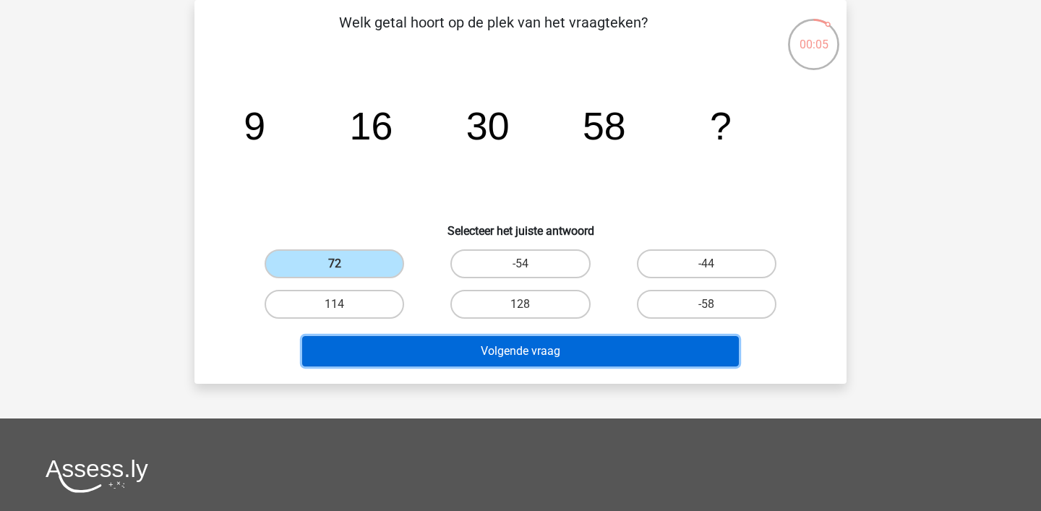
click at [450, 348] on button "Volgende vraag" at bounding box center [521, 351] width 438 height 30
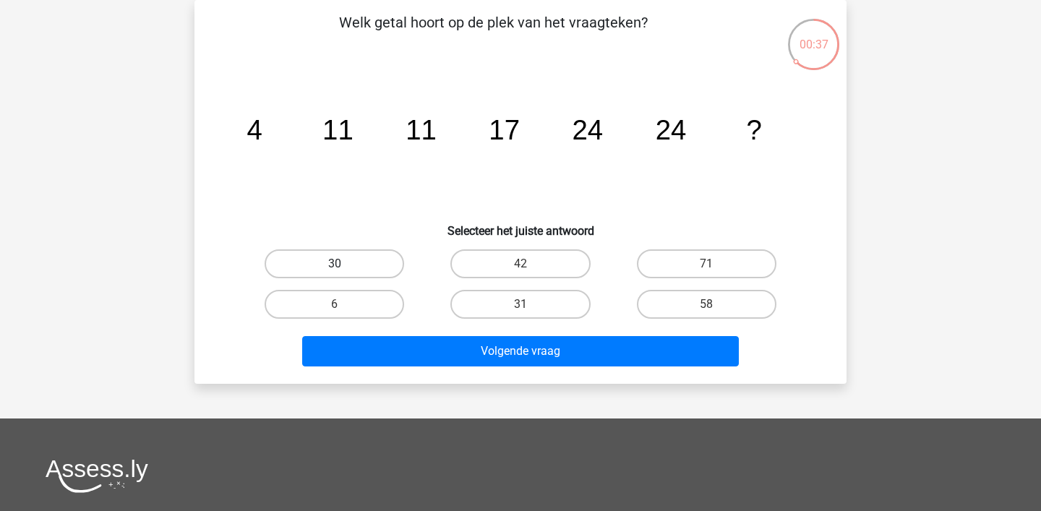
click at [364, 258] on label "30" at bounding box center [335, 263] width 140 height 29
click at [344, 264] on input "30" at bounding box center [339, 268] width 9 height 9
radio input "true"
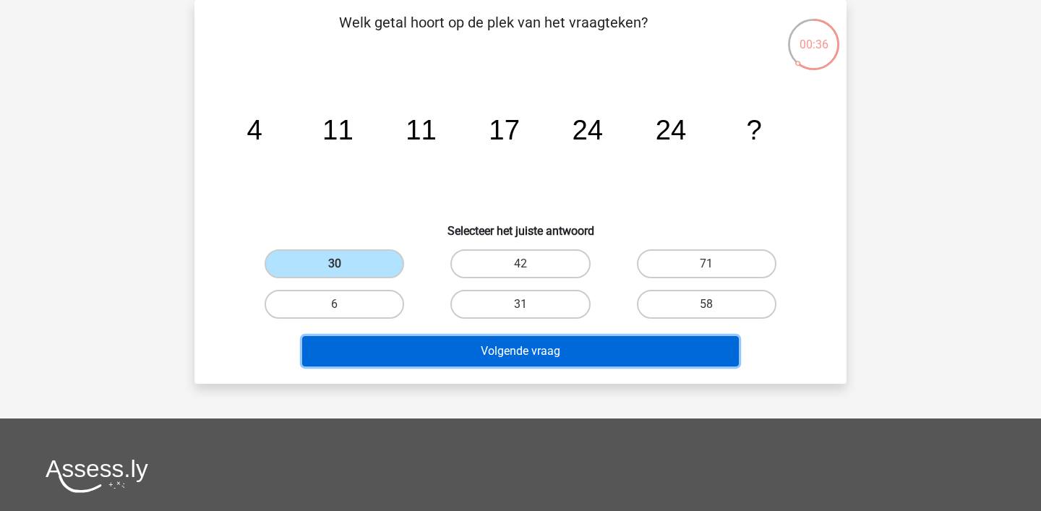
click at [366, 351] on button "Volgende vraag" at bounding box center [521, 351] width 438 height 30
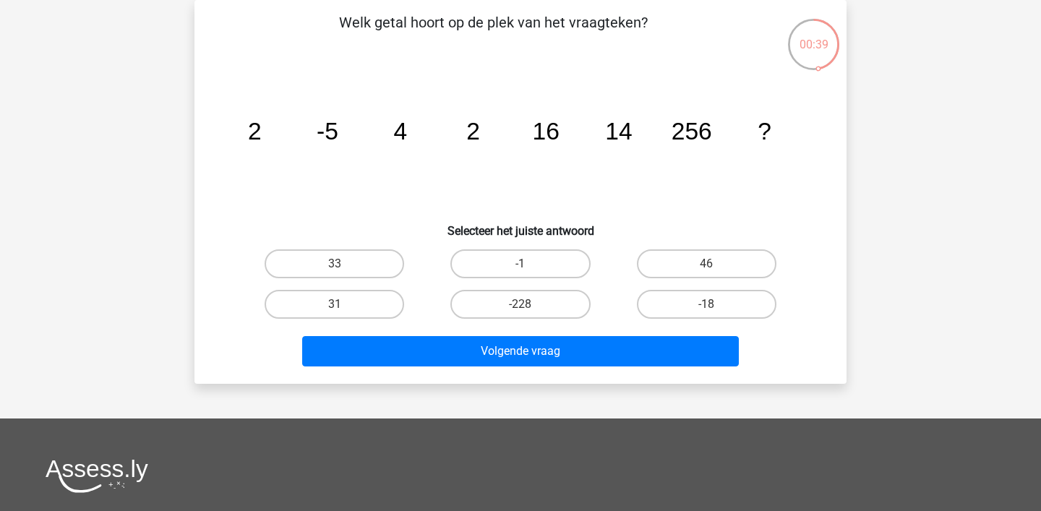
scroll to position [67, 0]
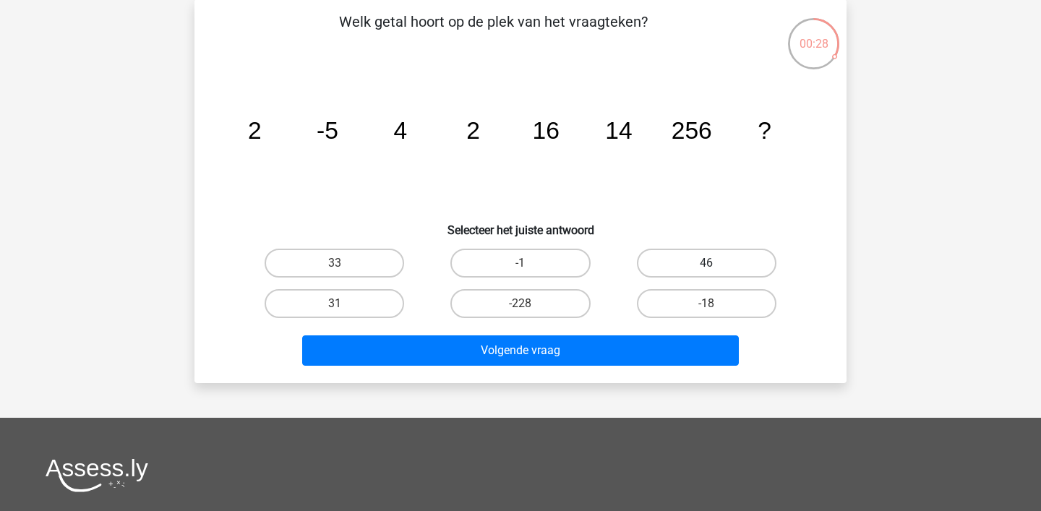
click at [675, 268] on label "46" at bounding box center [707, 263] width 140 height 29
click at [707, 268] on input "46" at bounding box center [711, 267] width 9 height 9
radio input "true"
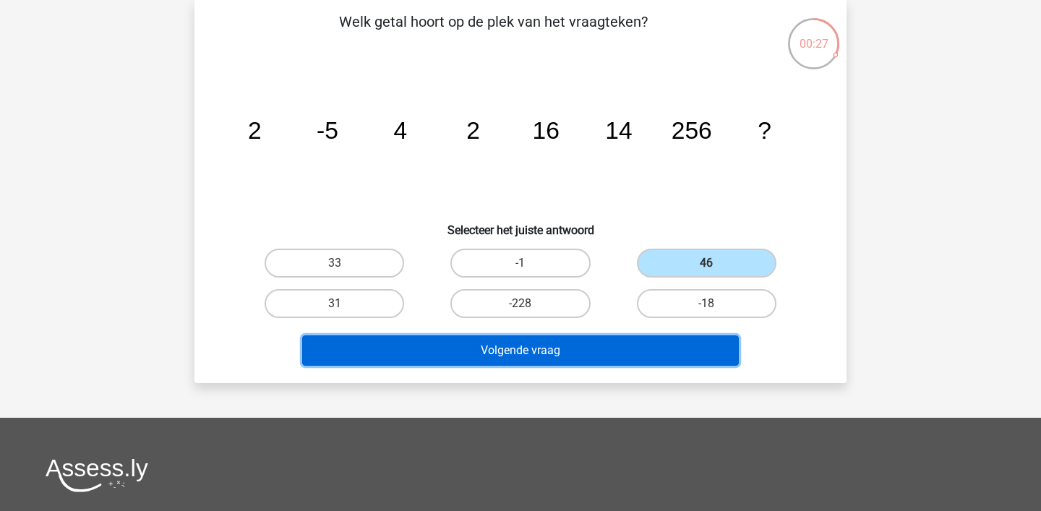
click at [592, 357] on button "Volgende vraag" at bounding box center [521, 351] width 438 height 30
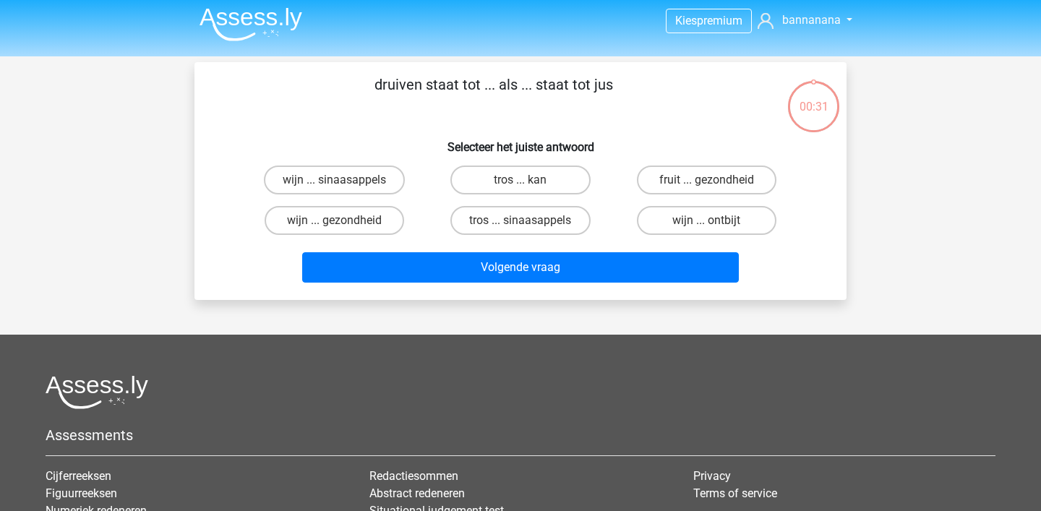
scroll to position [0, 0]
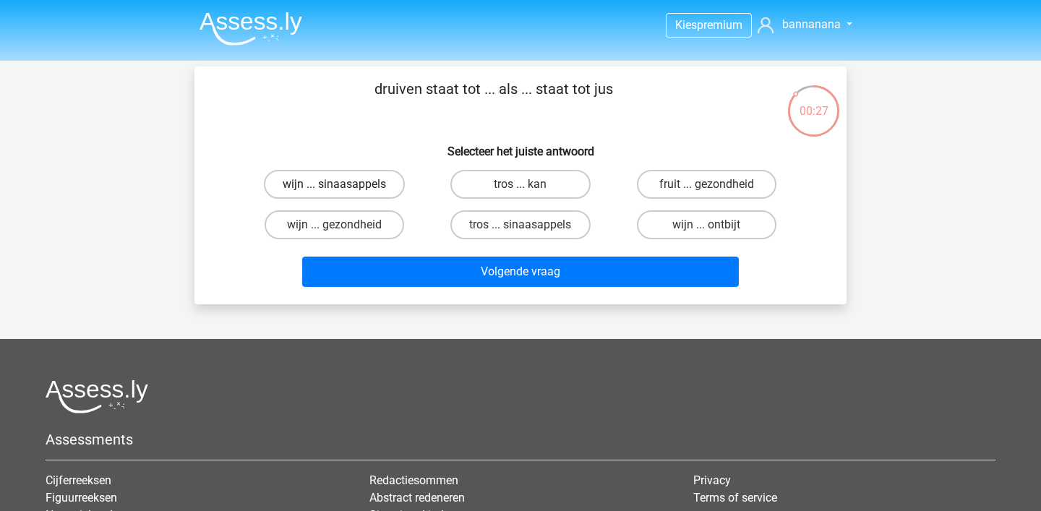
click at [362, 180] on label "wijn ... sinaasappels" at bounding box center [334, 184] width 141 height 29
click at [344, 184] on input "wijn ... sinaasappels" at bounding box center [339, 188] width 9 height 9
radio input "true"
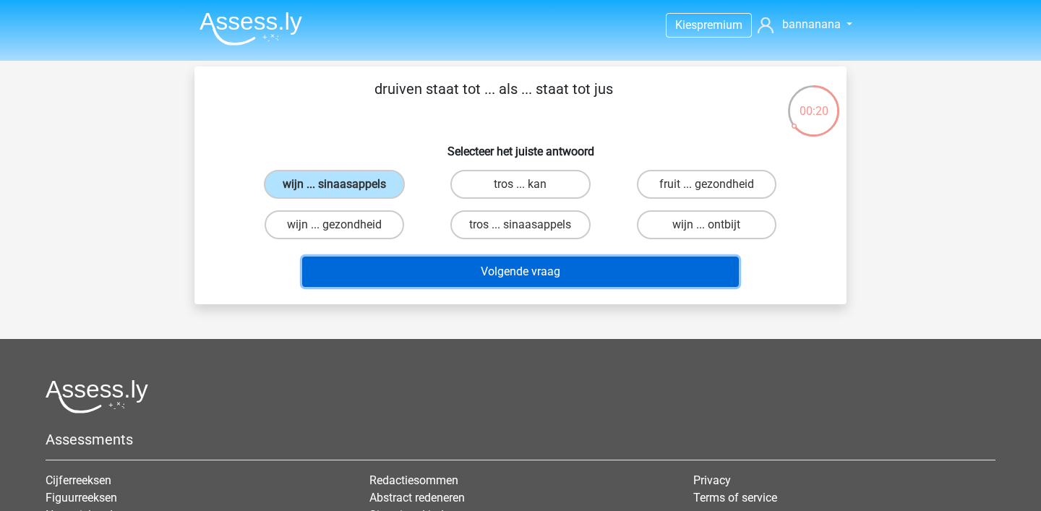
click at [428, 271] on button "Volgende vraag" at bounding box center [521, 272] width 438 height 30
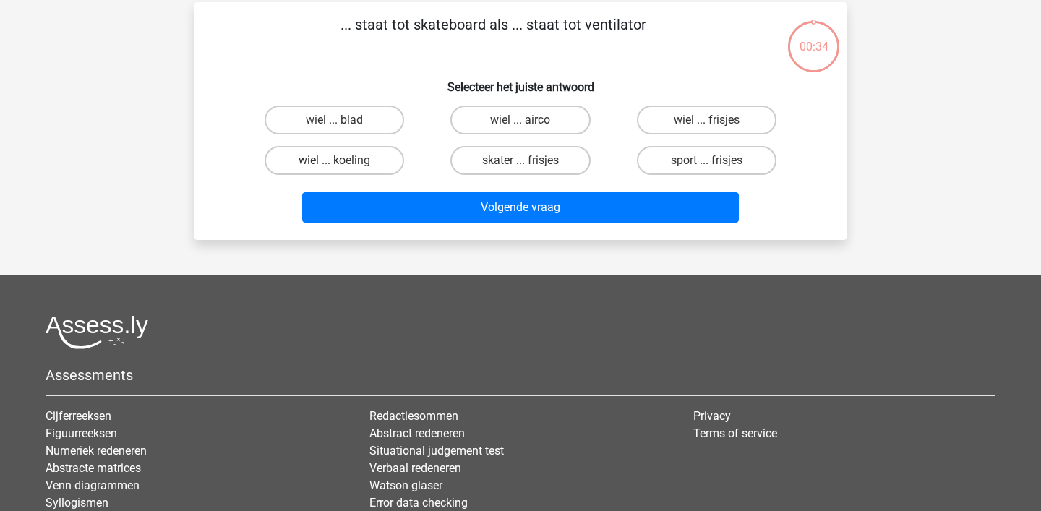
scroll to position [67, 0]
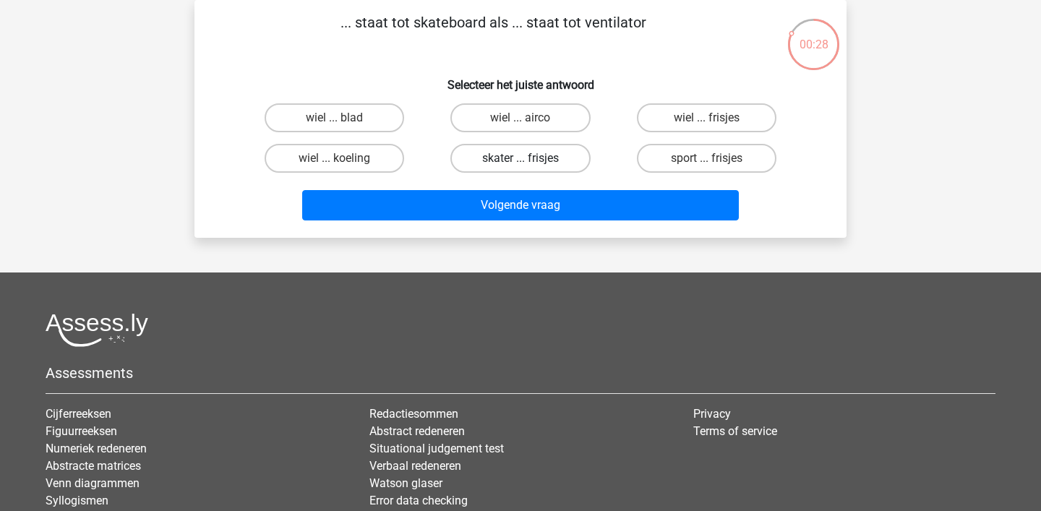
click at [492, 160] on label "skater ... frisjes" at bounding box center [521, 158] width 140 height 29
click at [521, 160] on input "skater ... frisjes" at bounding box center [525, 162] width 9 height 9
radio input "true"
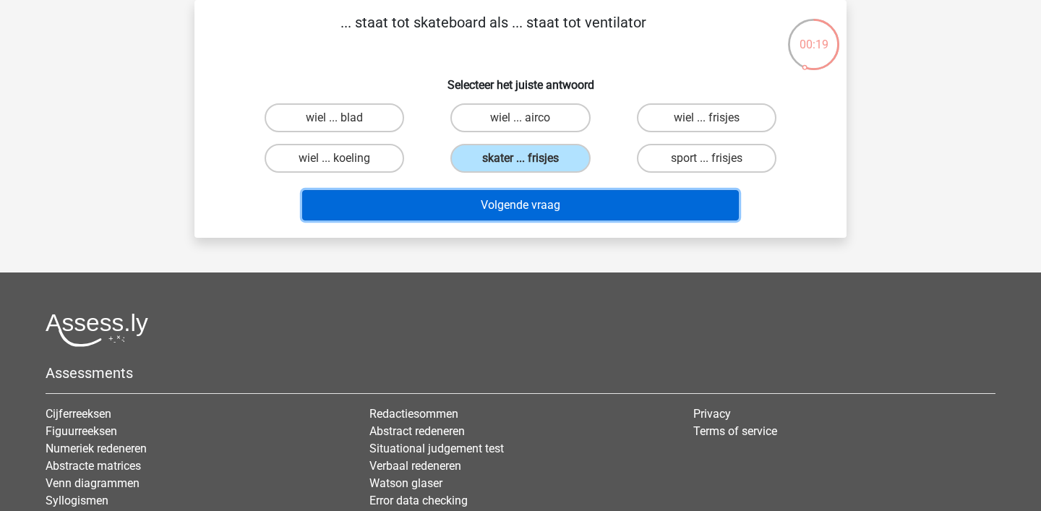
click at [472, 210] on button "Volgende vraag" at bounding box center [521, 205] width 438 height 30
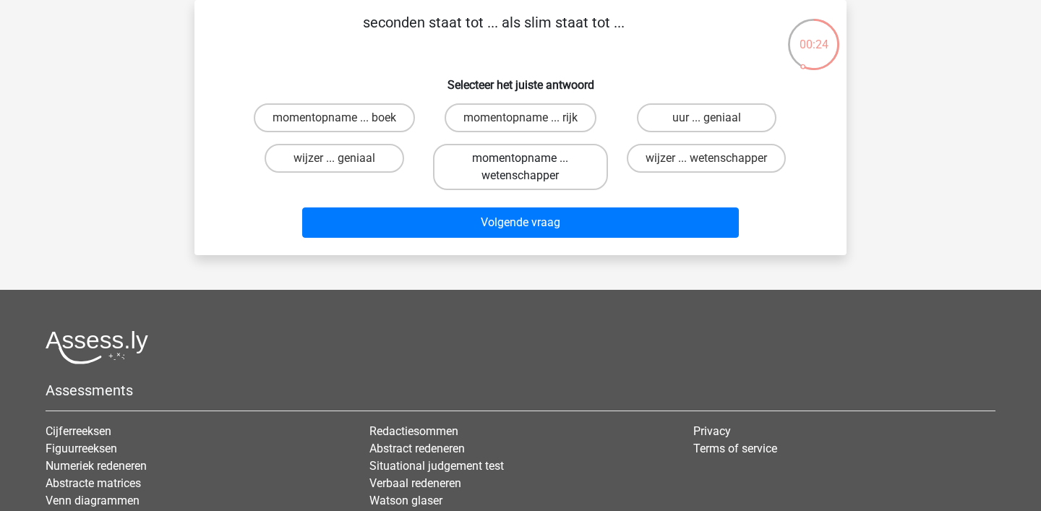
click at [579, 163] on label "momentopname ... wetenschapper" at bounding box center [520, 167] width 174 height 46
click at [530, 163] on input "momentopname ... wetenschapper" at bounding box center [525, 162] width 9 height 9
radio input "true"
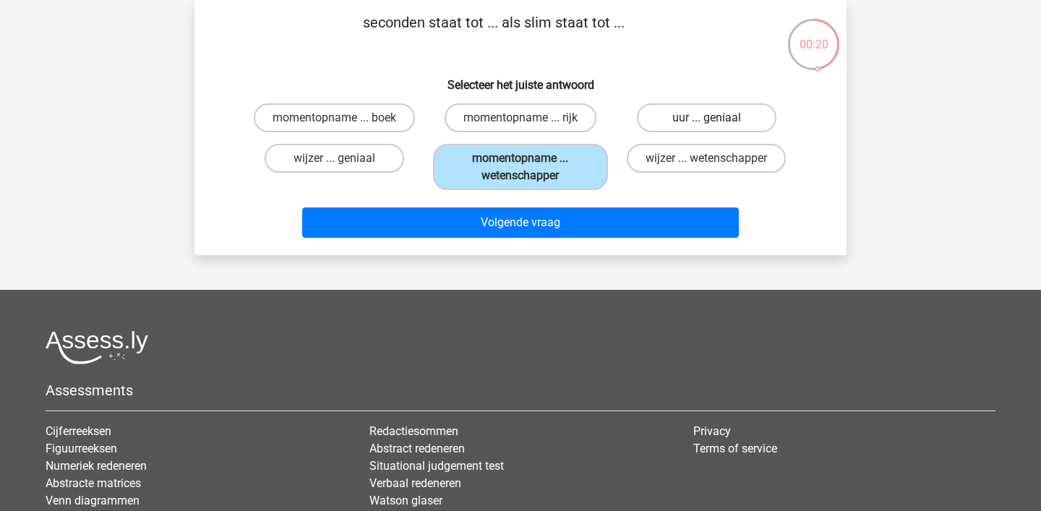
click at [689, 114] on label "uur ... geniaal" at bounding box center [707, 117] width 140 height 29
click at [707, 118] on input "uur ... geniaal" at bounding box center [711, 122] width 9 height 9
radio input "true"
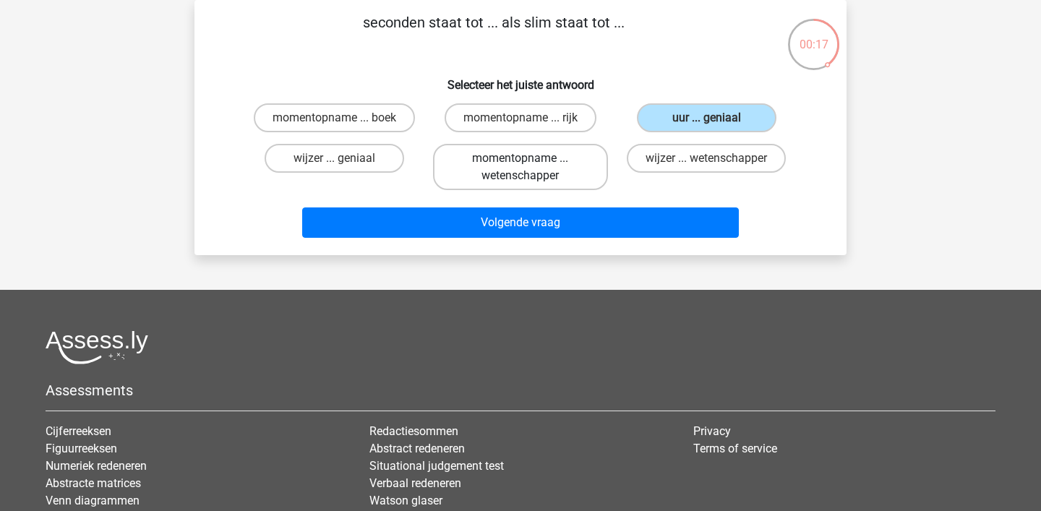
click at [586, 163] on label "momentopname ... wetenschapper" at bounding box center [520, 167] width 174 height 46
click at [530, 163] on input "momentopname ... wetenschapper" at bounding box center [525, 162] width 9 height 9
radio input "true"
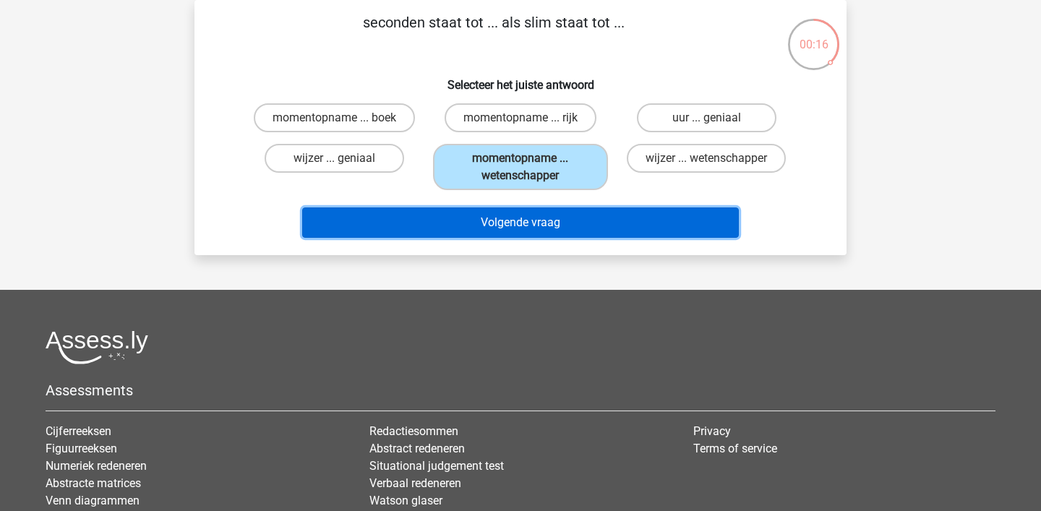
click at [571, 218] on button "Volgende vraag" at bounding box center [521, 223] width 438 height 30
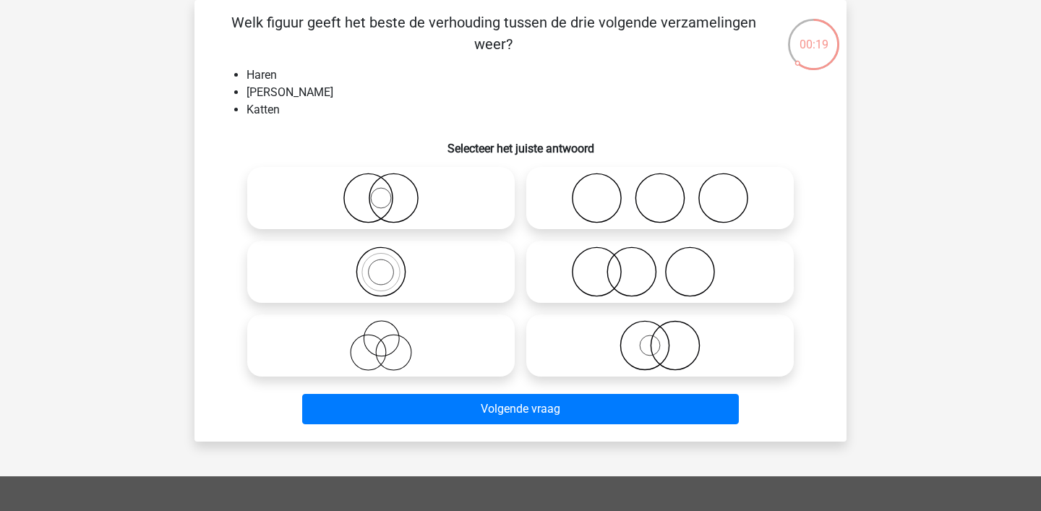
click at [656, 346] on icon at bounding box center [660, 345] width 256 height 51
click at [660, 338] on input "radio" at bounding box center [664, 333] width 9 height 9
radio input "true"
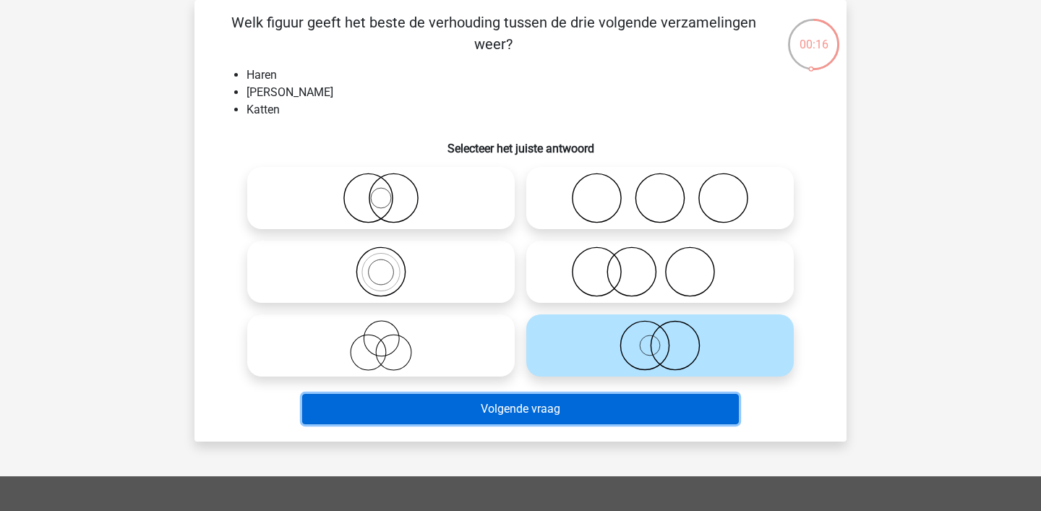
click at [595, 407] on button "Volgende vraag" at bounding box center [521, 409] width 438 height 30
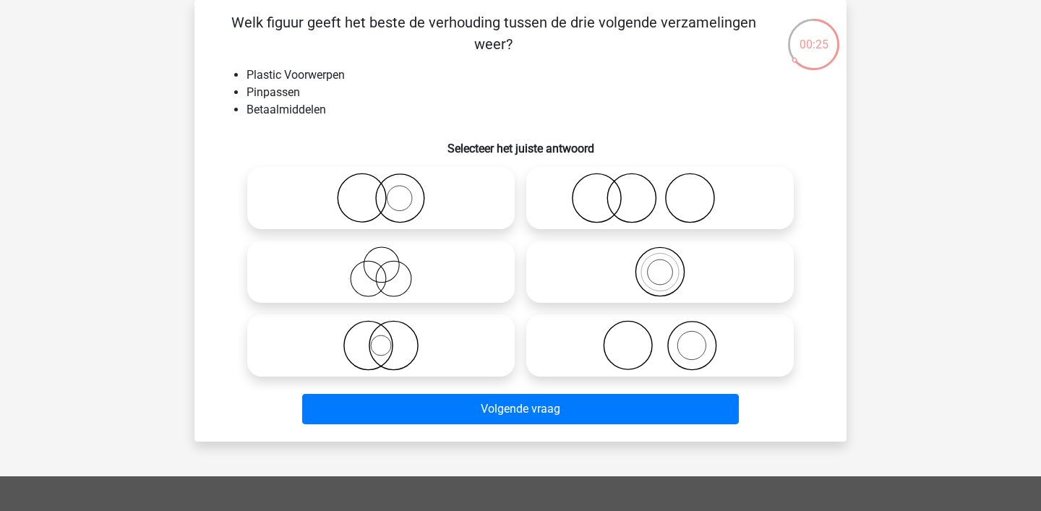
click at [370, 200] on icon at bounding box center [381, 198] width 256 height 51
click at [381, 191] on input "radio" at bounding box center [385, 186] width 9 height 9
radio input "true"
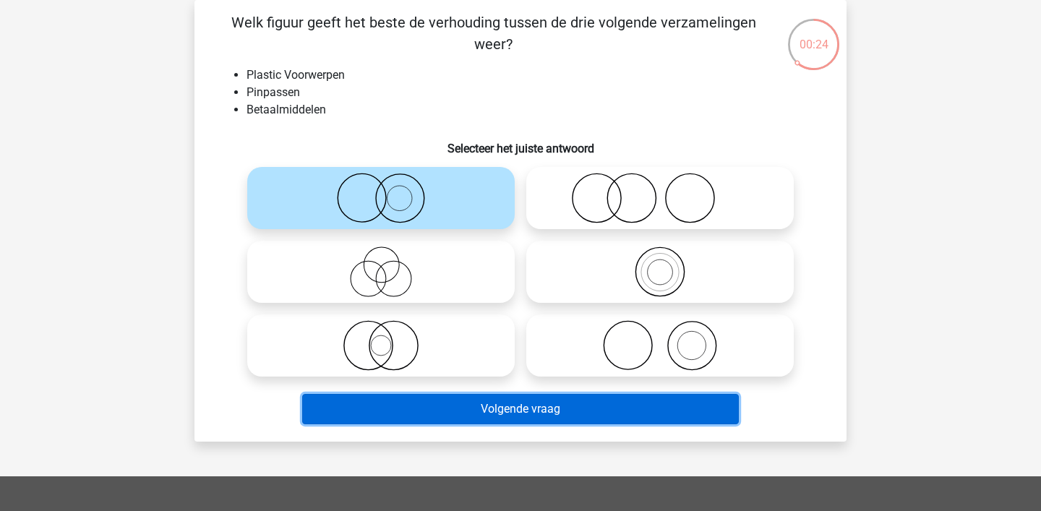
click at [396, 408] on button "Volgende vraag" at bounding box center [521, 409] width 438 height 30
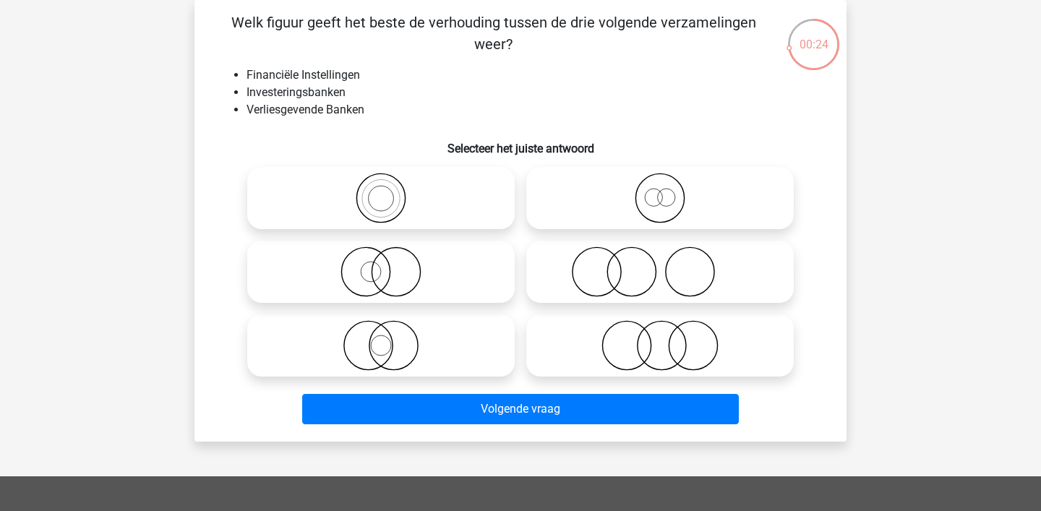
click at [659, 211] on icon at bounding box center [660, 198] width 256 height 51
click at [660, 191] on input "radio" at bounding box center [664, 186] width 9 height 9
radio input "true"
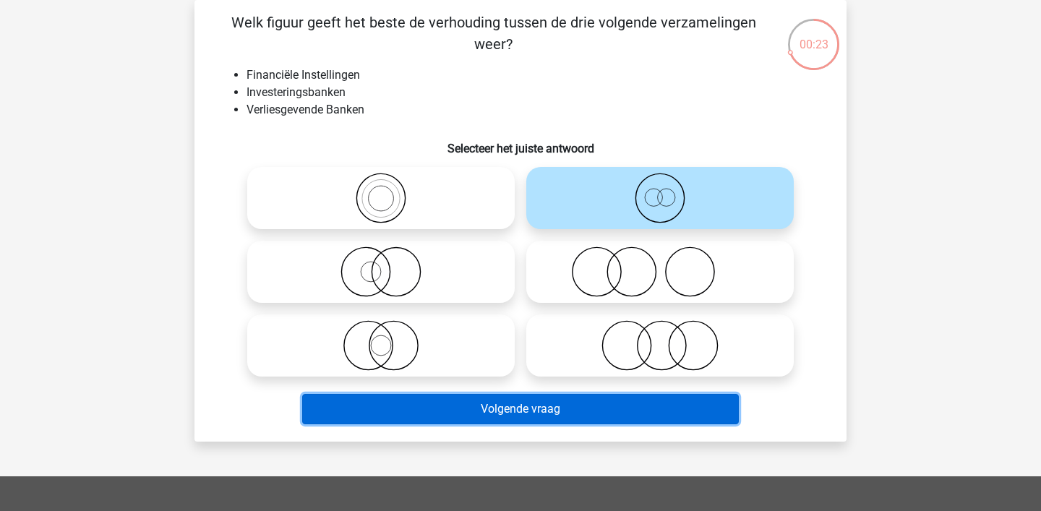
click at [549, 417] on button "Volgende vraag" at bounding box center [521, 409] width 438 height 30
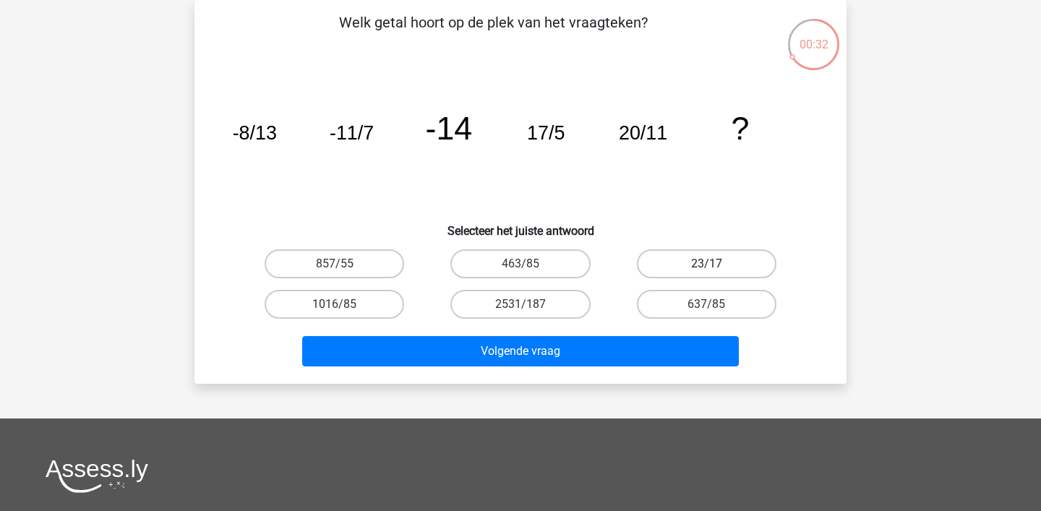
click at [670, 265] on label "23/17" at bounding box center [707, 263] width 140 height 29
click at [707, 265] on input "23/17" at bounding box center [711, 268] width 9 height 9
radio input "true"
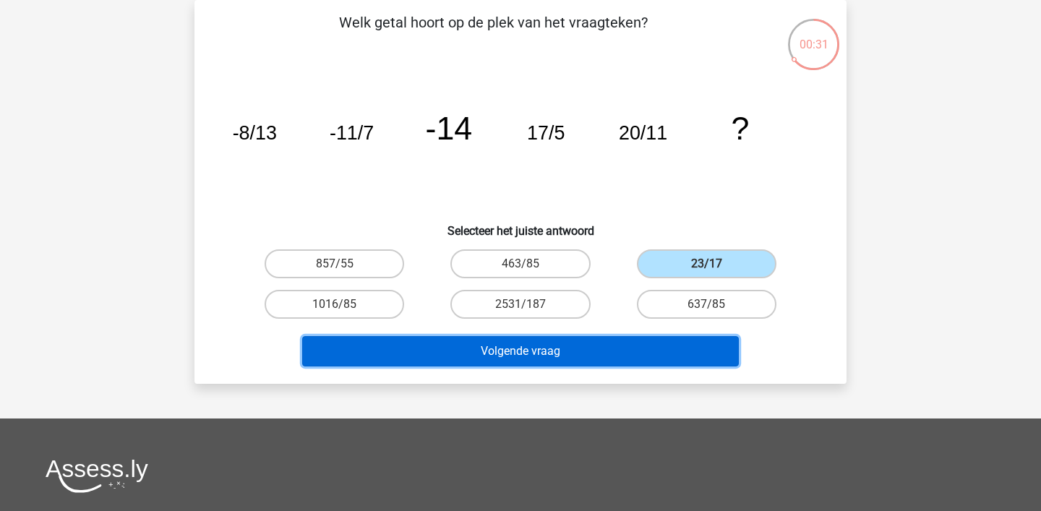
click at [566, 357] on button "Volgende vraag" at bounding box center [521, 351] width 438 height 30
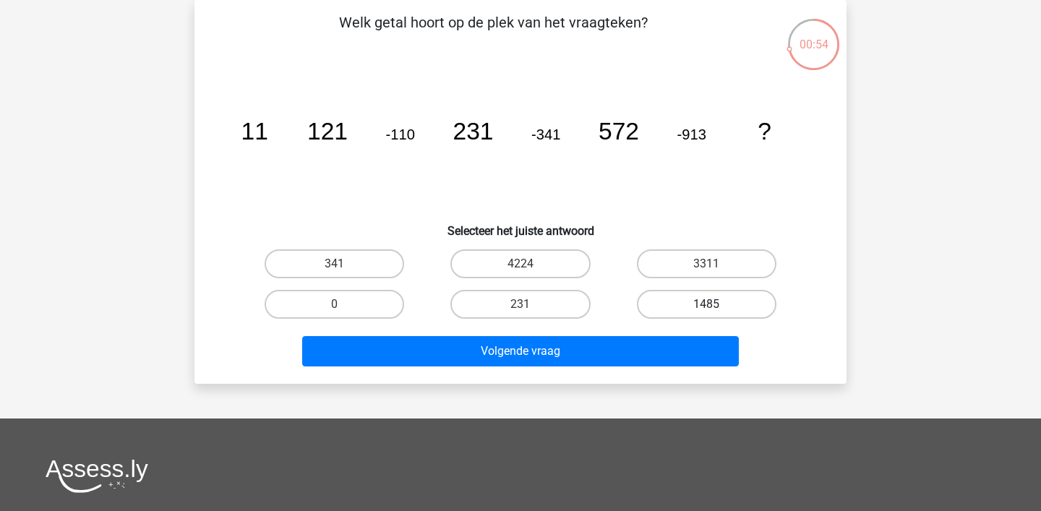
click at [687, 305] on label "1485" at bounding box center [707, 304] width 140 height 29
click at [707, 305] on input "1485" at bounding box center [711, 308] width 9 height 9
radio input "true"
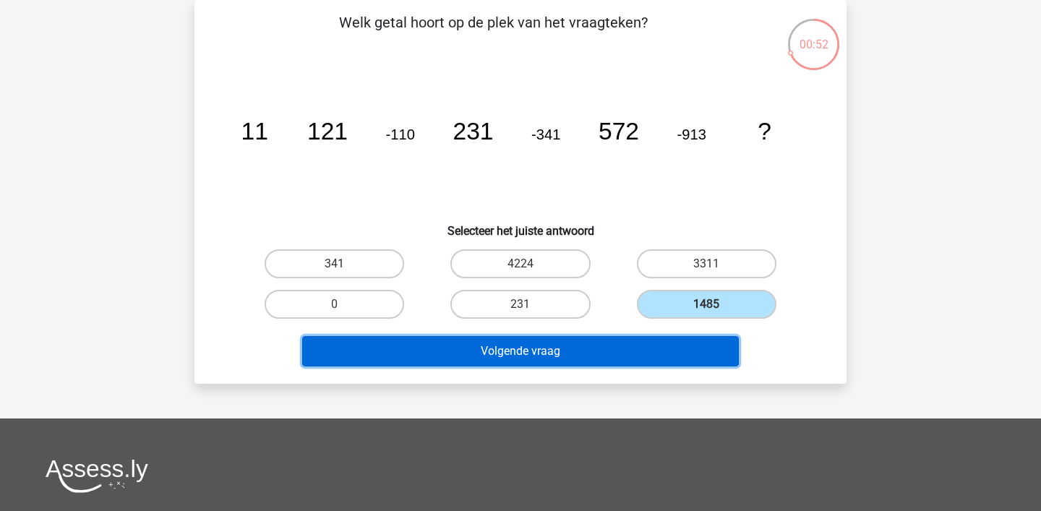
click at [629, 363] on button "Volgende vraag" at bounding box center [521, 351] width 438 height 30
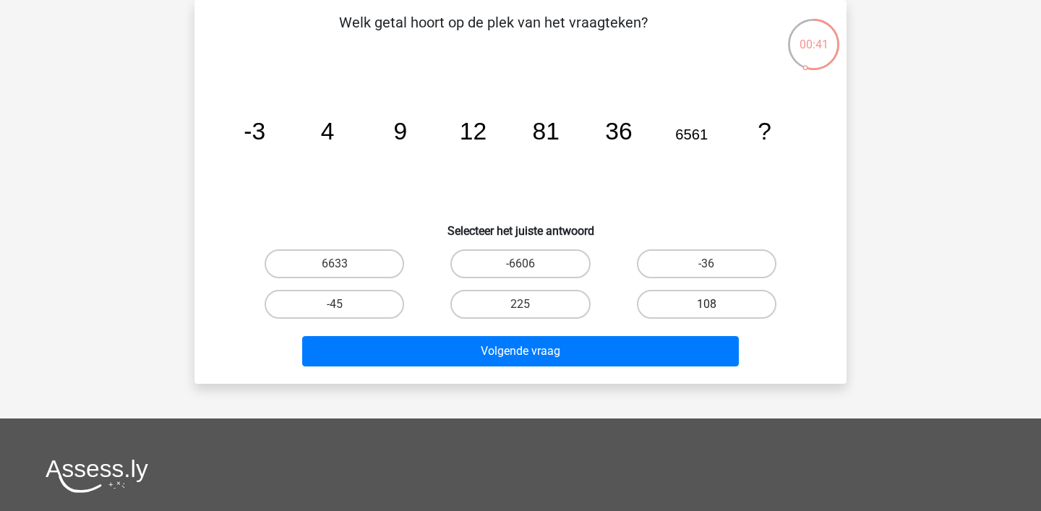
click at [740, 294] on label "108" at bounding box center [707, 304] width 140 height 29
click at [716, 304] on input "108" at bounding box center [711, 308] width 9 height 9
radio input "true"
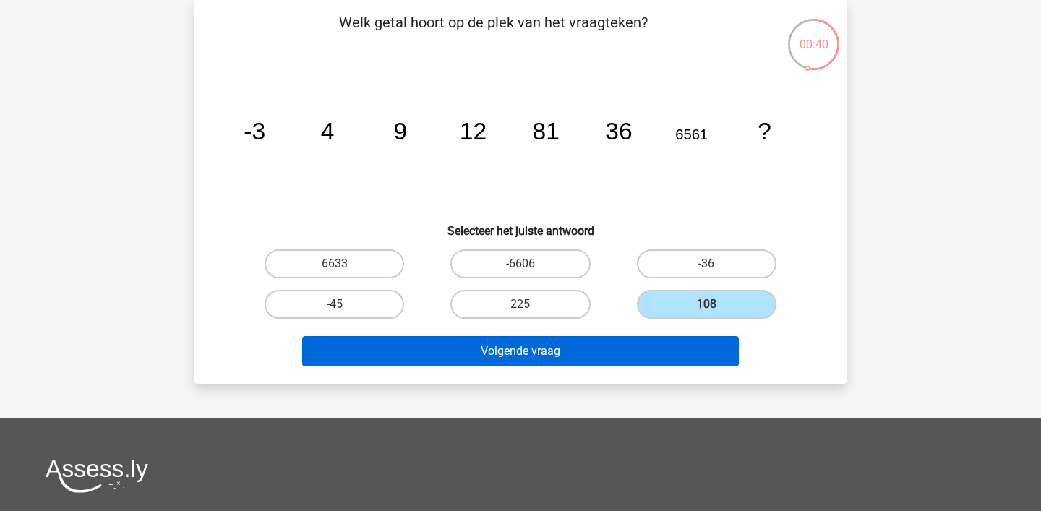
click at [688, 347] on button "Volgende vraag" at bounding box center [521, 351] width 438 height 30
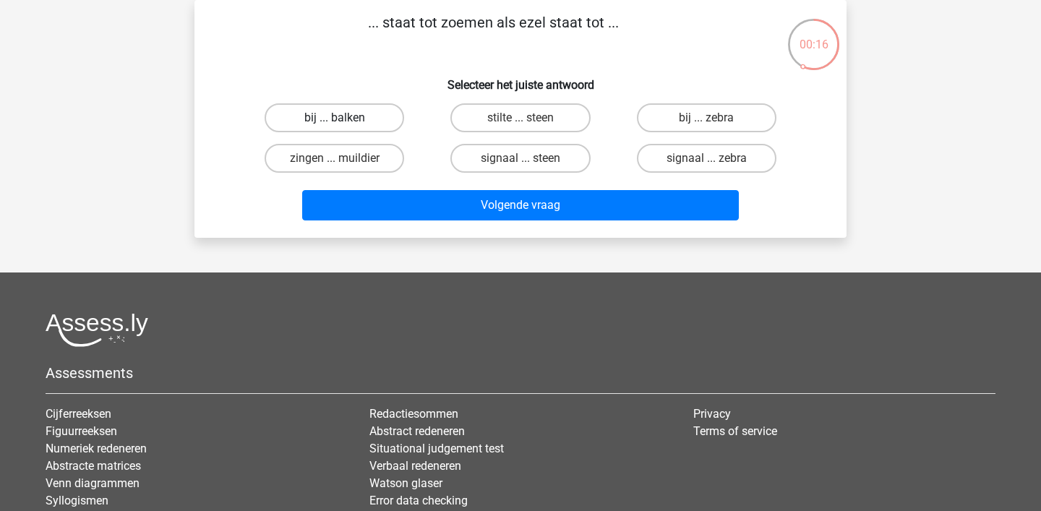
click at [361, 114] on label "bij ... balken" at bounding box center [335, 117] width 140 height 29
click at [344, 118] on input "bij ... balken" at bounding box center [339, 122] width 9 height 9
radio input "true"
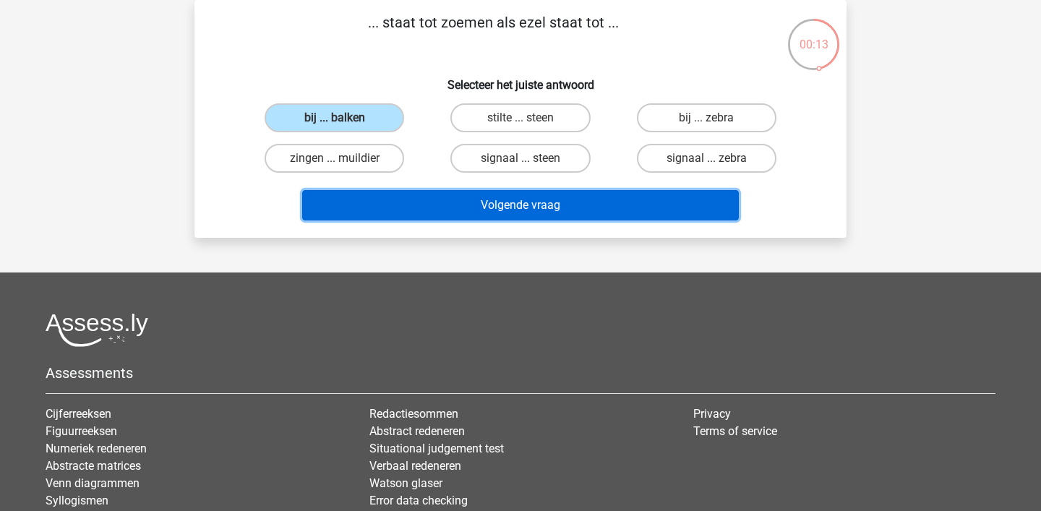
click at [481, 206] on button "Volgende vraag" at bounding box center [521, 205] width 438 height 30
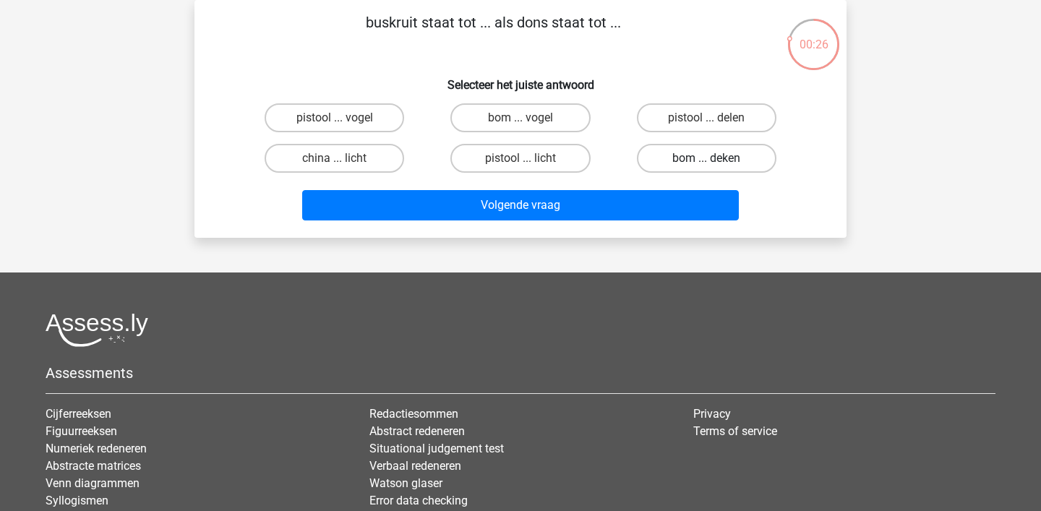
click at [713, 151] on label "bom ... deken" at bounding box center [707, 158] width 140 height 29
click at [713, 158] on input "bom ... deken" at bounding box center [711, 162] width 9 height 9
radio input "true"
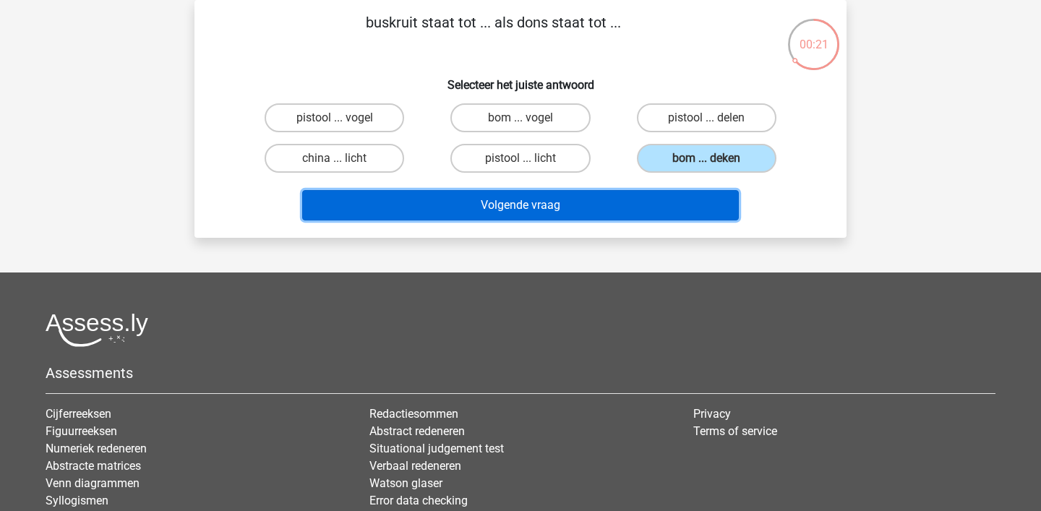
click at [629, 207] on button "Volgende vraag" at bounding box center [521, 205] width 438 height 30
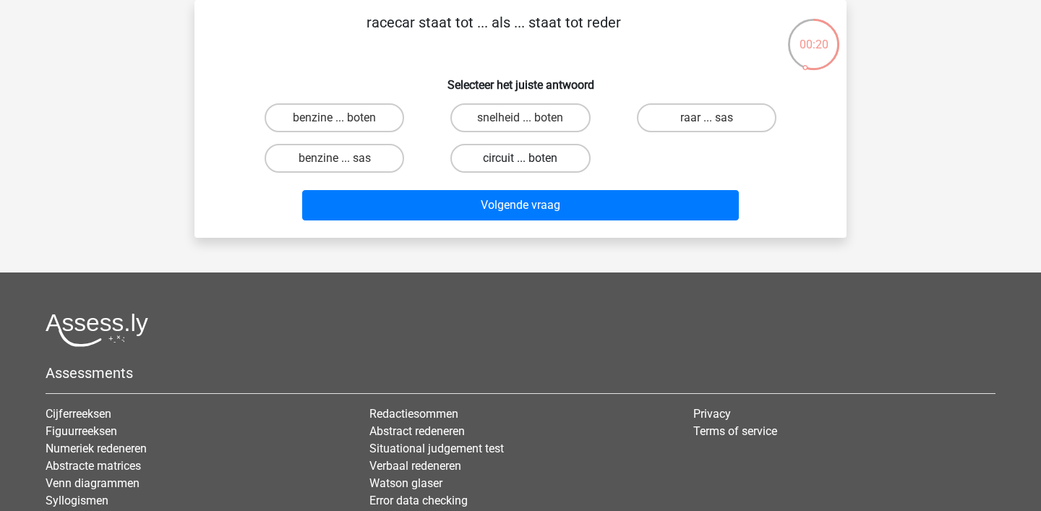
click at [504, 168] on label "circuit ... boten" at bounding box center [521, 158] width 140 height 29
click at [521, 168] on input "circuit ... boten" at bounding box center [525, 162] width 9 height 9
radio input "true"
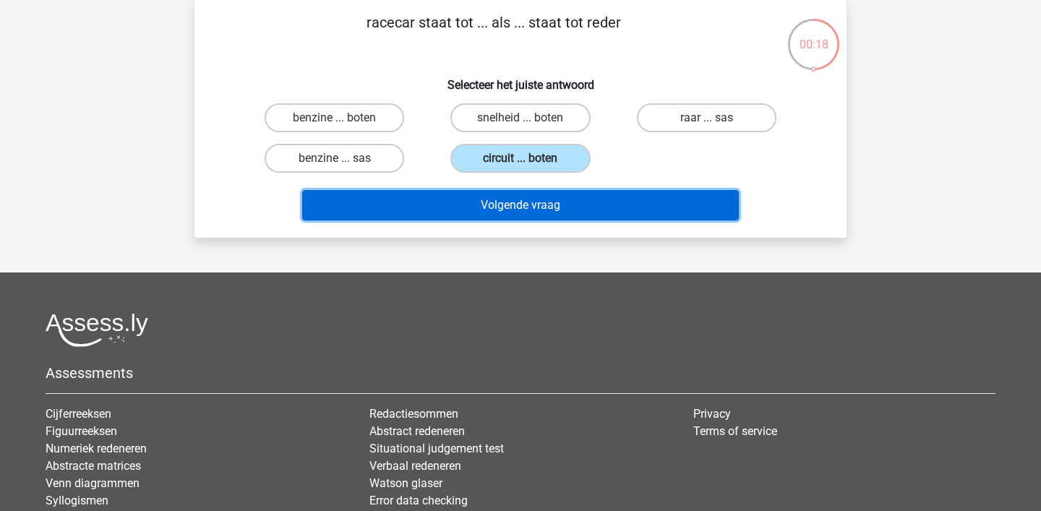
click at [512, 211] on button "Volgende vraag" at bounding box center [521, 205] width 438 height 30
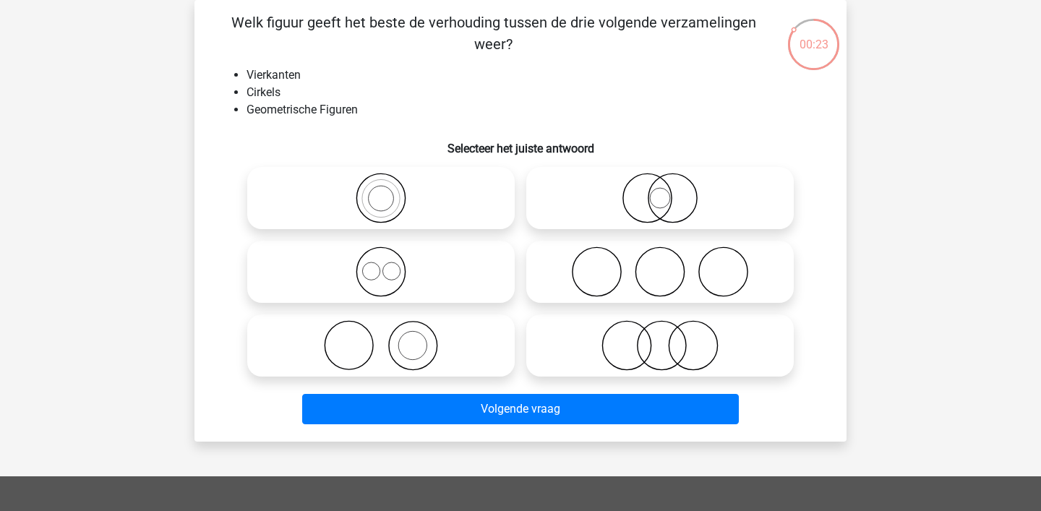
click at [375, 270] on icon at bounding box center [381, 272] width 256 height 51
click at [381, 265] on input "radio" at bounding box center [385, 259] width 9 height 9
radio input "true"
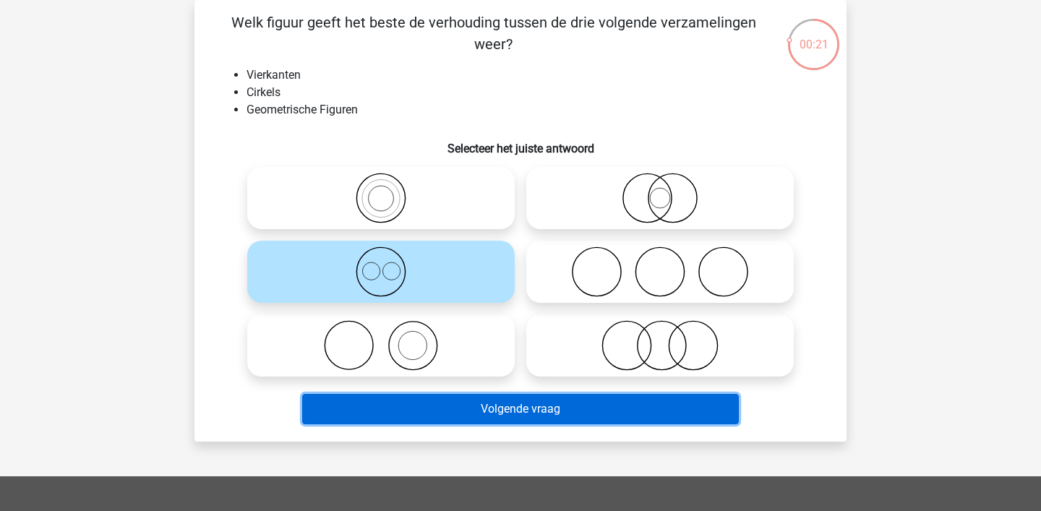
click at [411, 403] on button "Volgende vraag" at bounding box center [521, 409] width 438 height 30
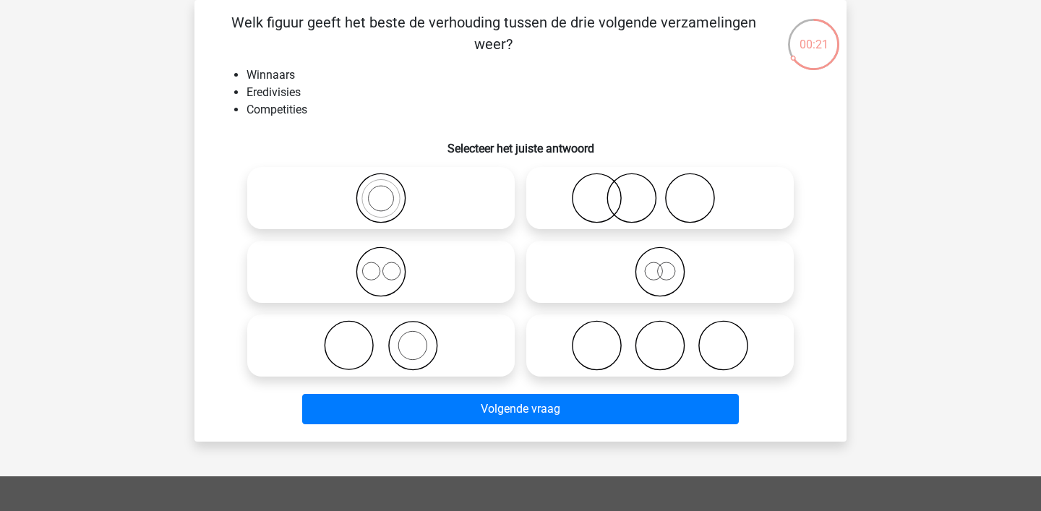
click at [380, 276] on icon at bounding box center [381, 272] width 256 height 51
click at [381, 265] on input "radio" at bounding box center [385, 259] width 9 height 9
radio input "true"
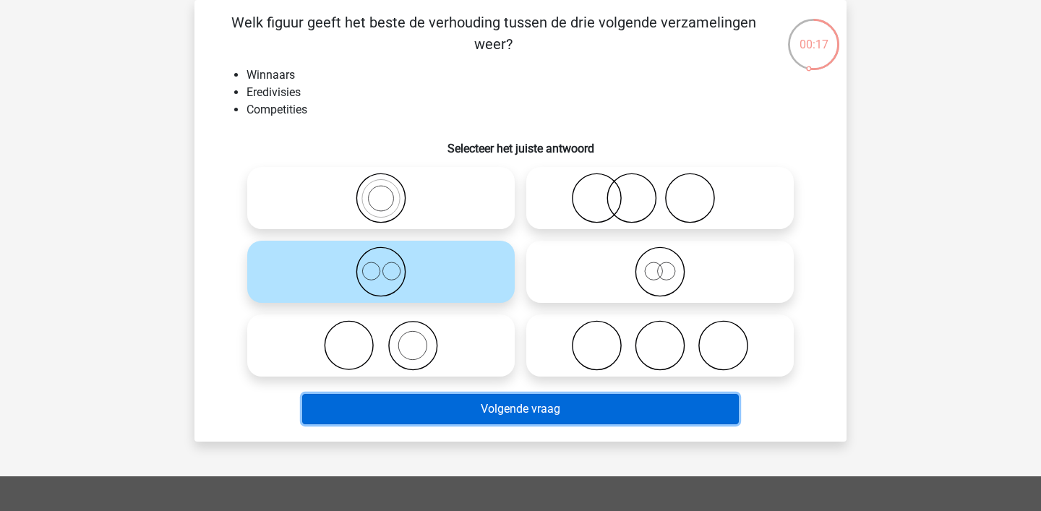
click at [402, 406] on button "Volgende vraag" at bounding box center [521, 409] width 438 height 30
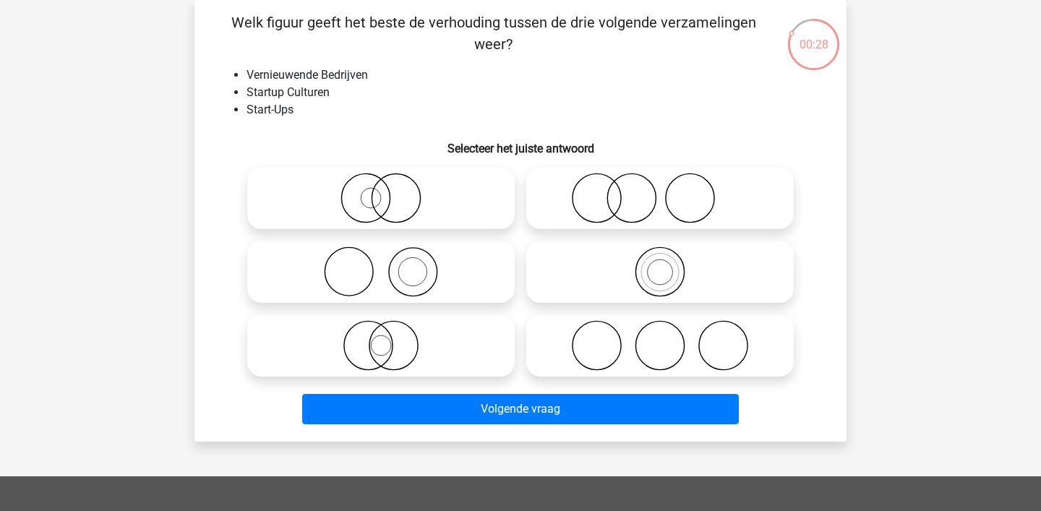
click at [420, 272] on icon at bounding box center [381, 272] width 256 height 51
click at [391, 265] on input "radio" at bounding box center [385, 259] width 9 height 9
radio input "true"
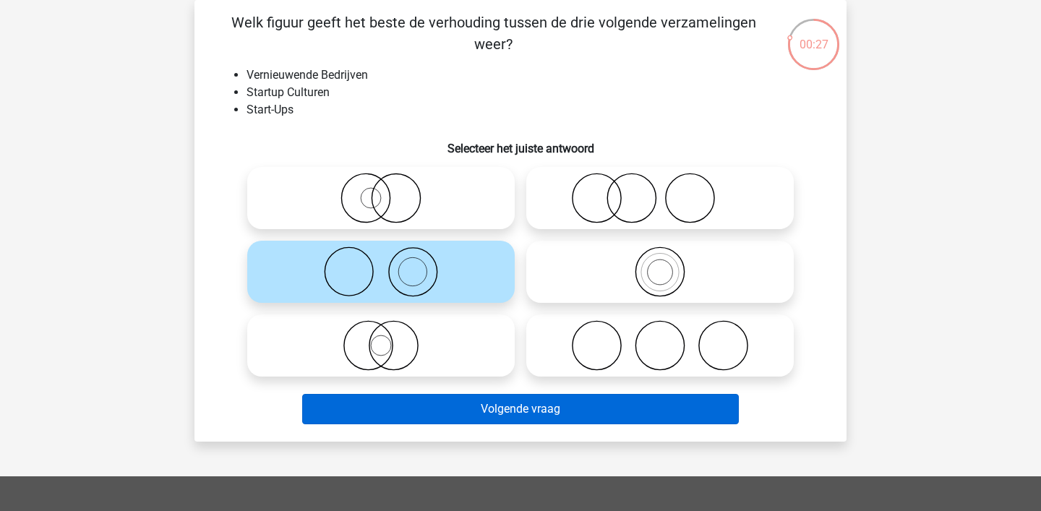
click at [408, 410] on button "Volgende vraag" at bounding box center [521, 409] width 438 height 30
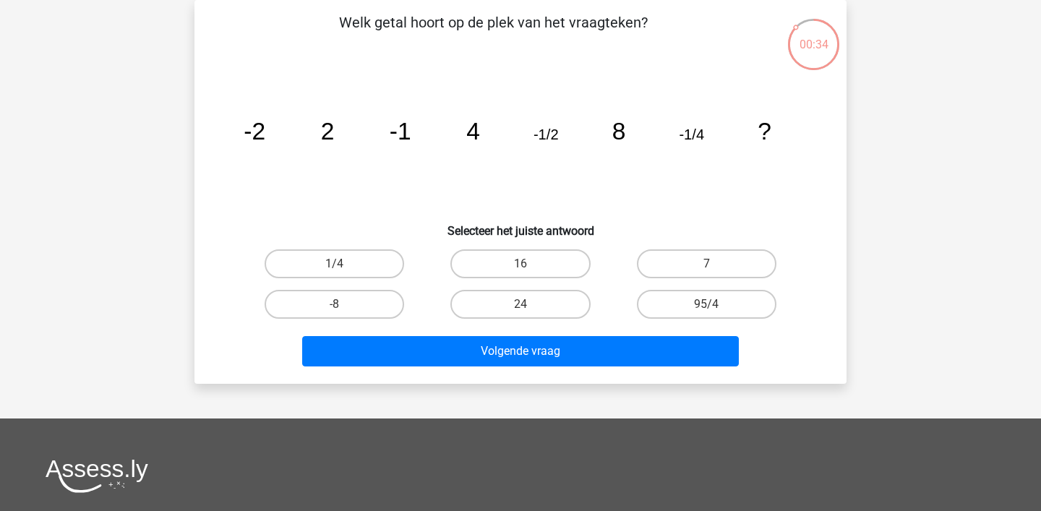
click at [524, 264] on input "16" at bounding box center [525, 268] width 9 height 9
radio input "true"
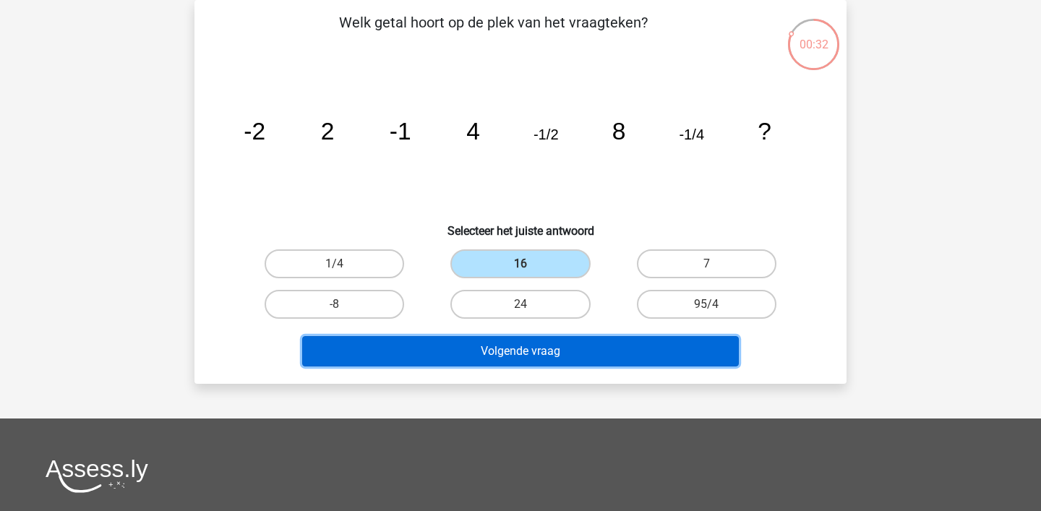
click at [504, 357] on button "Volgende vraag" at bounding box center [521, 351] width 438 height 30
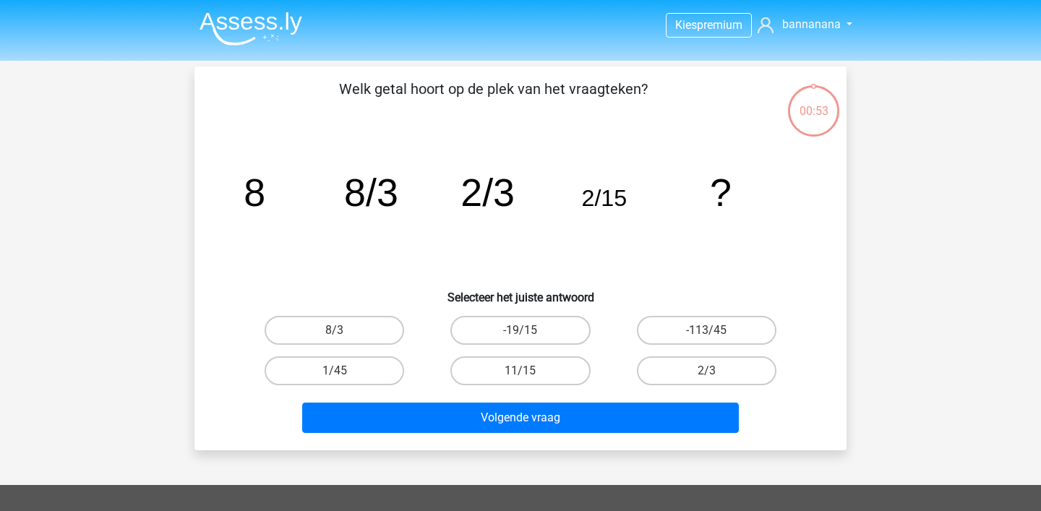
scroll to position [67, 0]
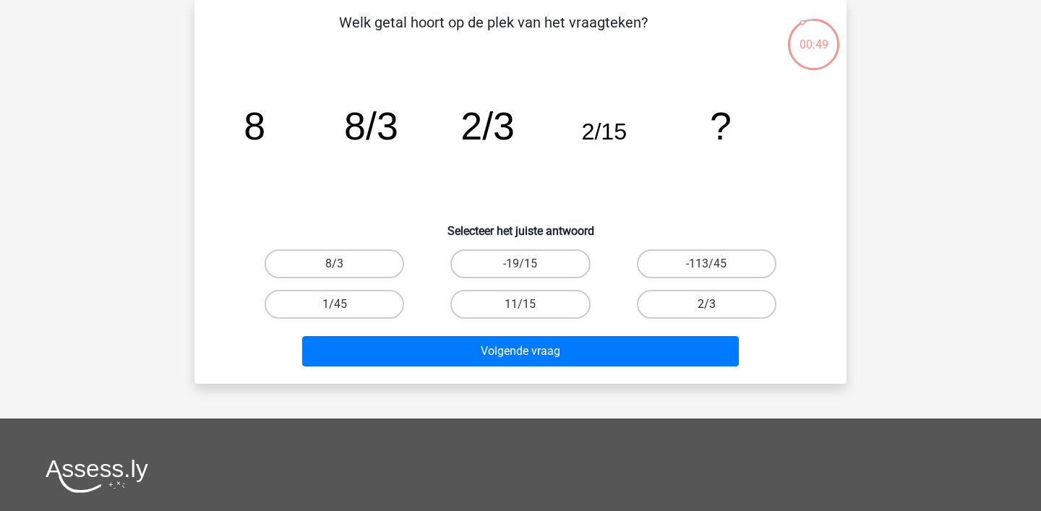
click at [670, 307] on label "2/3" at bounding box center [707, 304] width 140 height 29
click at [707, 307] on input "2/3" at bounding box center [711, 308] width 9 height 9
radio input "true"
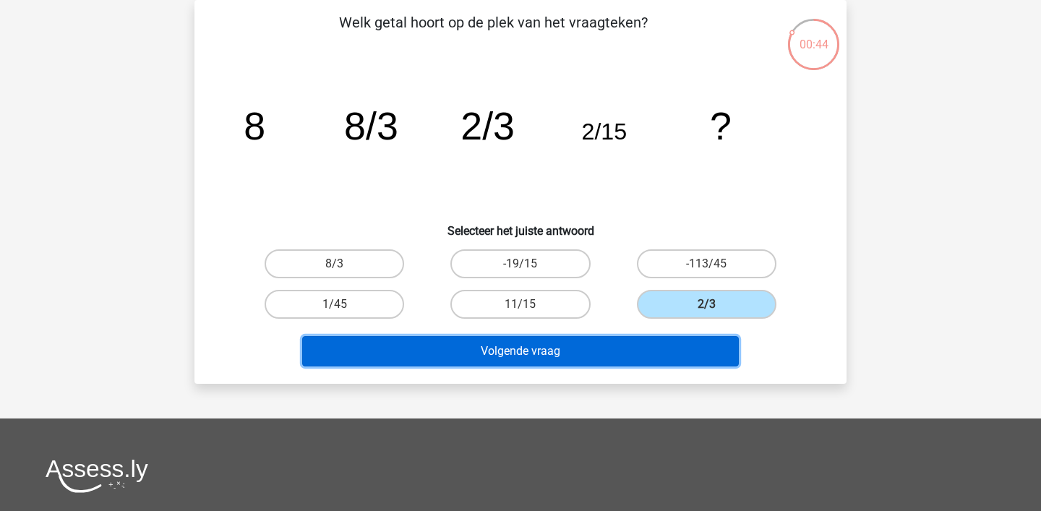
click at [625, 351] on button "Volgende vraag" at bounding box center [521, 351] width 438 height 30
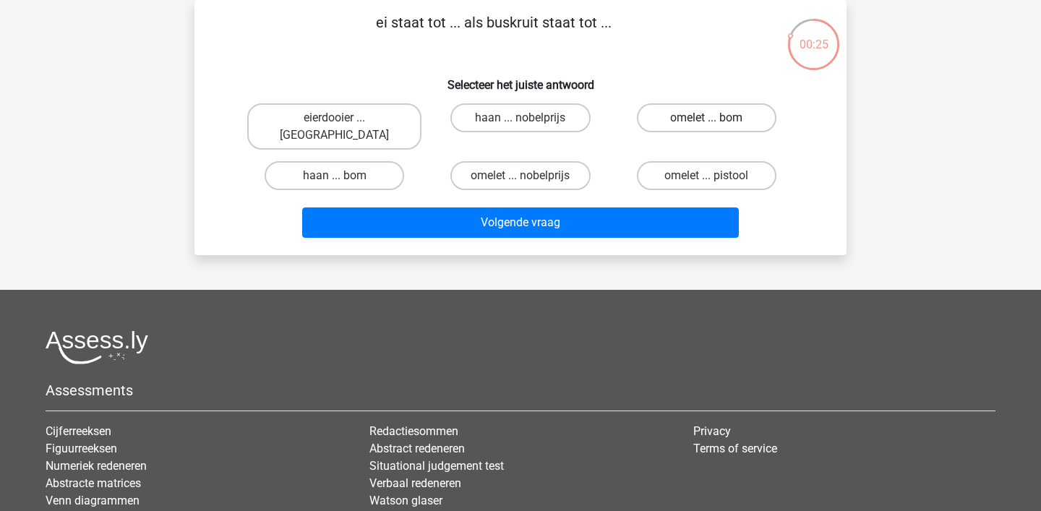
click at [688, 119] on label "omelet ... bom" at bounding box center [707, 117] width 140 height 29
click at [707, 119] on input "omelet ... bom" at bounding box center [711, 122] width 9 height 9
radio input "true"
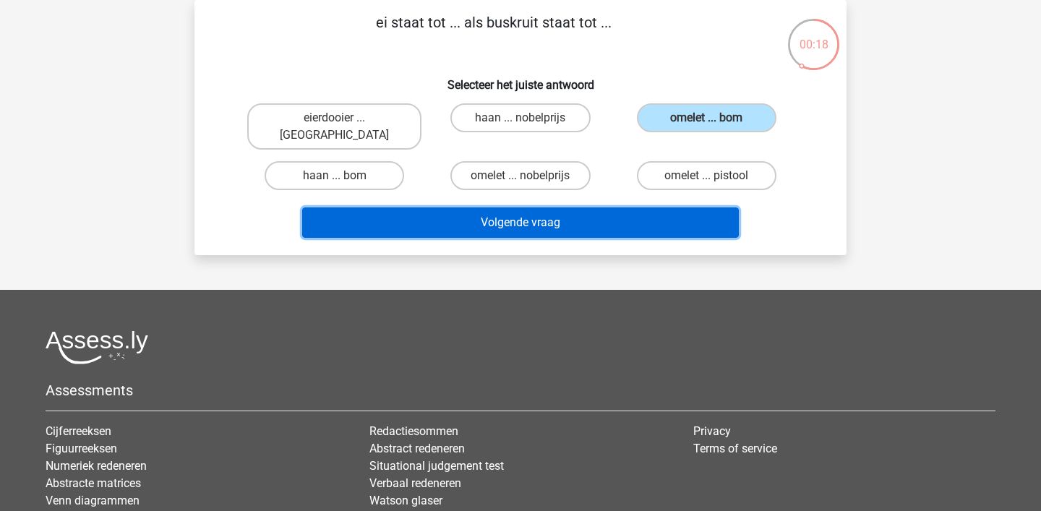
click at [583, 208] on button "Volgende vraag" at bounding box center [521, 223] width 438 height 30
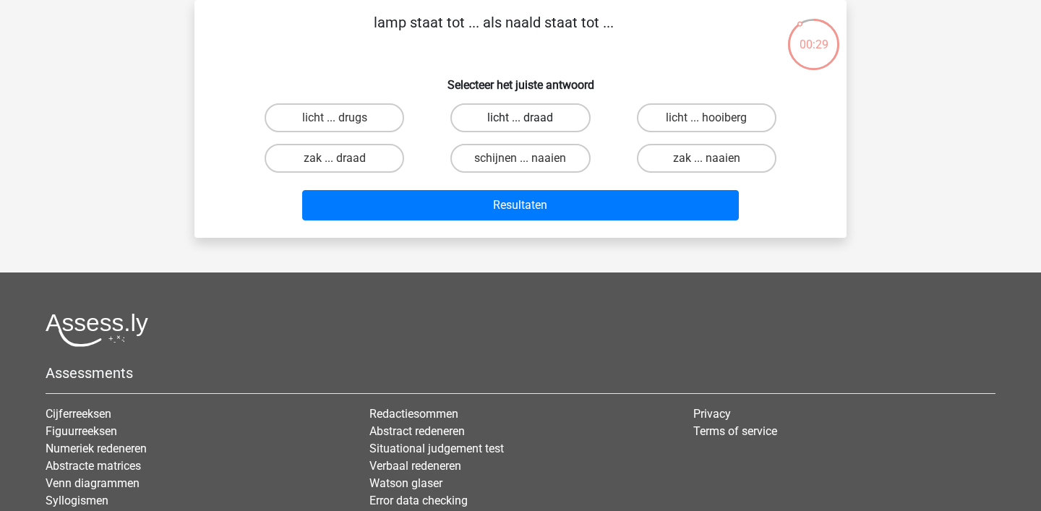
click at [503, 119] on label "licht ... draad" at bounding box center [521, 117] width 140 height 29
click at [521, 119] on input "licht ... draad" at bounding box center [525, 122] width 9 height 9
radio input "true"
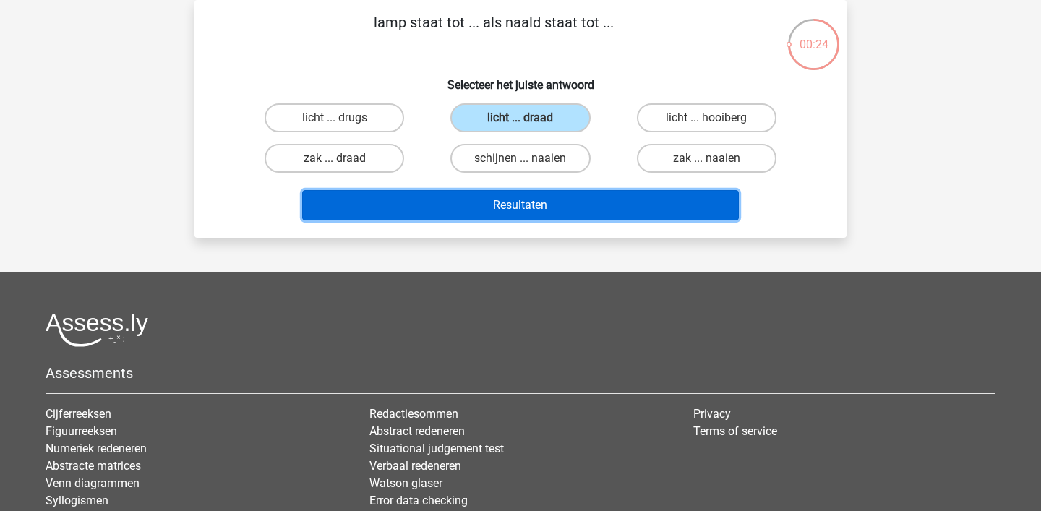
click at [485, 208] on button "Resultaten" at bounding box center [521, 205] width 438 height 30
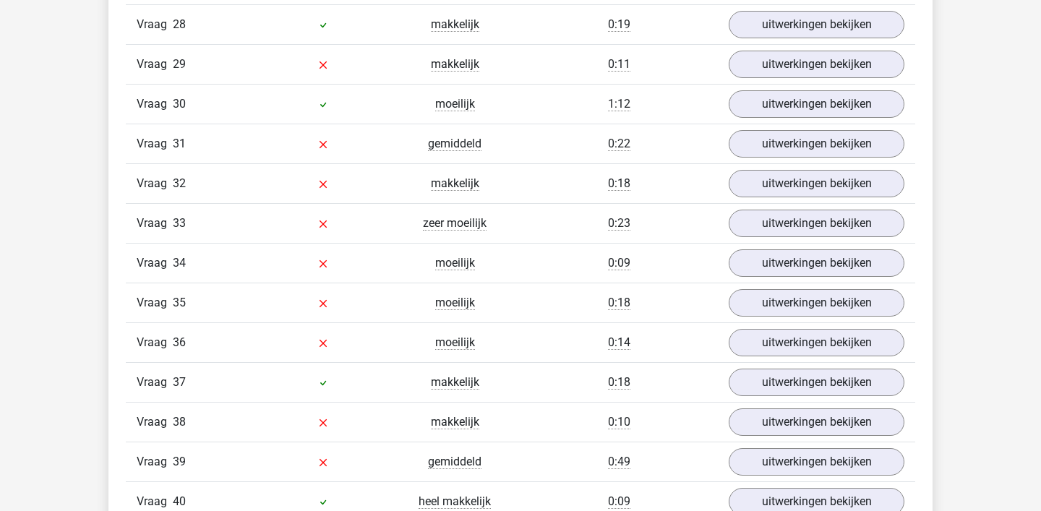
scroll to position [2732, 0]
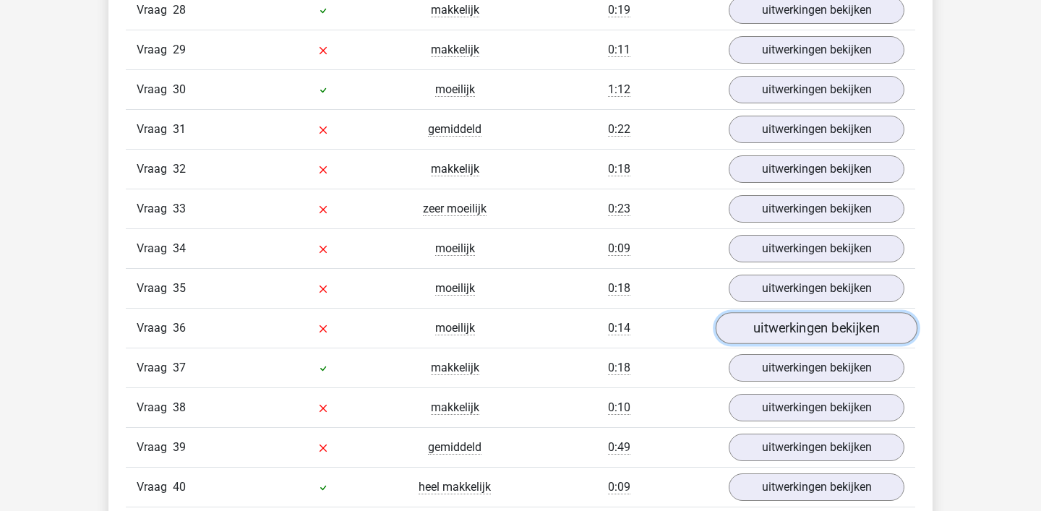
click at [753, 316] on link "uitwerkingen bekijken" at bounding box center [817, 328] width 202 height 32
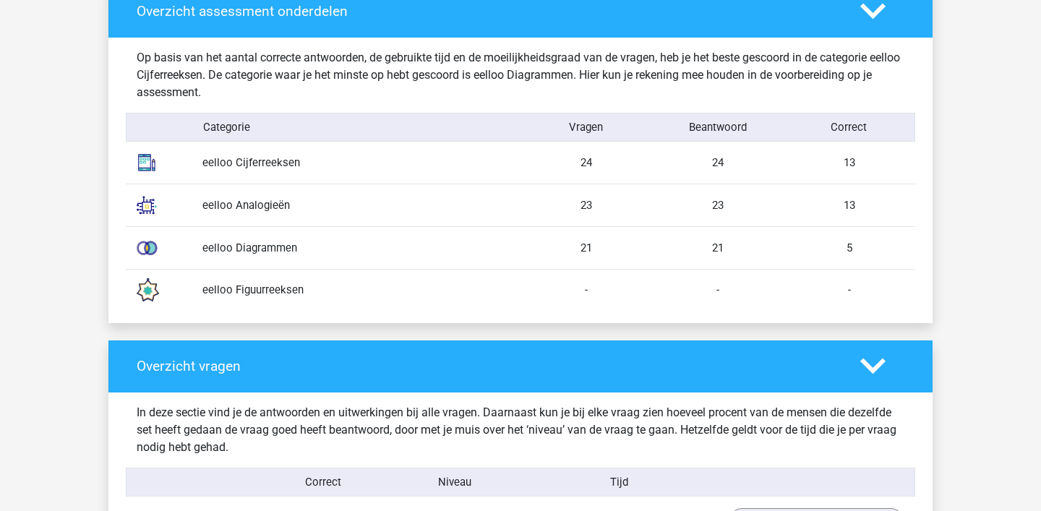
scroll to position [1140, 0]
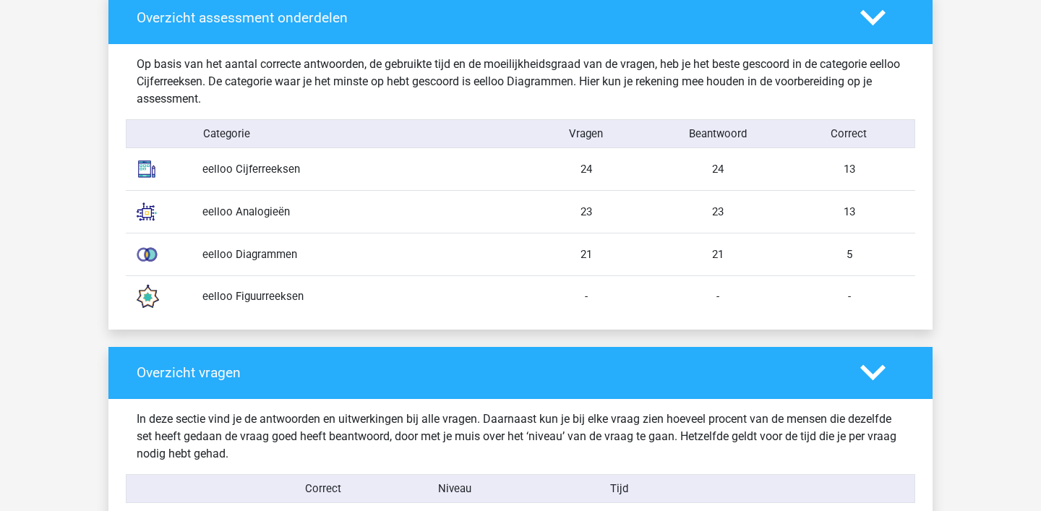
click at [871, 363] on icon at bounding box center [873, 372] width 25 height 25
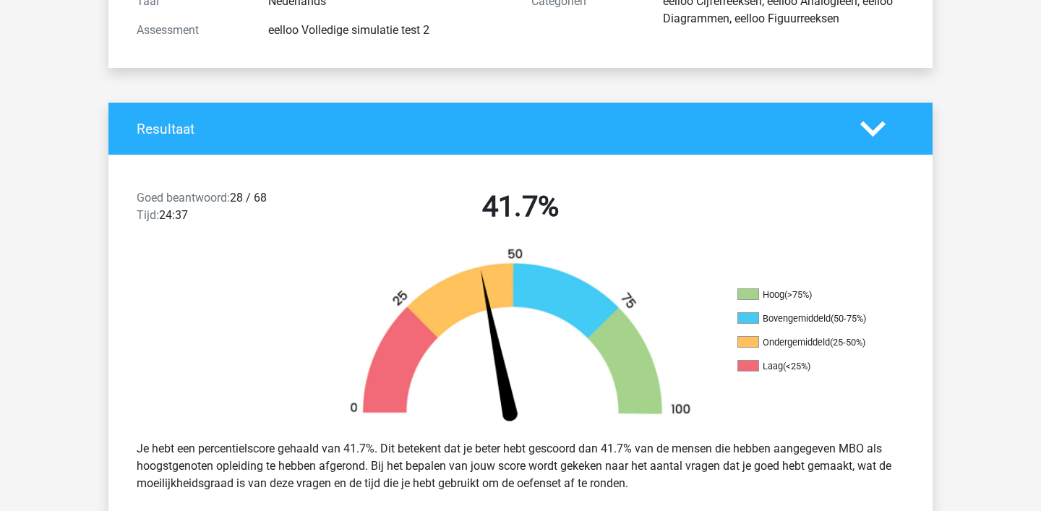
scroll to position [217, 0]
